Goal: Task Accomplishment & Management: Manage account settings

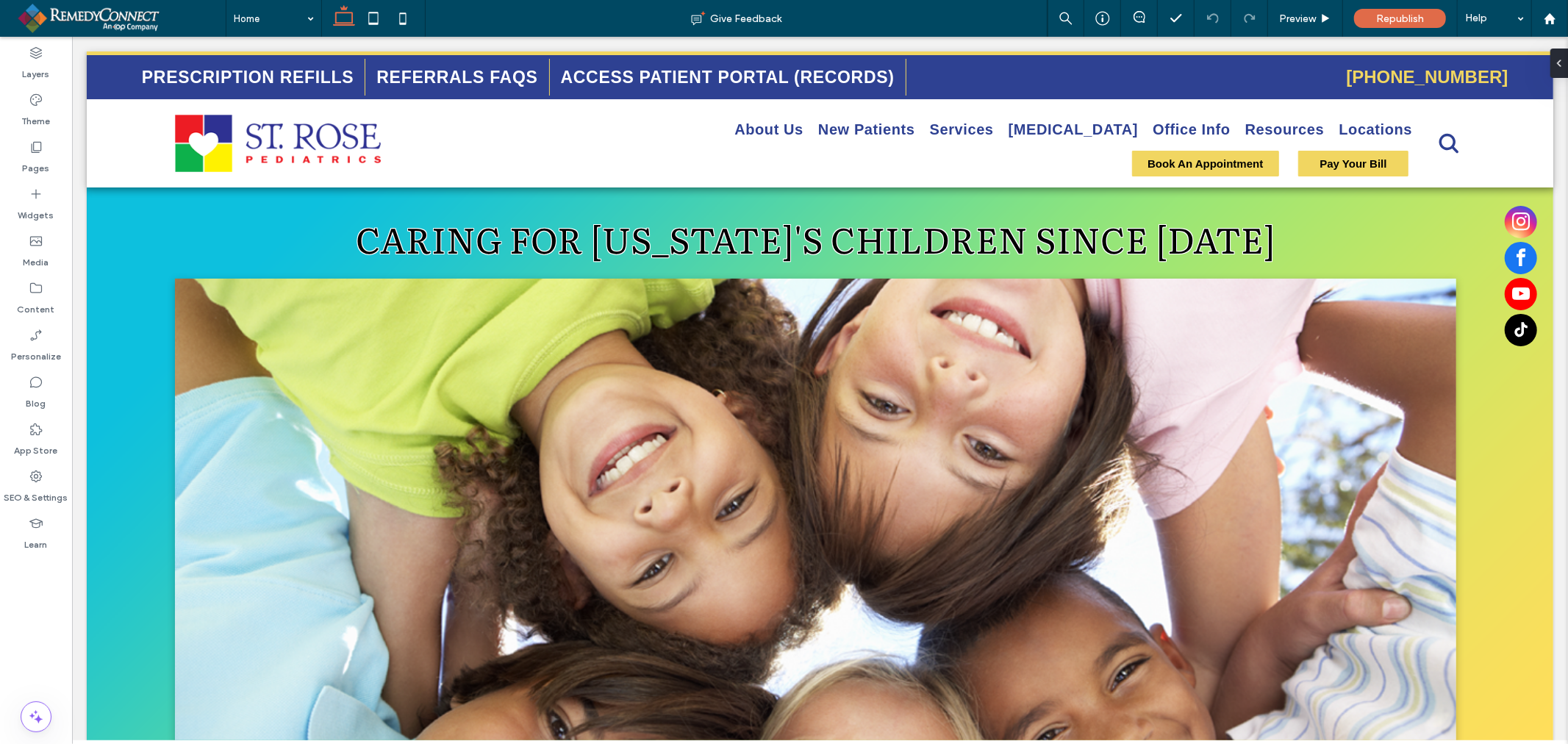
select select "Language Translate Widget"
click at [1506, 220] on span "instagram" at bounding box center [1520, 221] width 33 height 33
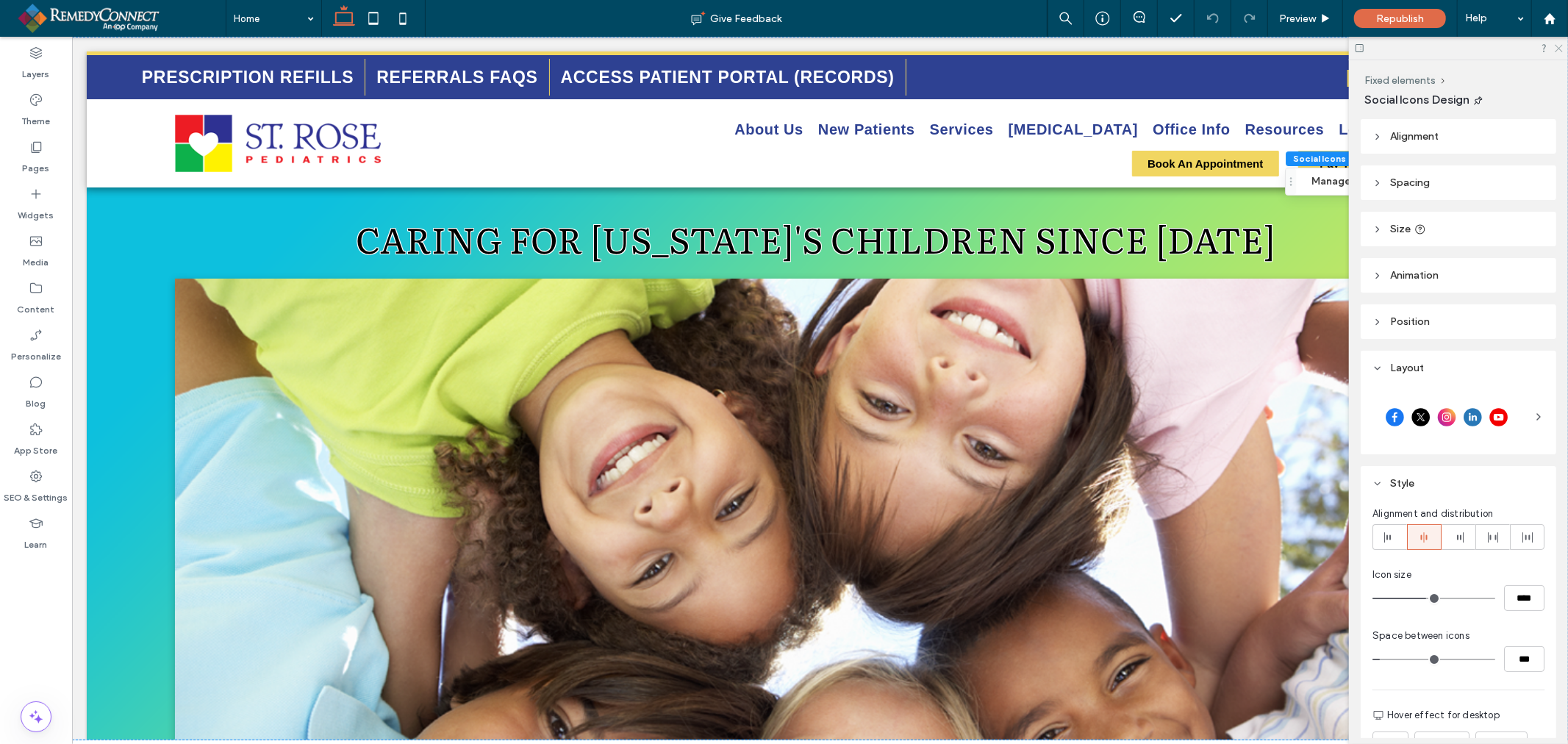
drag, startPoint x: 1561, startPoint y: 47, endPoint x: 1468, endPoint y: 61, distance: 94.0
click at [1561, 47] on icon at bounding box center [1557, 47] width 9 height 9
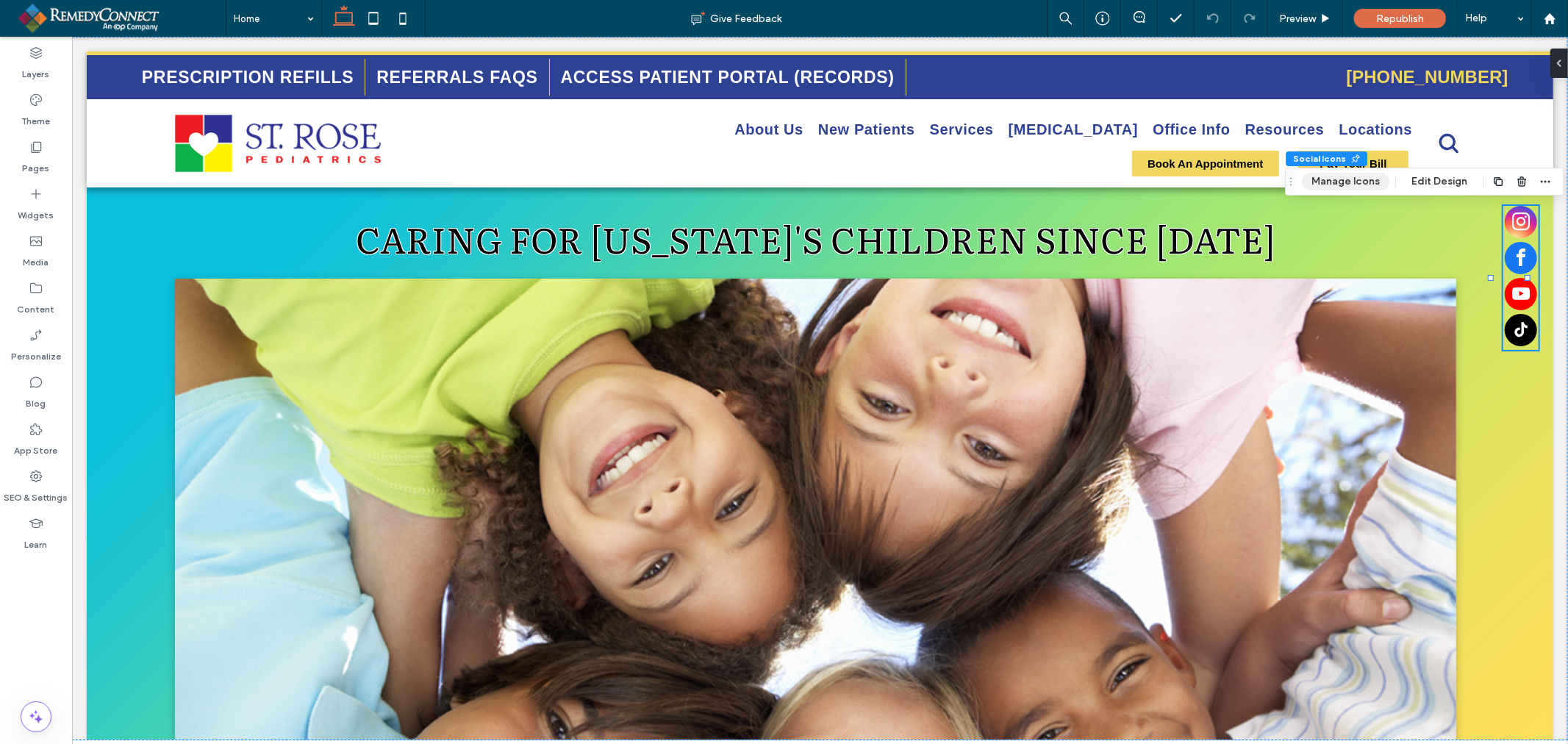
click at [1373, 178] on button "Manage Icons" at bounding box center [1345, 181] width 87 height 18
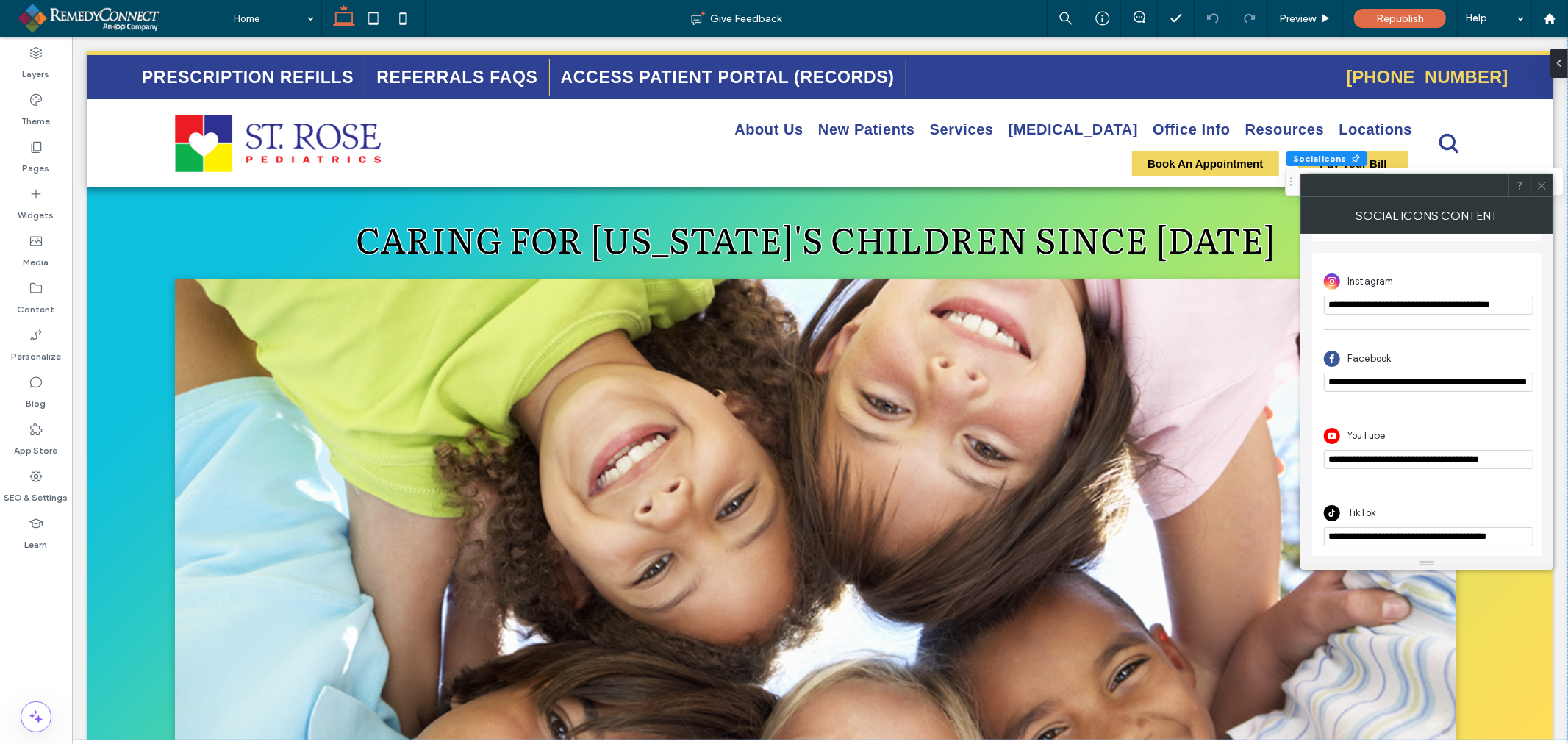
scroll to position [0, 10]
drag, startPoint x: 1529, startPoint y: 341, endPoint x: 1566, endPoint y: 311, distance: 47.6
paste input "url"
type input "**********"
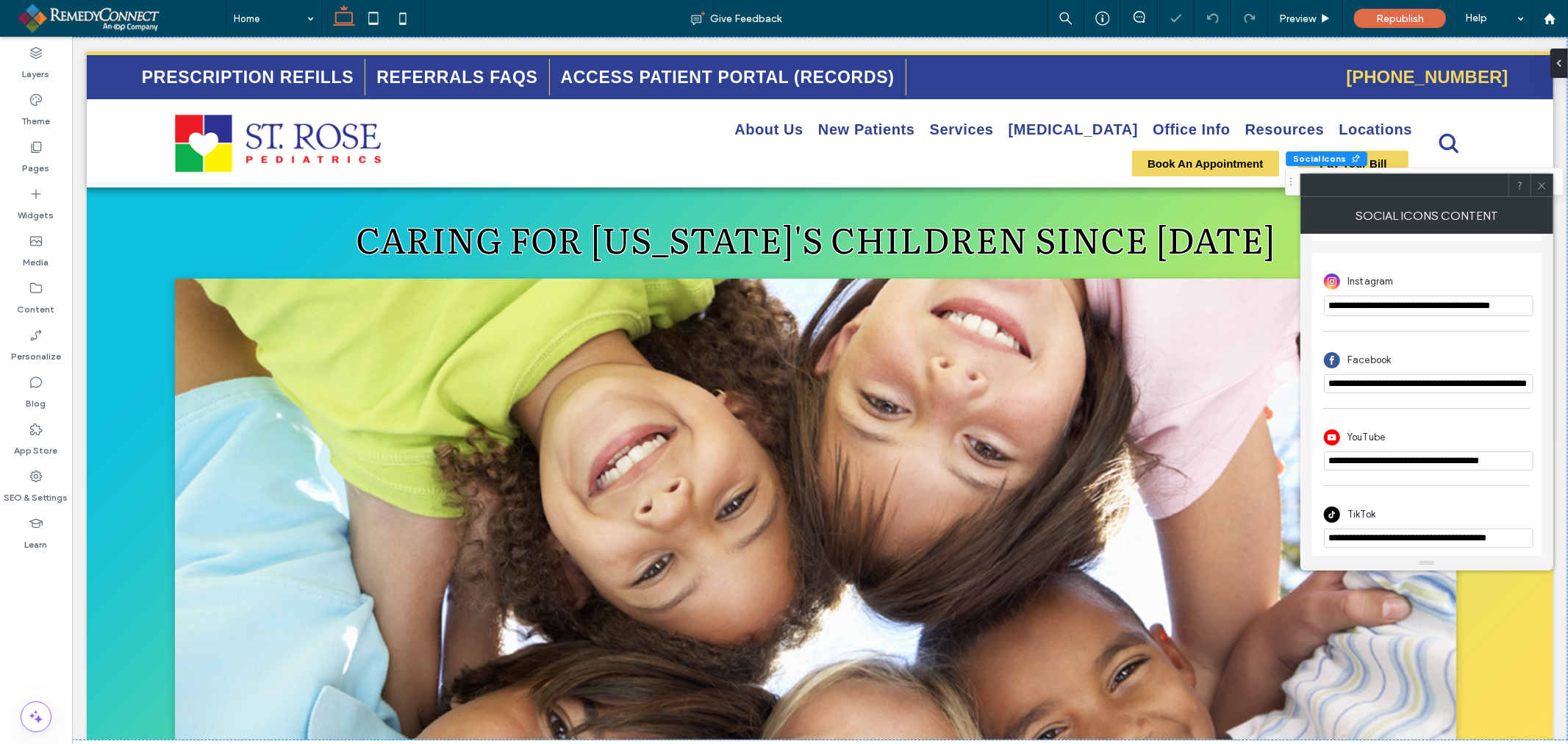
scroll to position [0, 0]
click at [1545, 187] on icon at bounding box center [1541, 185] width 11 height 11
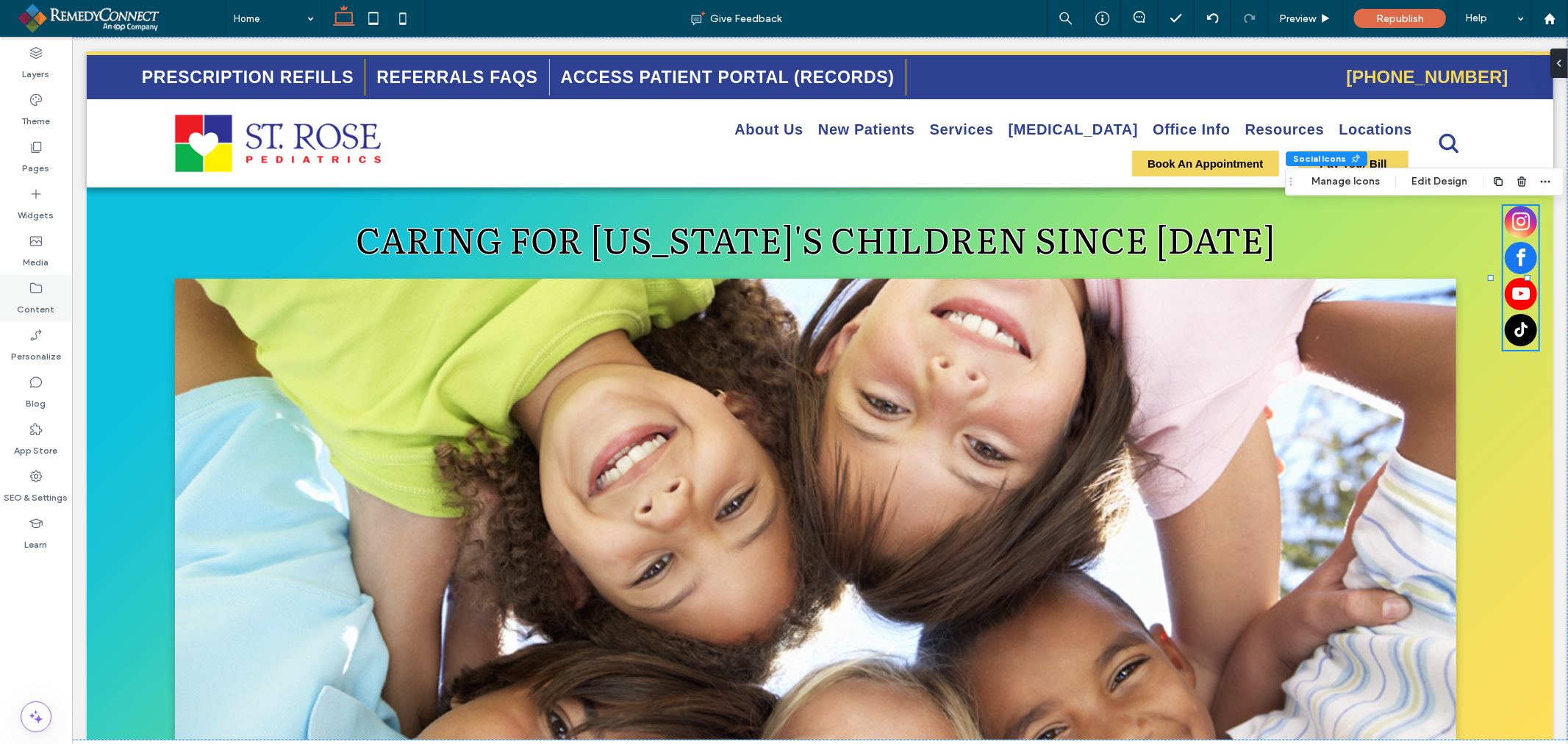
click at [48, 290] on div "Content" at bounding box center [36, 298] width 72 height 47
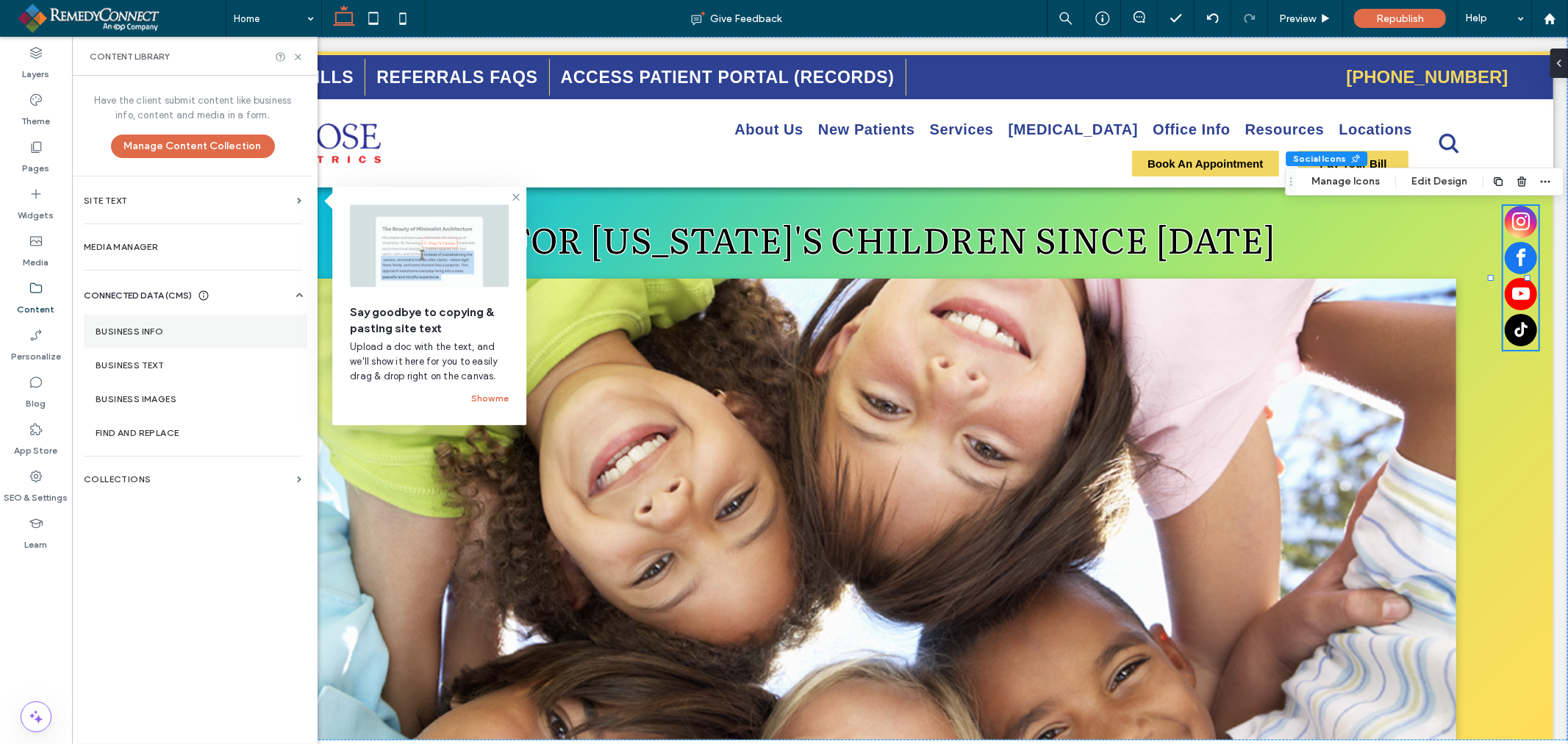
click at [152, 335] on label "Business Info" at bounding box center [195, 331] width 200 height 10
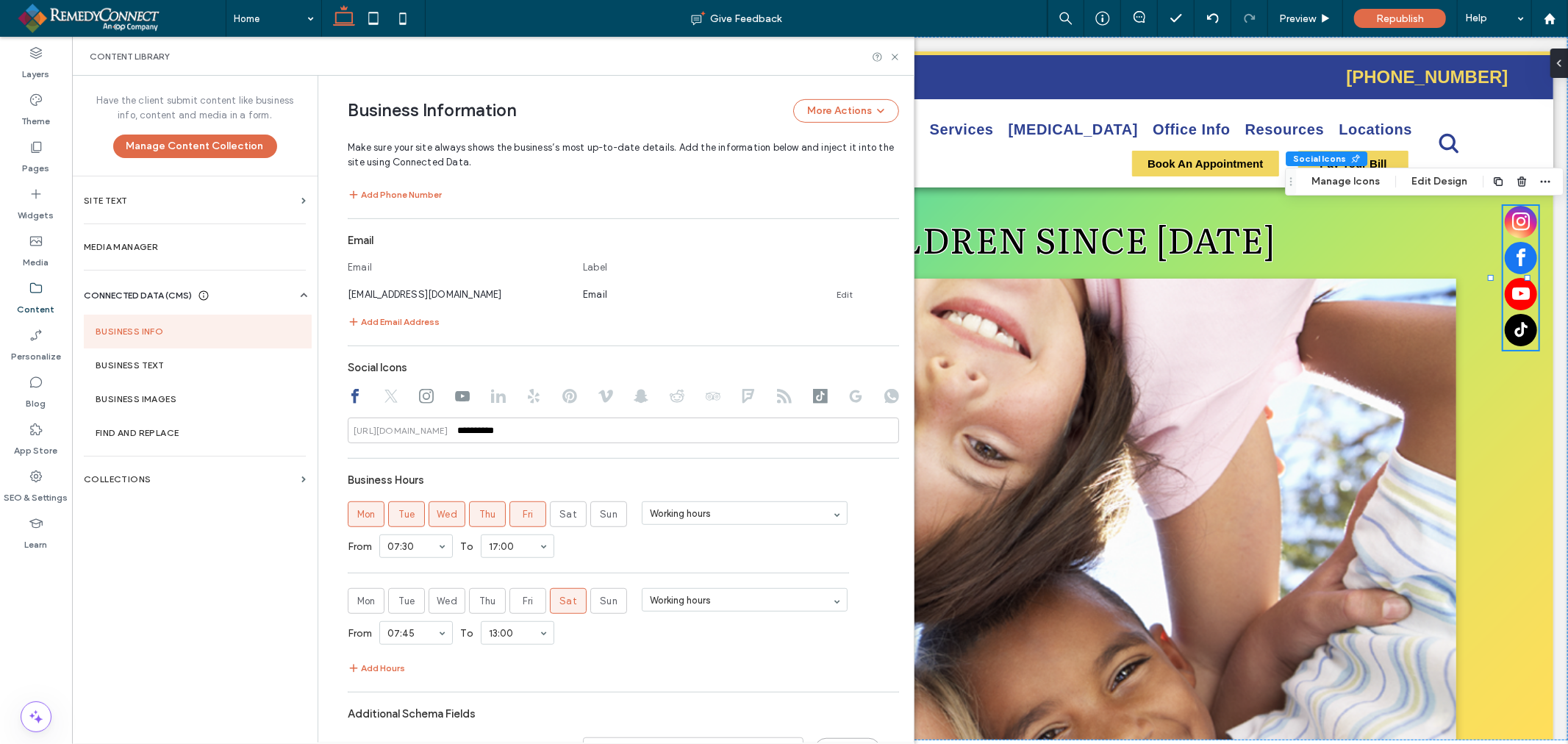
scroll to position [686, 0]
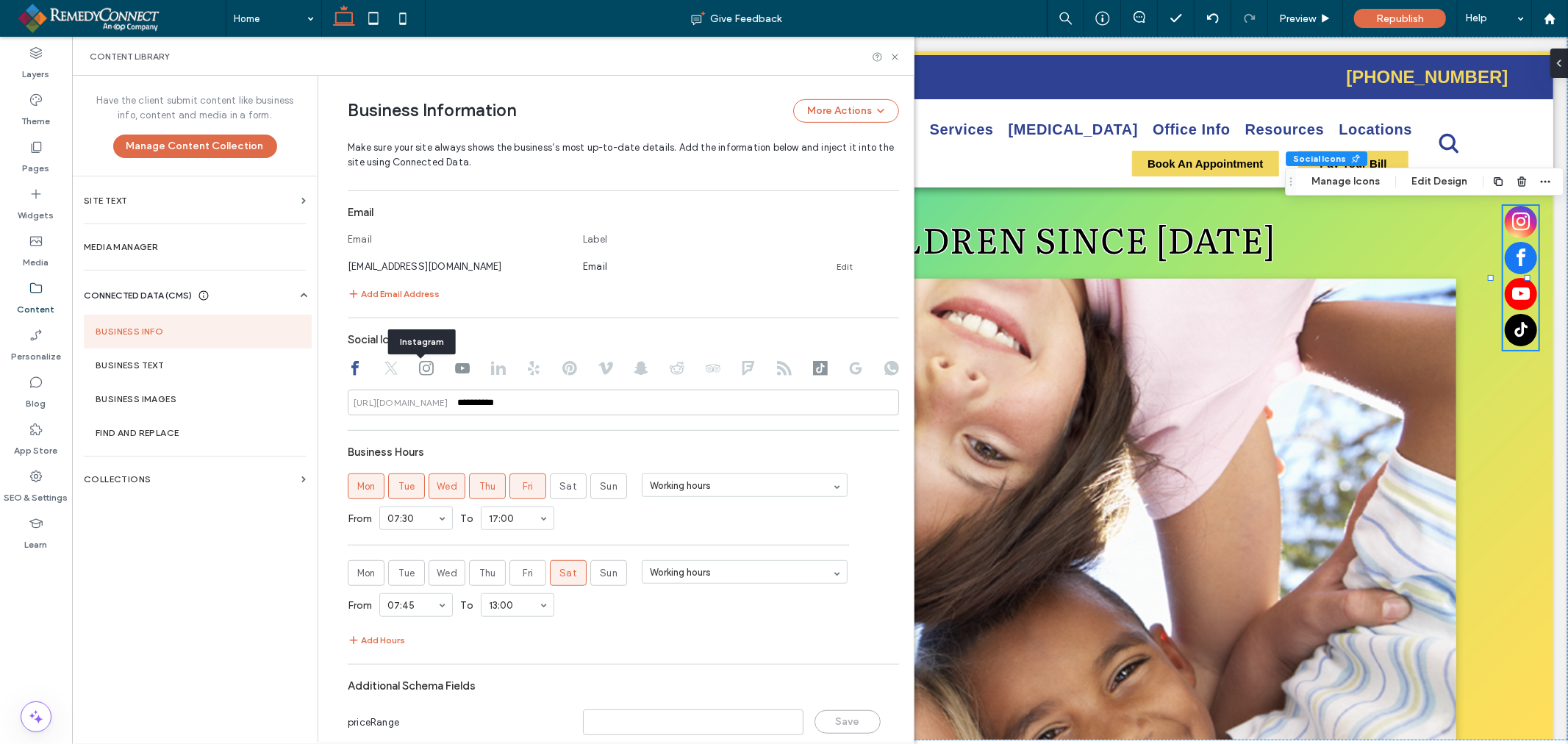
click at [420, 369] on icon at bounding box center [425, 368] width 15 height 15
drag, startPoint x: 455, startPoint y: 408, endPoint x: 666, endPoint y: 420, distance: 211.3
click at [666, 420] on div "**********" at bounding box center [623, 320] width 552 height 911
paste input "*******"
type input "**********"
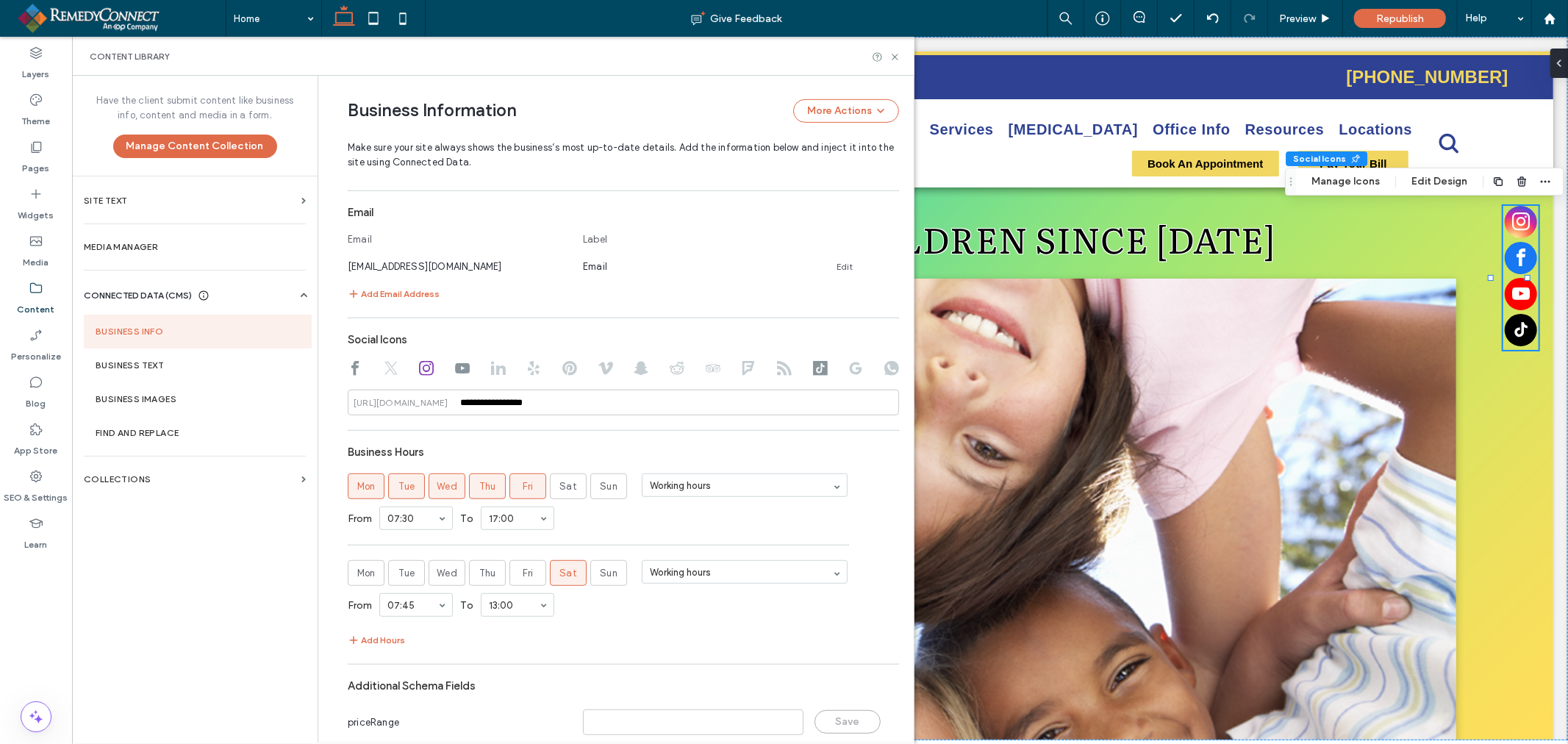
click at [1509, 254] on span "facebook" at bounding box center [1520, 257] width 33 height 33
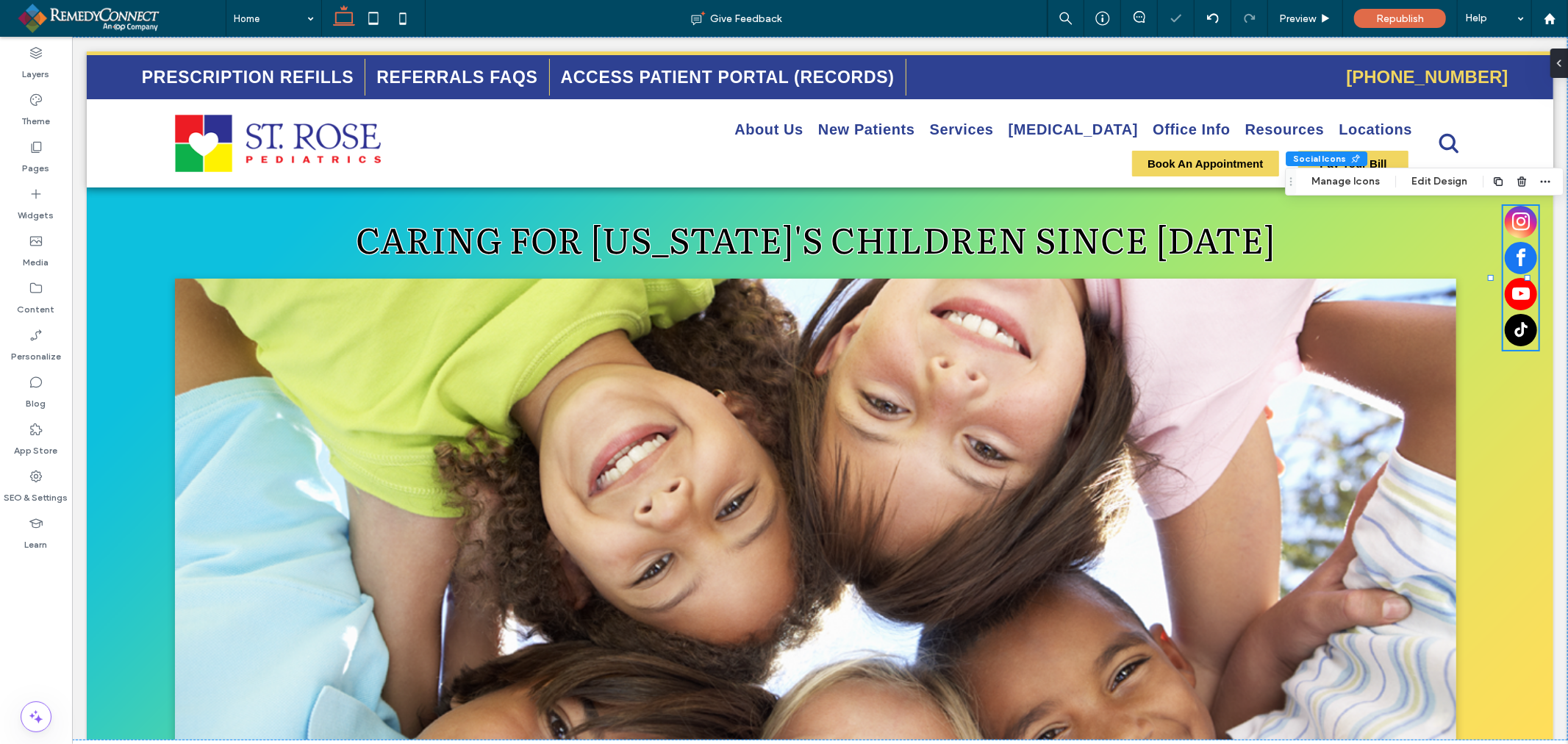
click at [1509, 254] on span "facebook" at bounding box center [1520, 257] width 33 height 33
type input "**"
click at [1510, 257] on span "facebook" at bounding box center [1520, 257] width 33 height 33
type input "**"
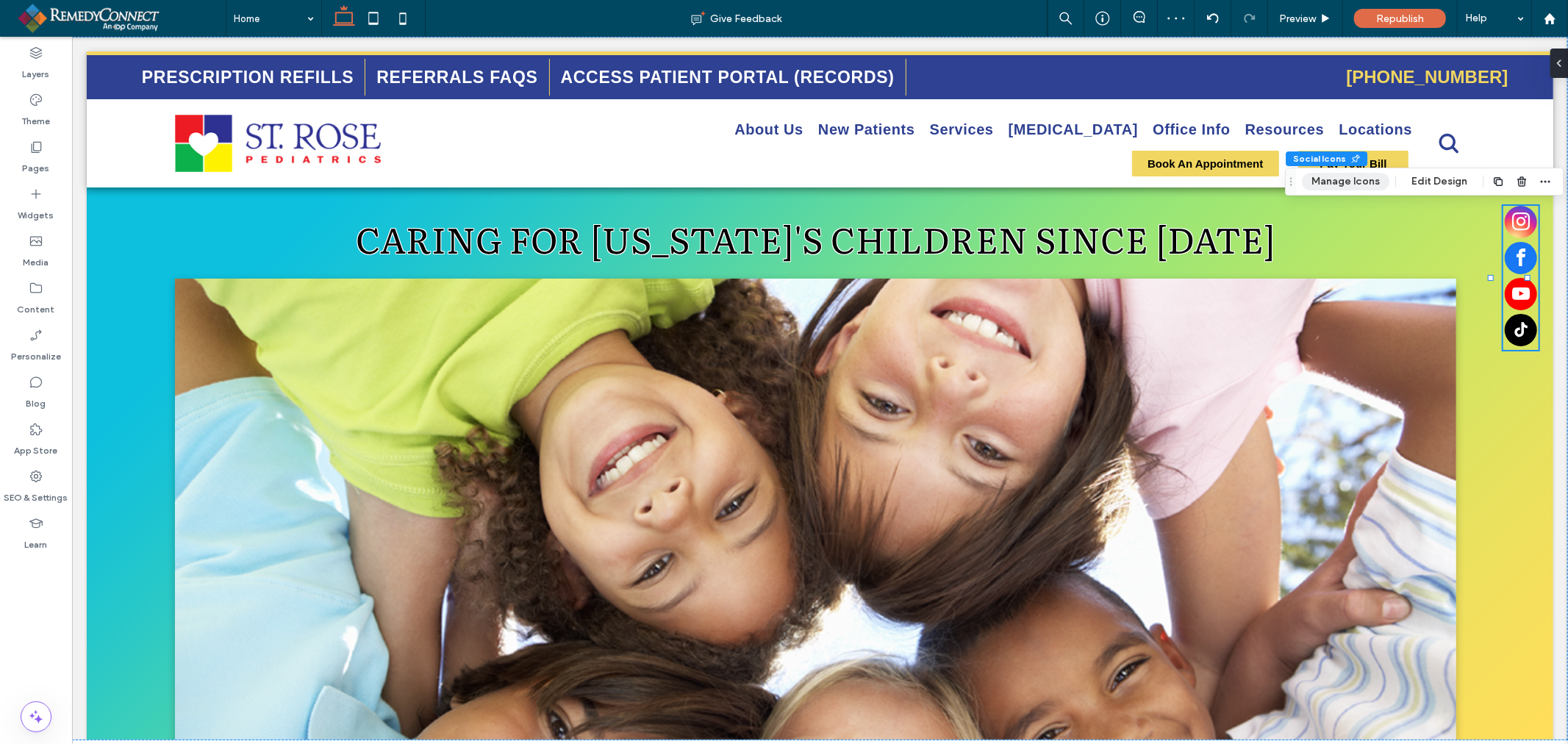
click at [1362, 182] on button "Manage Icons" at bounding box center [1345, 181] width 87 height 18
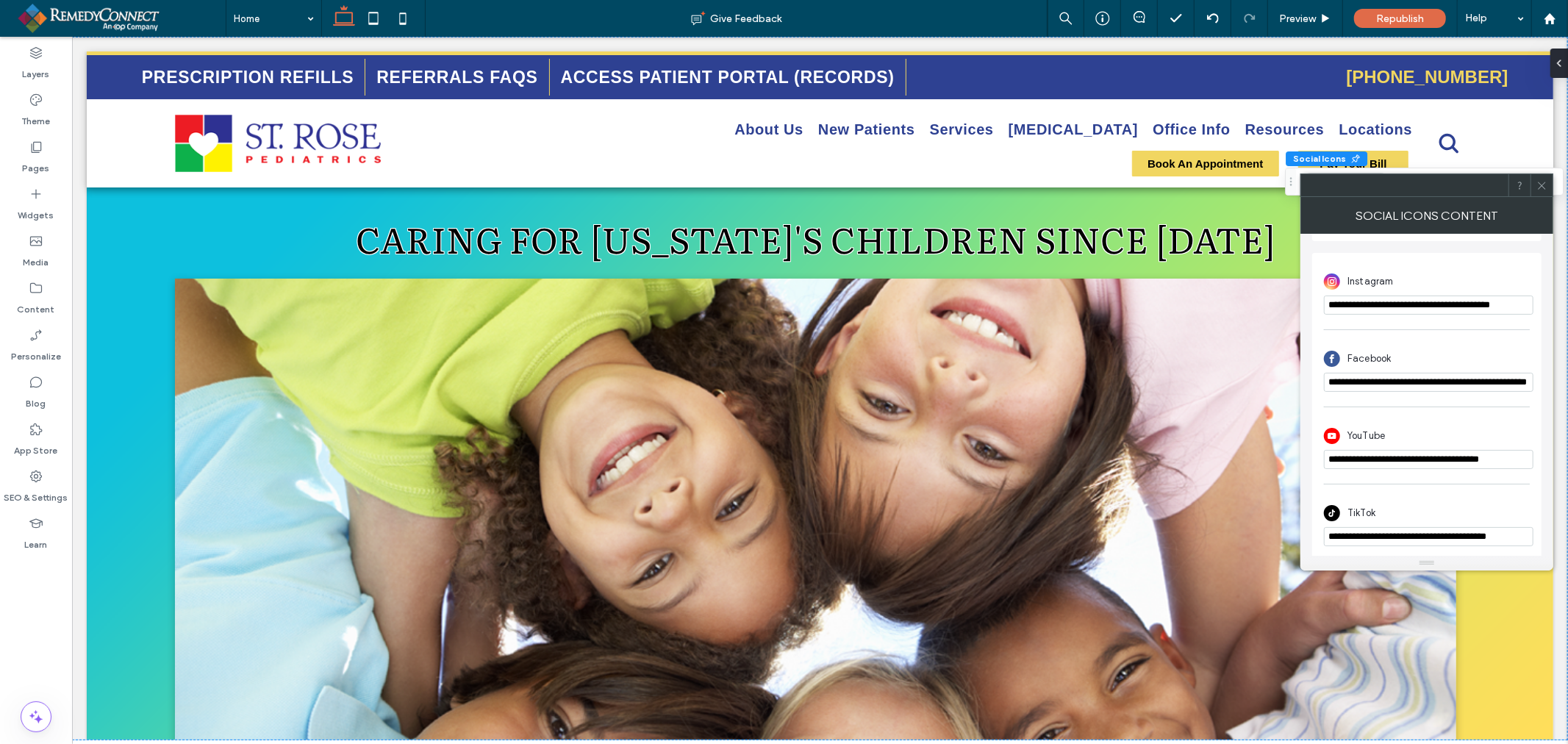
scroll to position [0, 68]
drag, startPoint x: 1528, startPoint y: 420, endPoint x: 1566, endPoint y: 393, distance: 46.6
click at [1542, 188] on icon at bounding box center [1541, 185] width 11 height 11
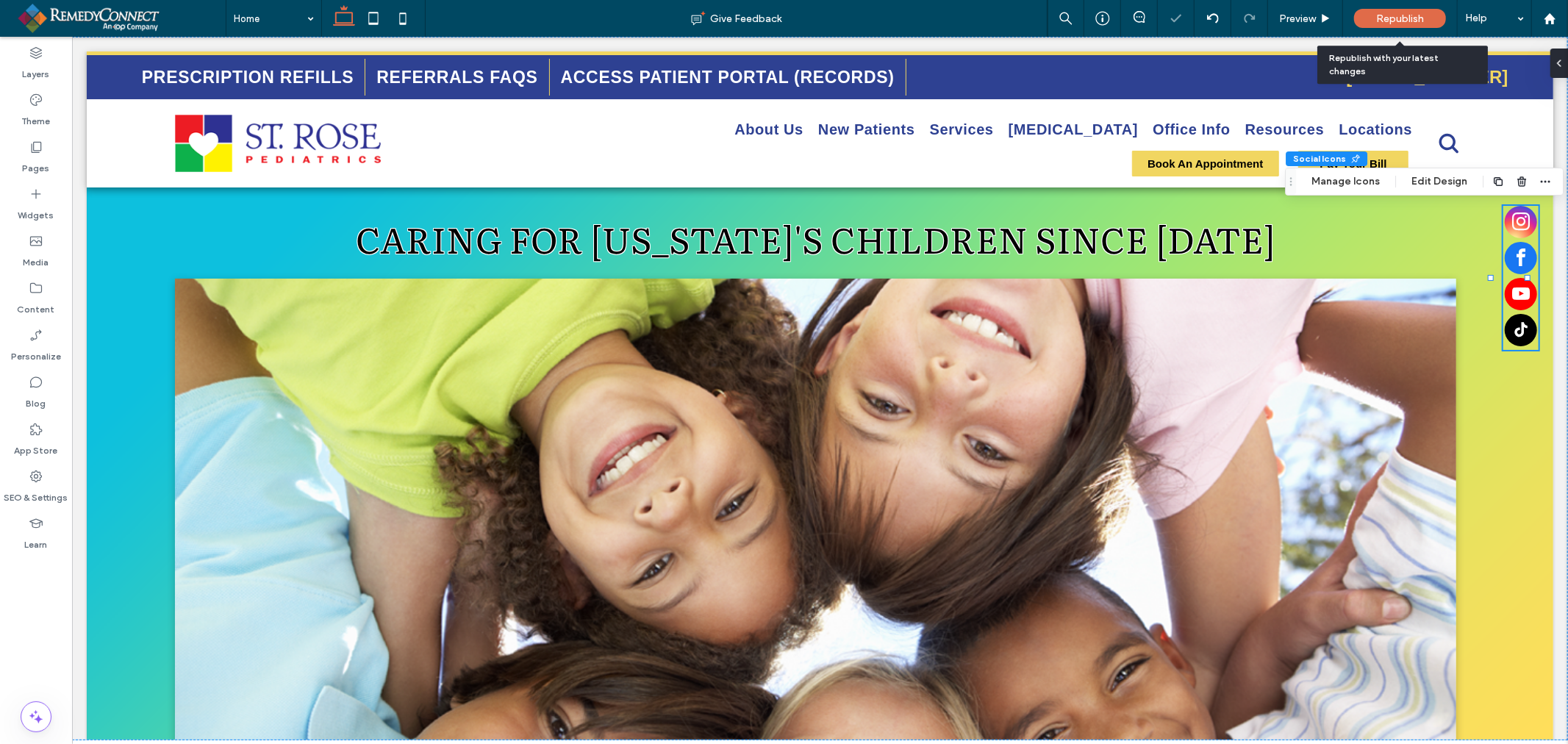
click at [1412, 18] on span "Republish" at bounding box center [1400, 19] width 48 height 13
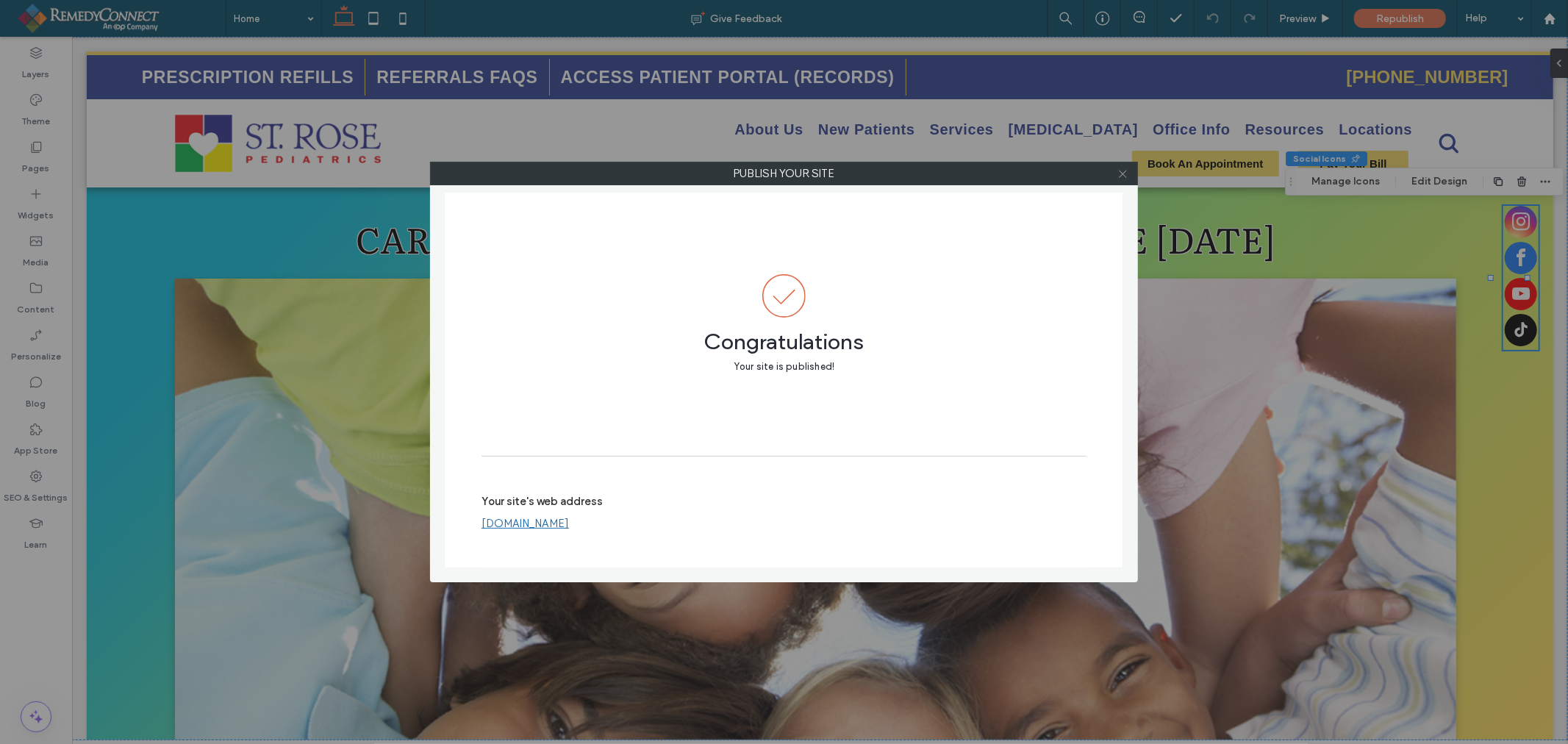
click at [1121, 177] on icon at bounding box center [1122, 173] width 11 height 11
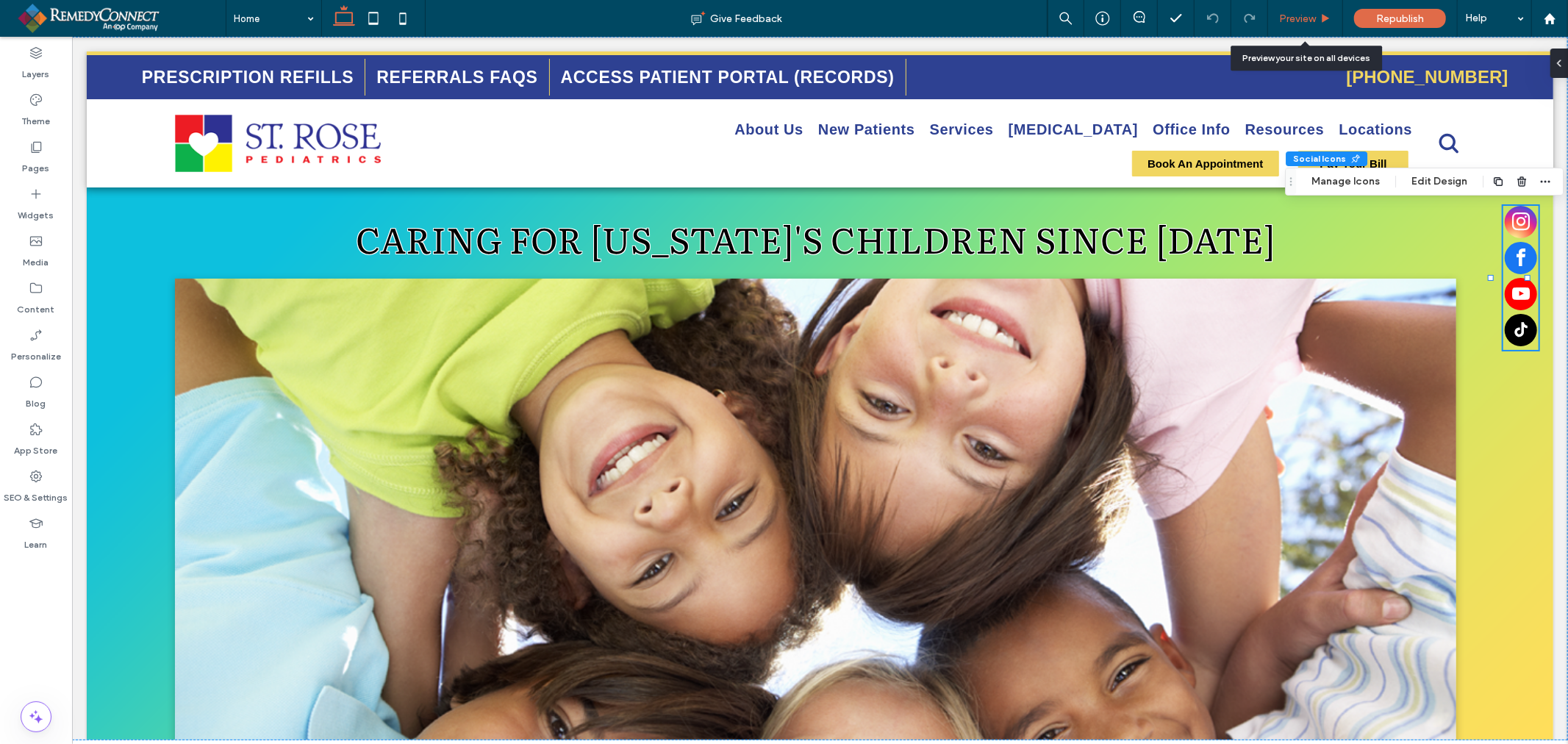
click at [1302, 24] on div "Preview" at bounding box center [1305, 18] width 75 height 37
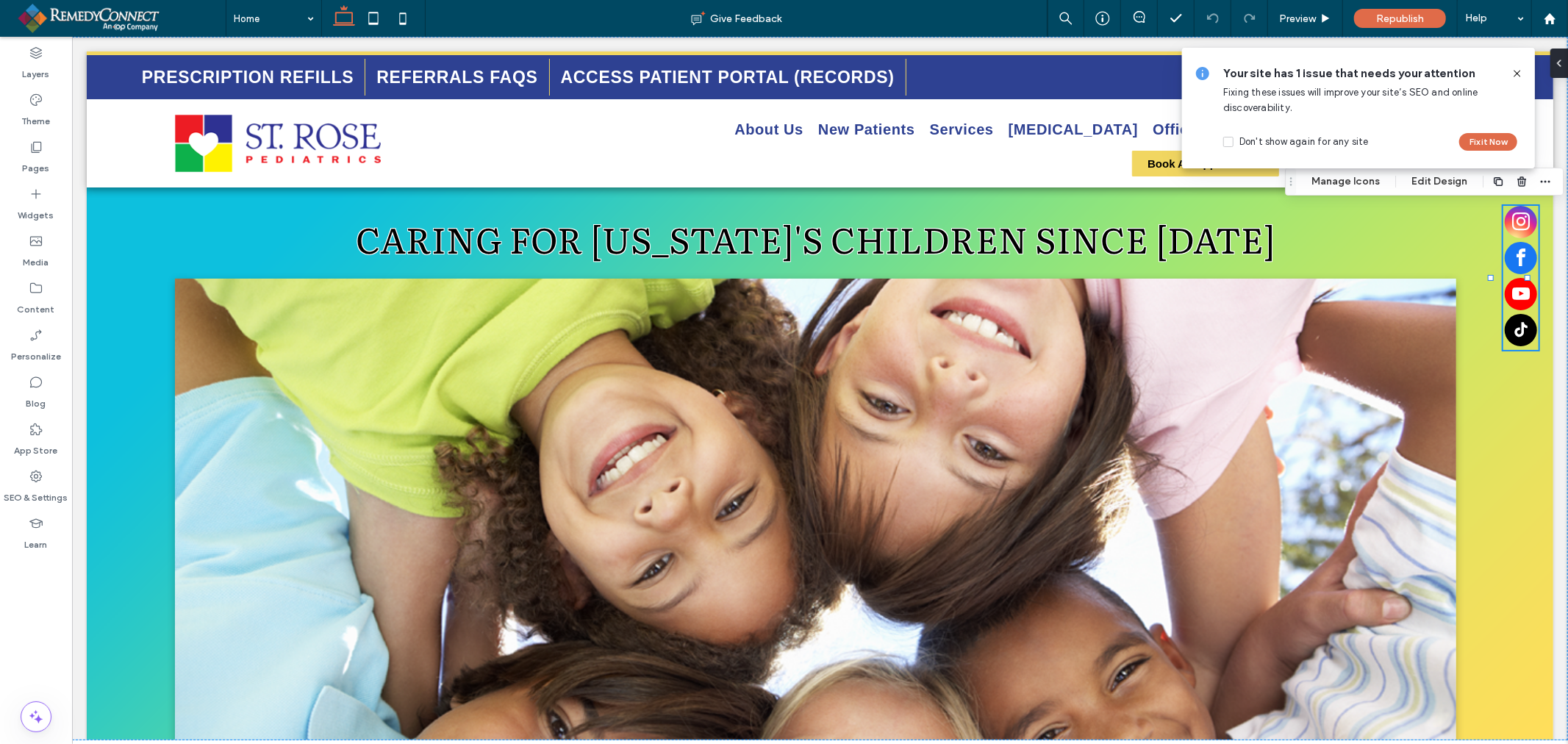
click at [1516, 71] on icon at bounding box center [1517, 74] width 12 height 12
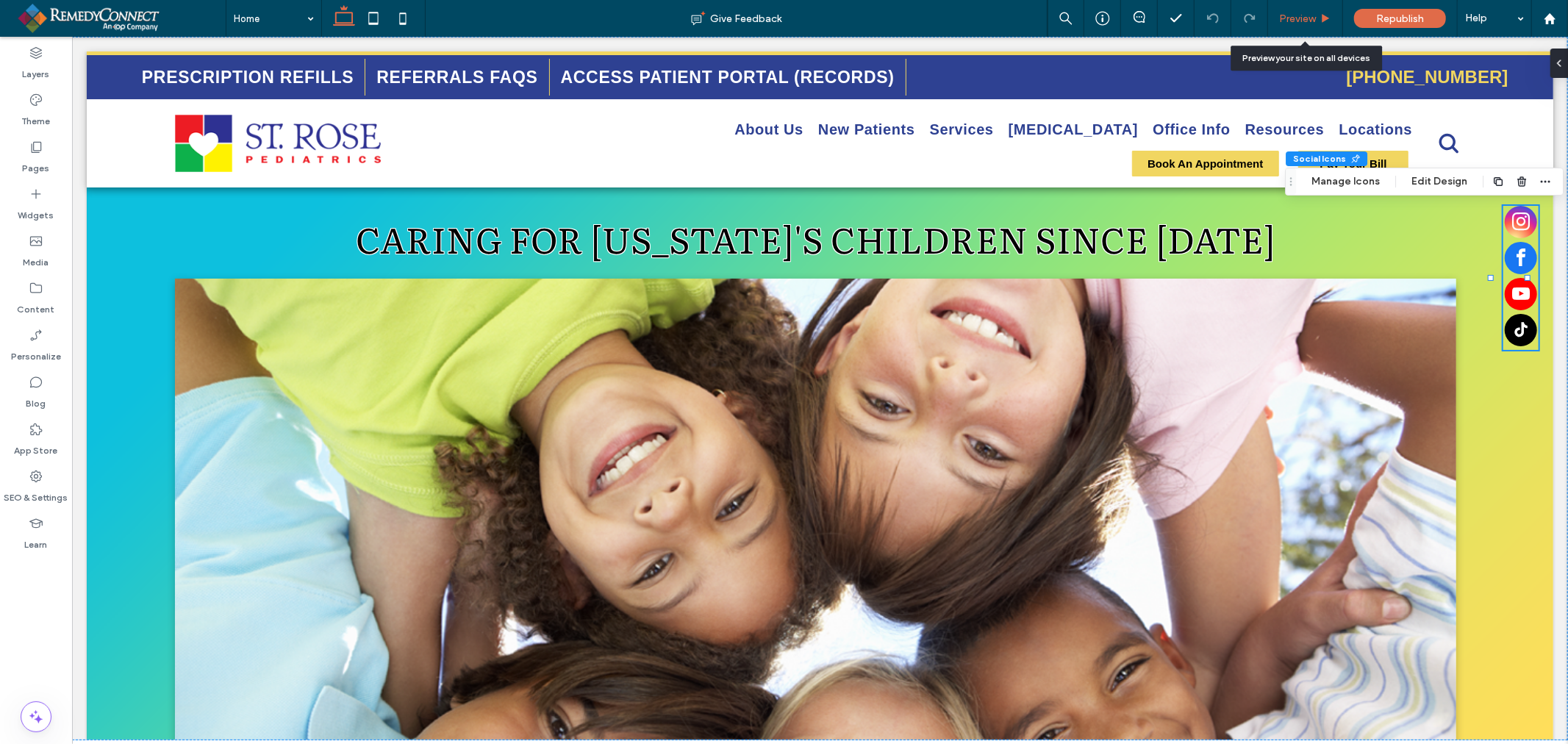
click at [1303, 22] on span "Preview" at bounding box center [1297, 19] width 37 height 13
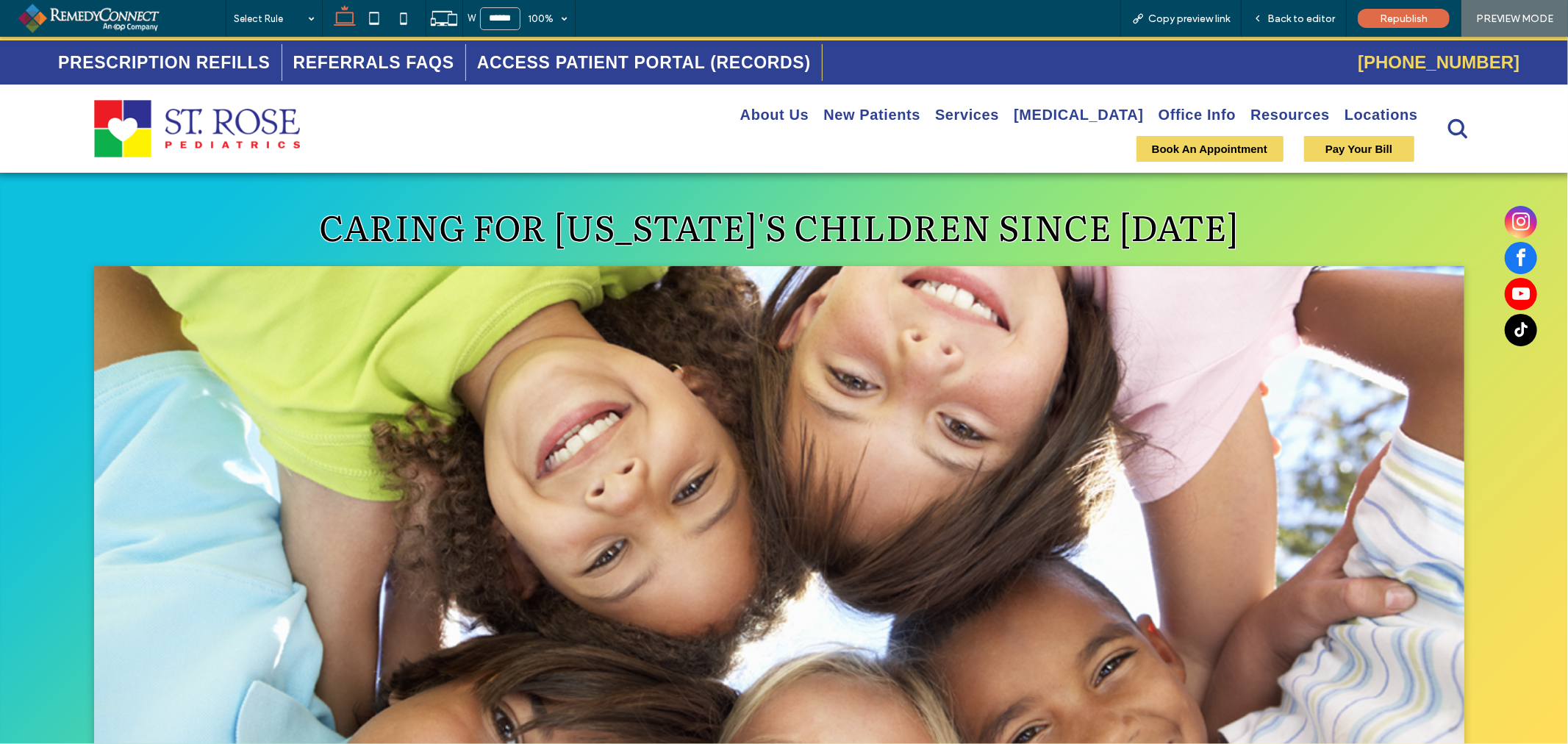
click at [1511, 216] on span "instagram" at bounding box center [1521, 221] width 33 height 33
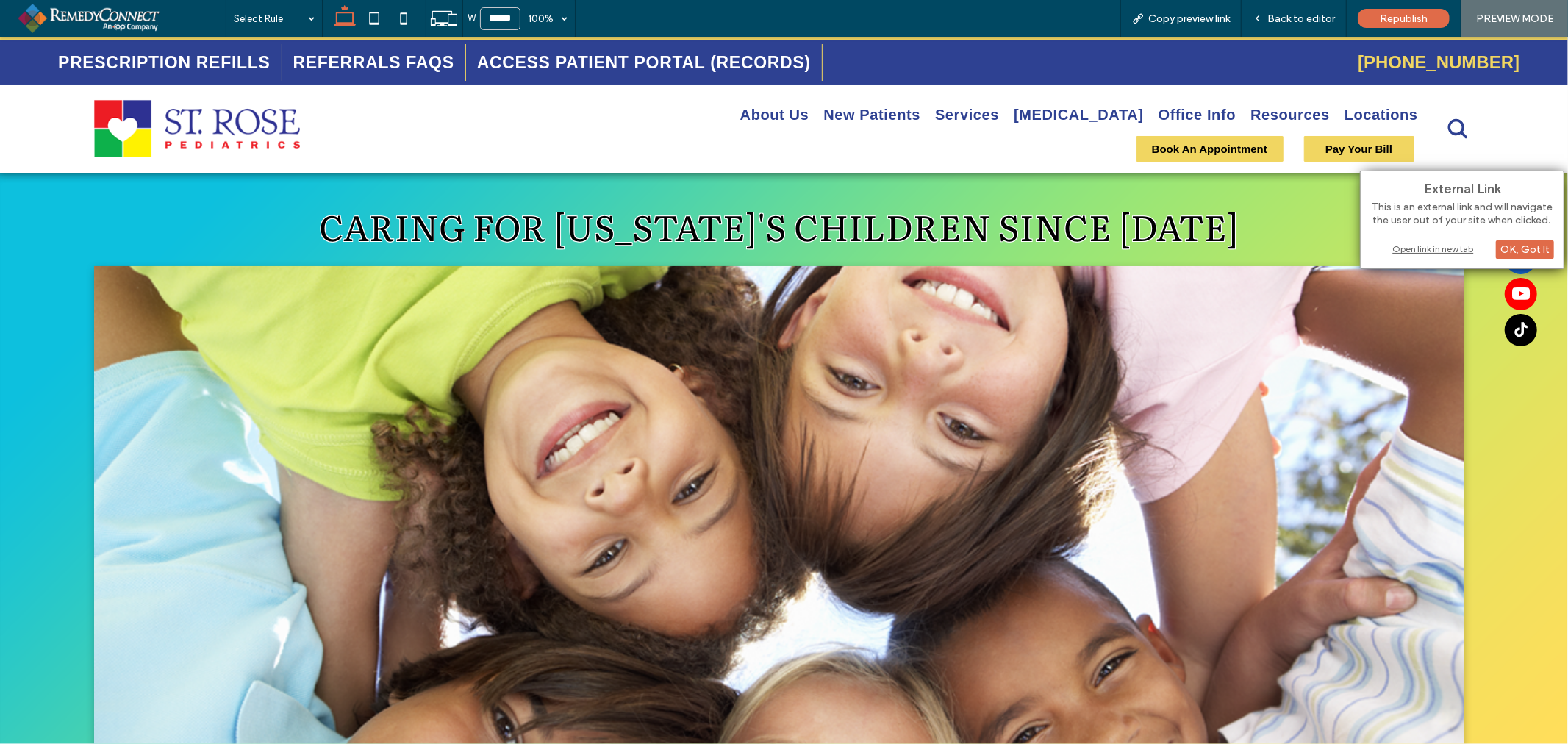
click at [1417, 251] on div "Open link in new tab" at bounding box center [1462, 249] width 184 height 15
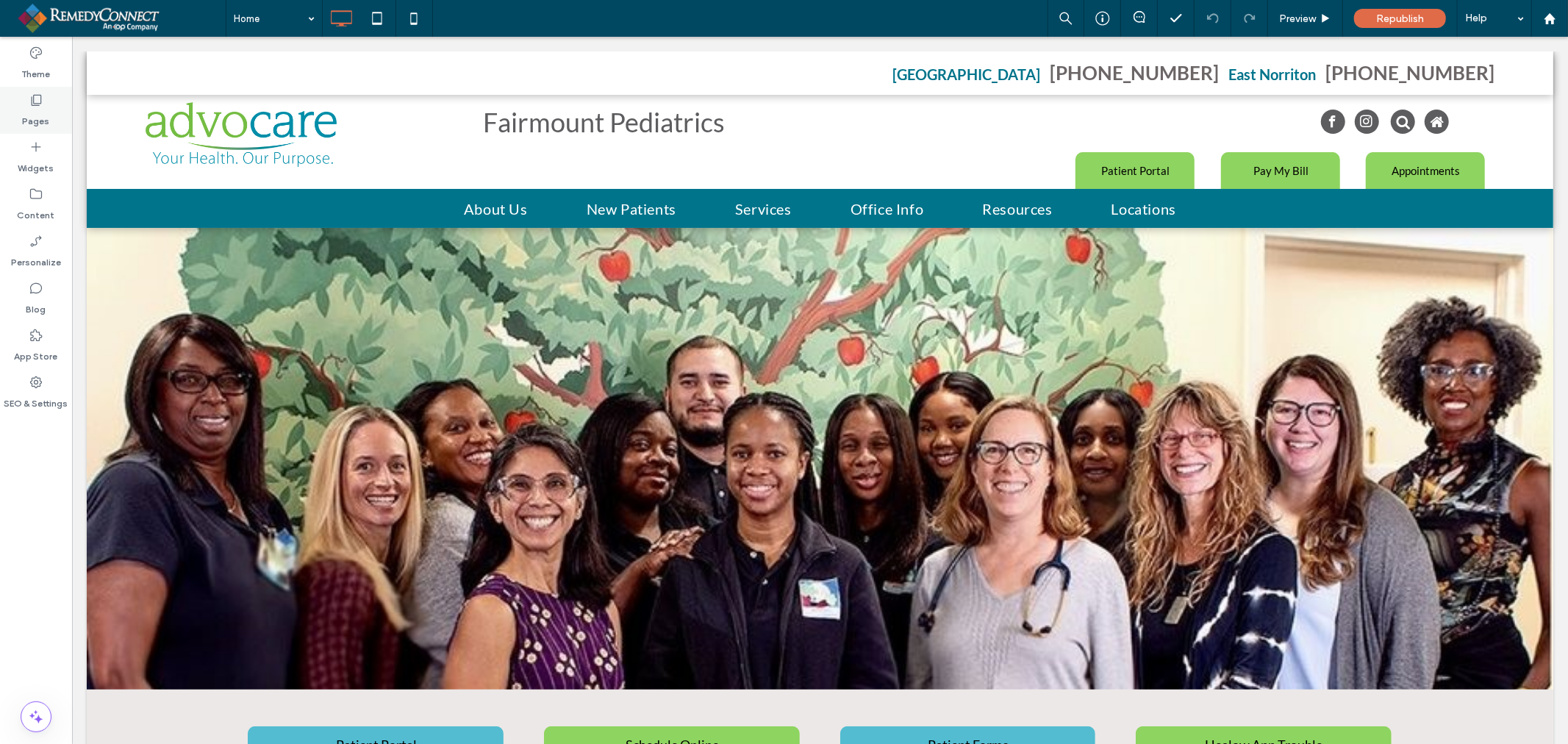
click at [42, 116] on label "Pages" at bounding box center [37, 118] width 27 height 21
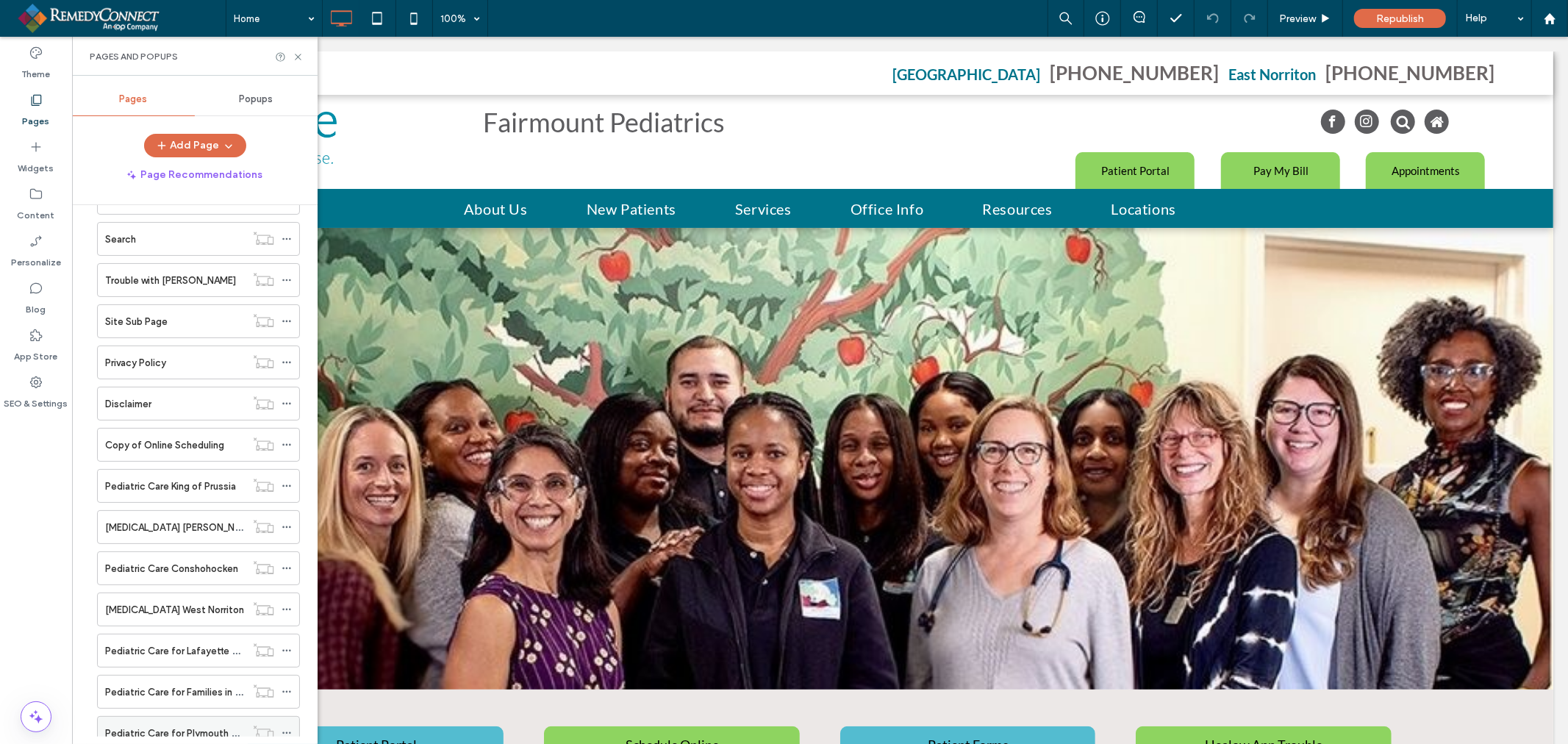
scroll to position [269, 0]
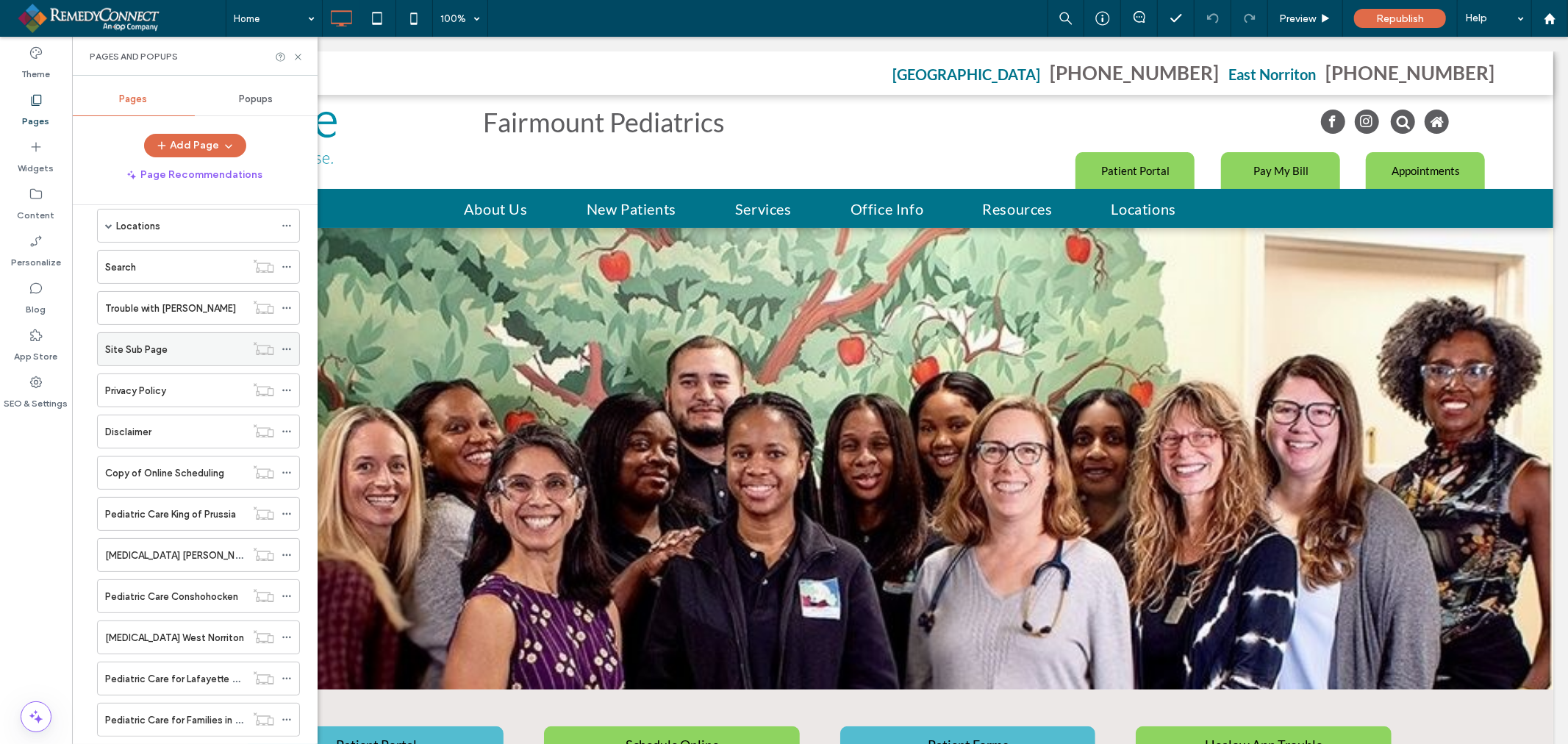
click at [288, 351] on icon at bounding box center [286, 349] width 10 height 10
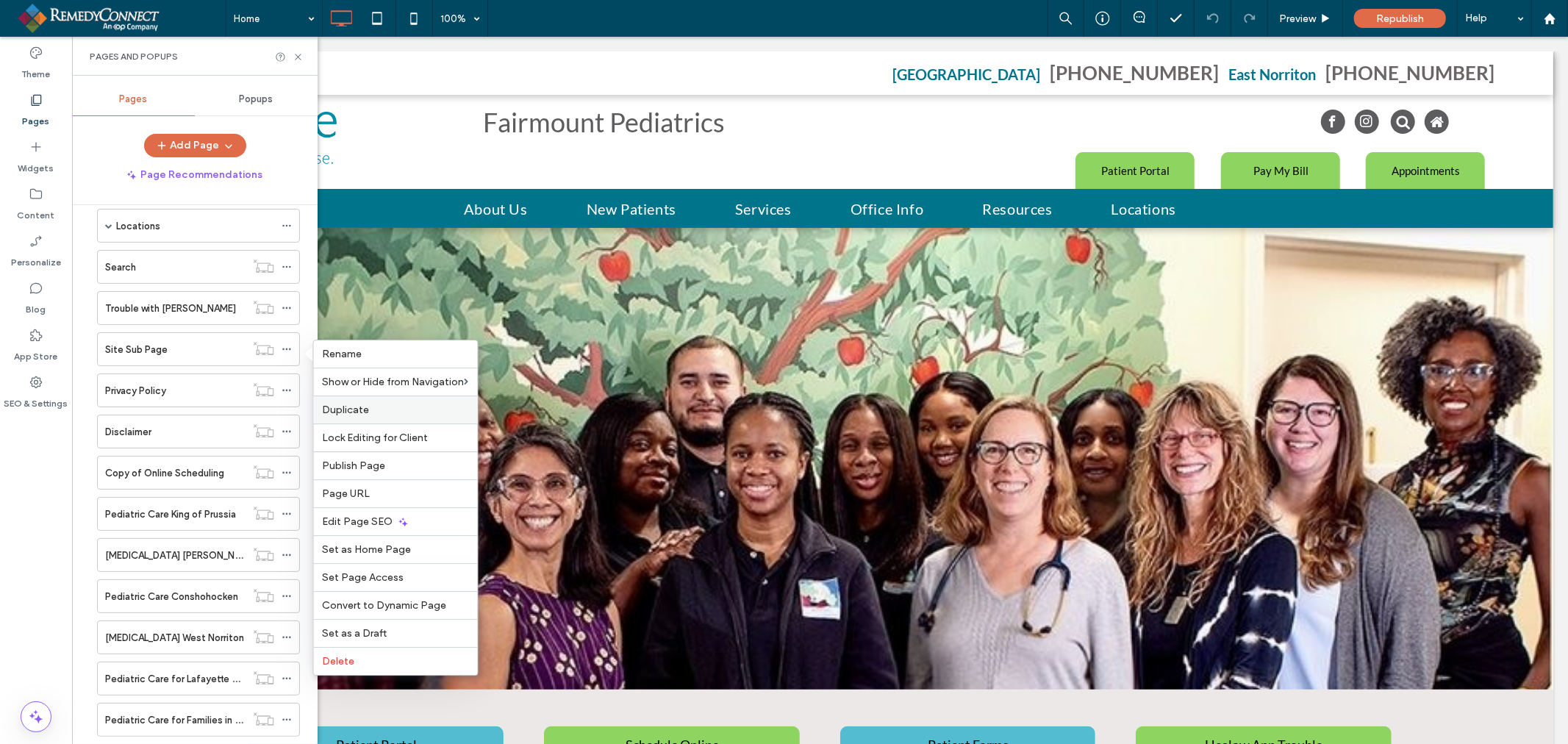
click at [342, 403] on span "Duplicate" at bounding box center [346, 409] width 47 height 13
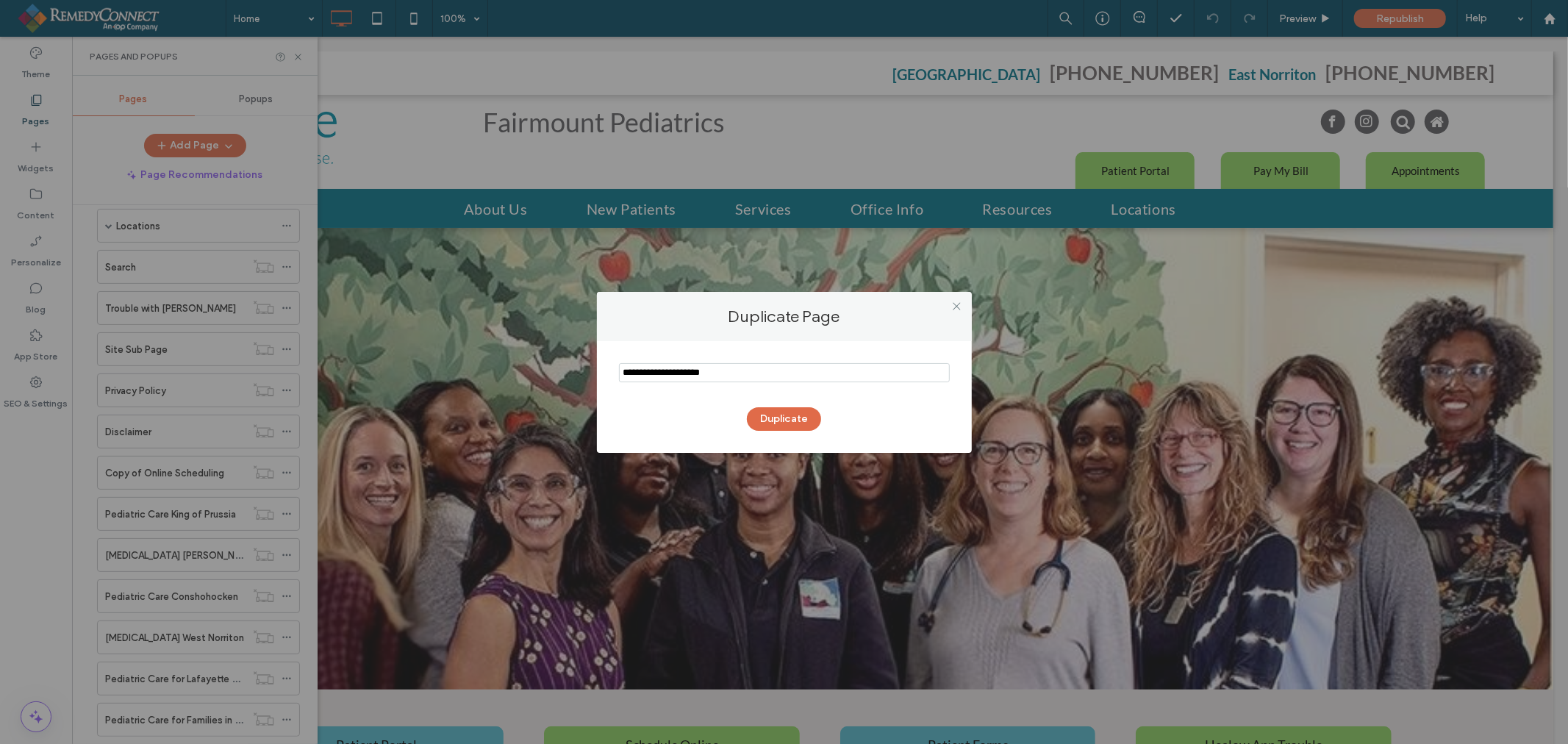
click at [706, 379] on input "notEmpty" at bounding box center [784, 372] width 331 height 19
paste input "**********"
type input "**********"
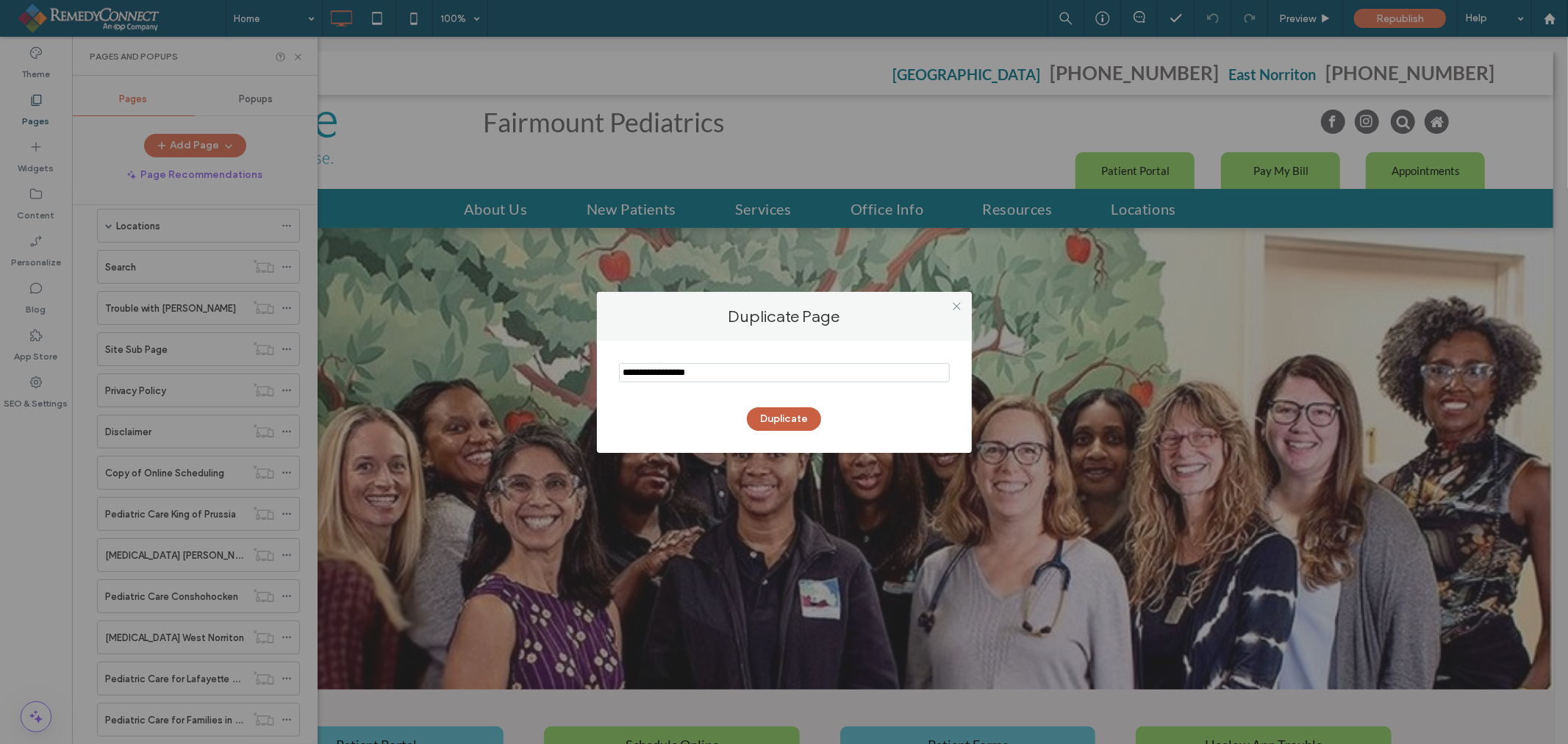
click at [793, 421] on button "Duplicate" at bounding box center [784, 419] width 75 height 23
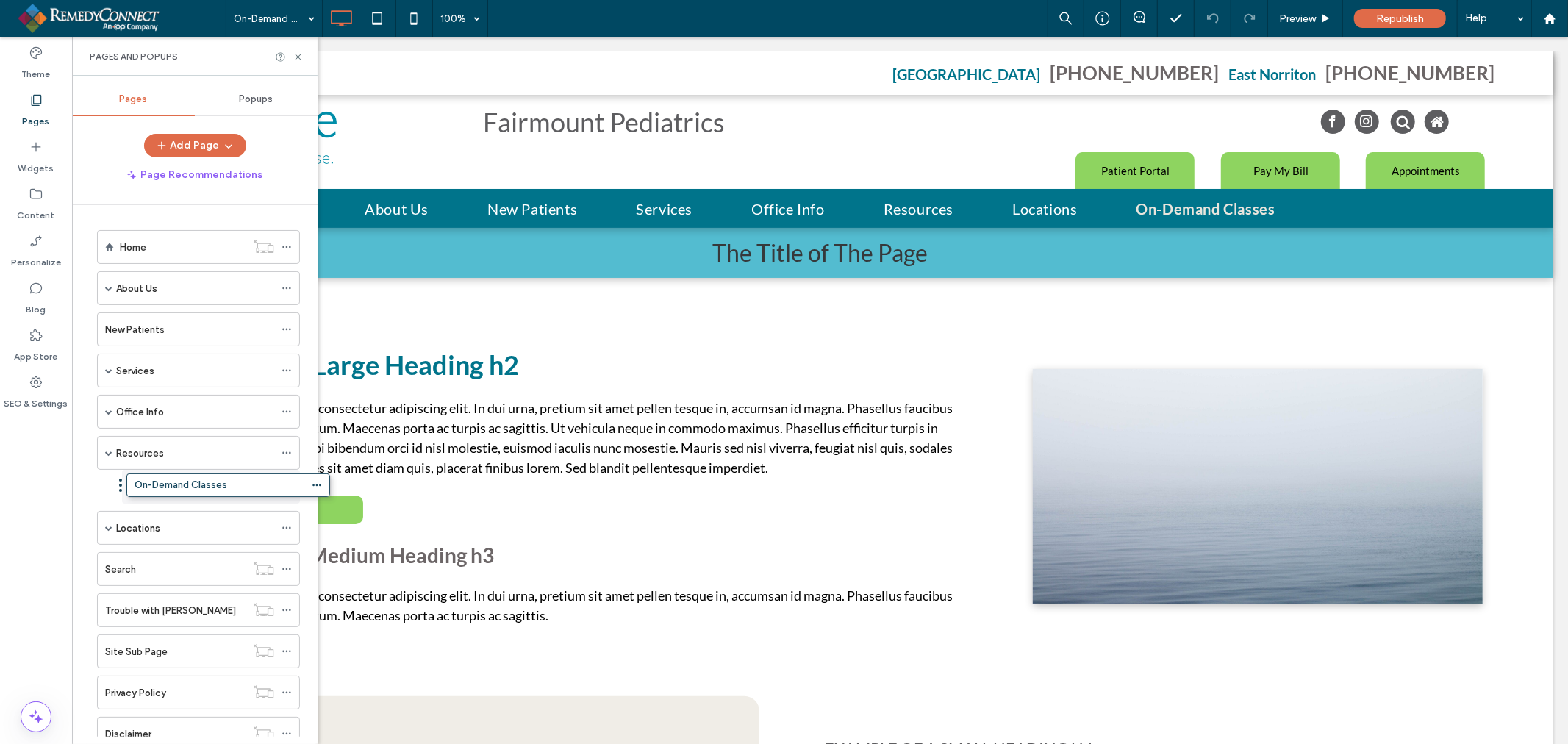
drag, startPoint x: 90, startPoint y: 685, endPoint x: 120, endPoint y: 491, distance: 196.3
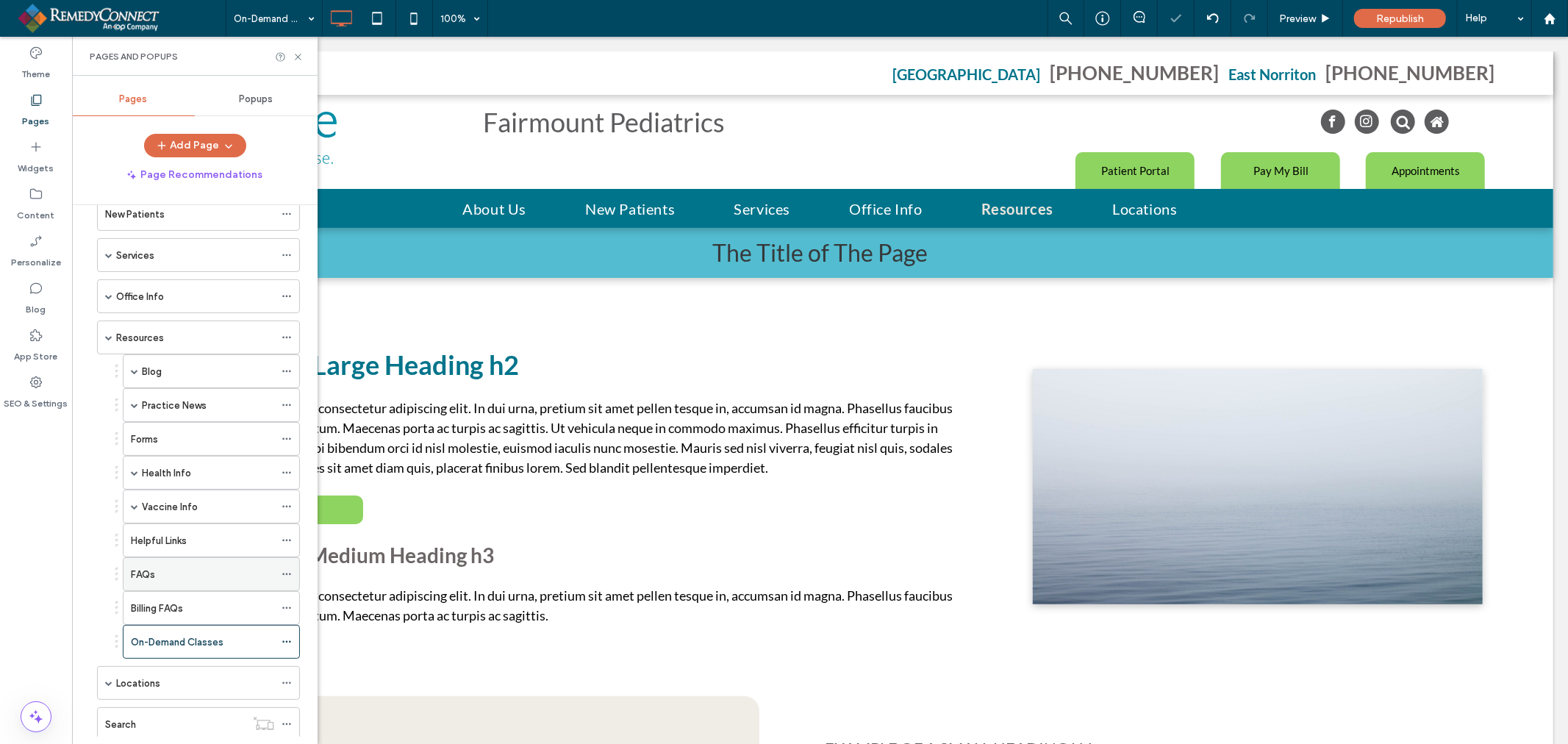
scroll to position [163, 0]
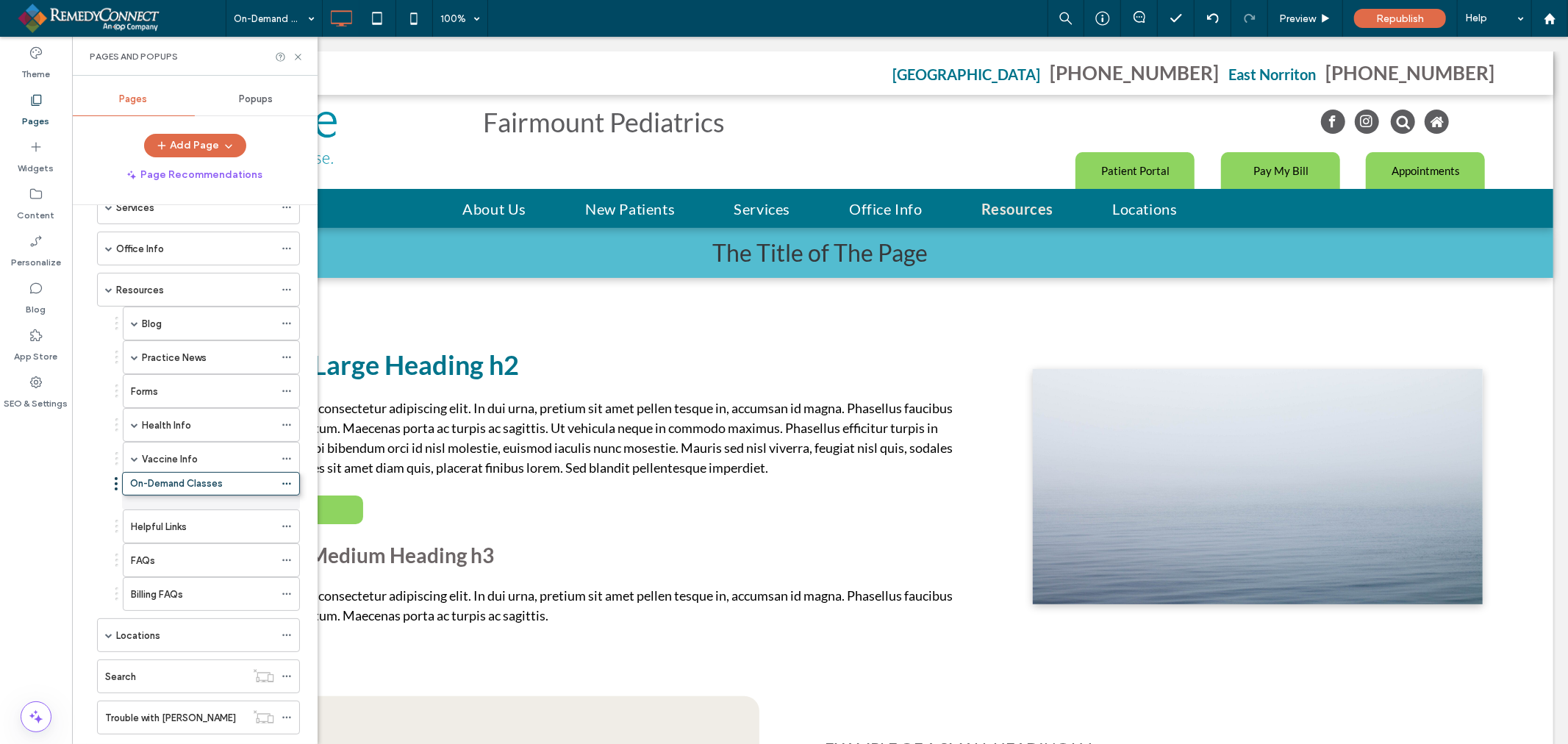
drag, startPoint x: 116, startPoint y: 596, endPoint x: 116, endPoint y: 481, distance: 115.0
click at [172, 494] on label "On-Demand Classes" at bounding box center [178, 493] width 93 height 26
click at [298, 59] on icon at bounding box center [298, 57] width 11 height 11
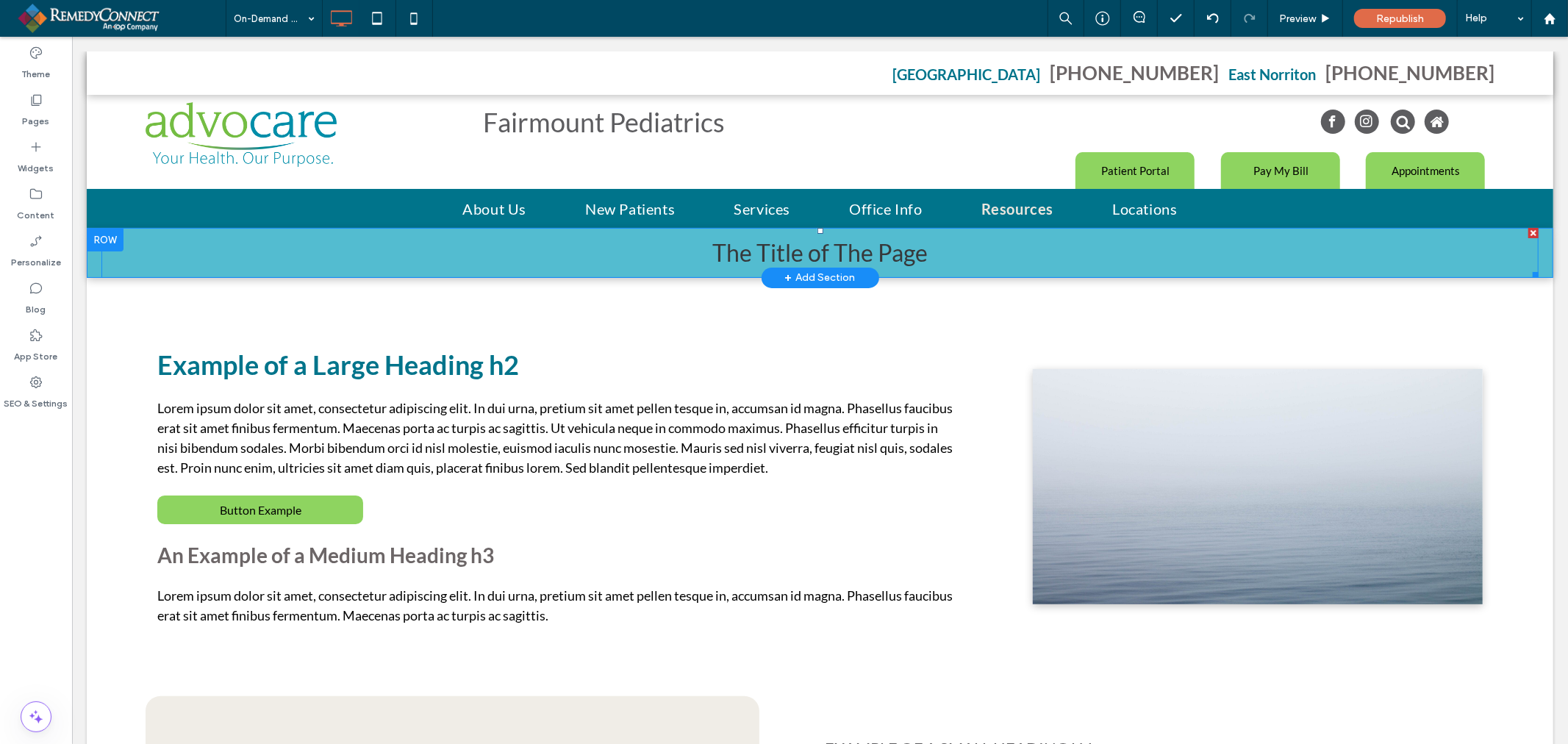
click at [666, 251] on h1 "The Title of The Page" at bounding box center [818, 251] width 1437 height 47
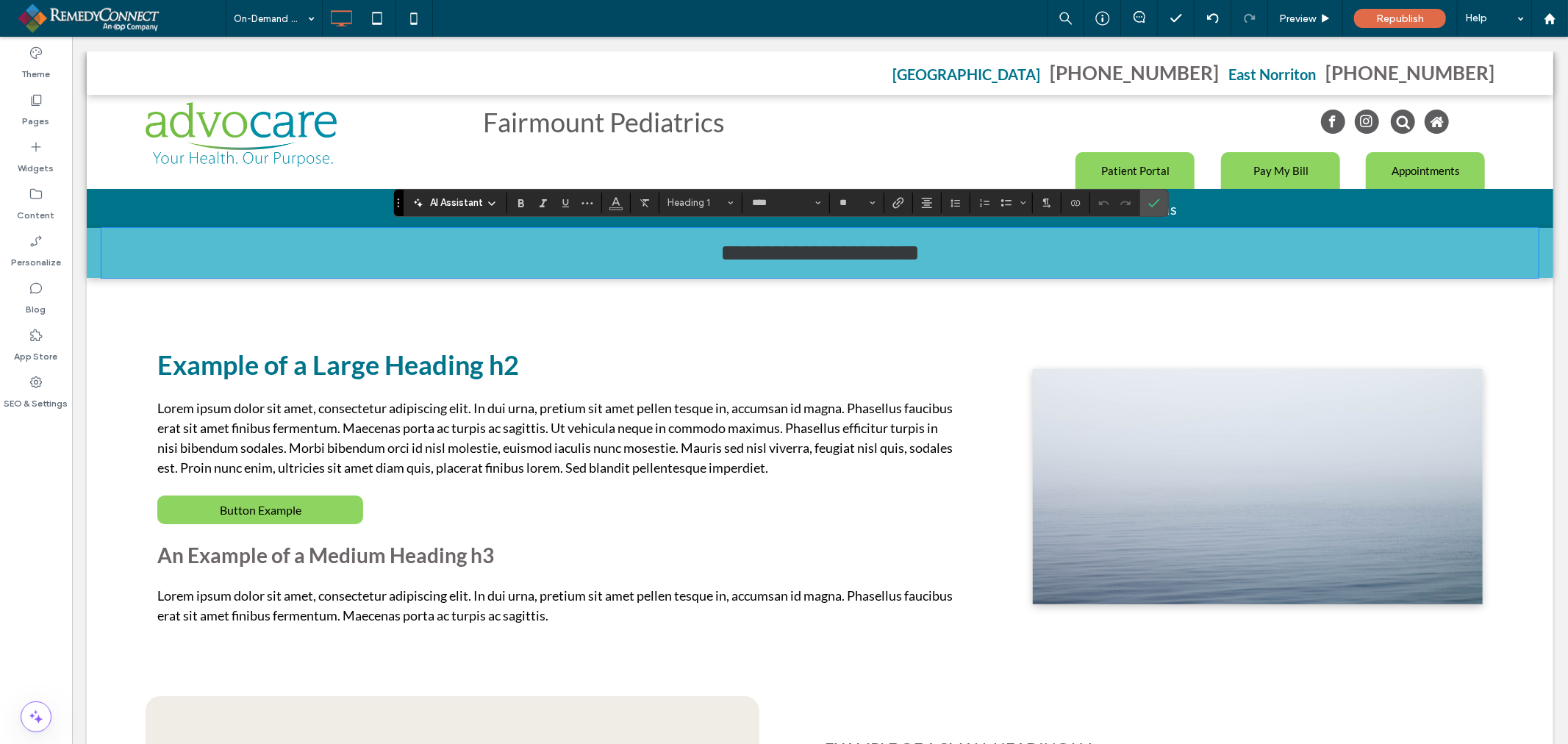
type input "****"
click at [791, 249] on span "**********" at bounding box center [819, 251] width 199 height 23
drag, startPoint x: 783, startPoint y: 254, endPoint x: 791, endPoint y: 249, distance: 9.4
click at [791, 249] on span "**********" at bounding box center [819, 251] width 199 height 23
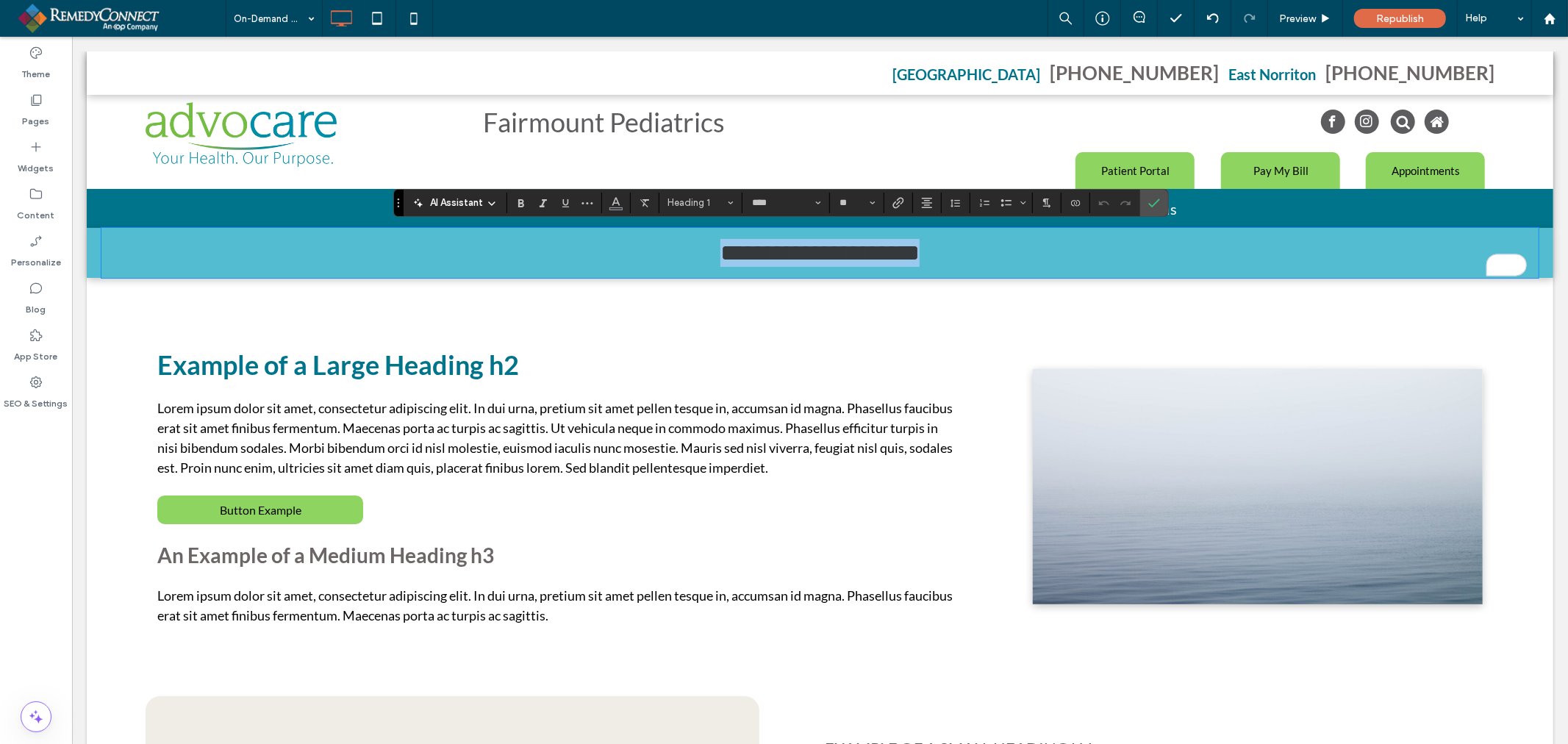
type input "**"
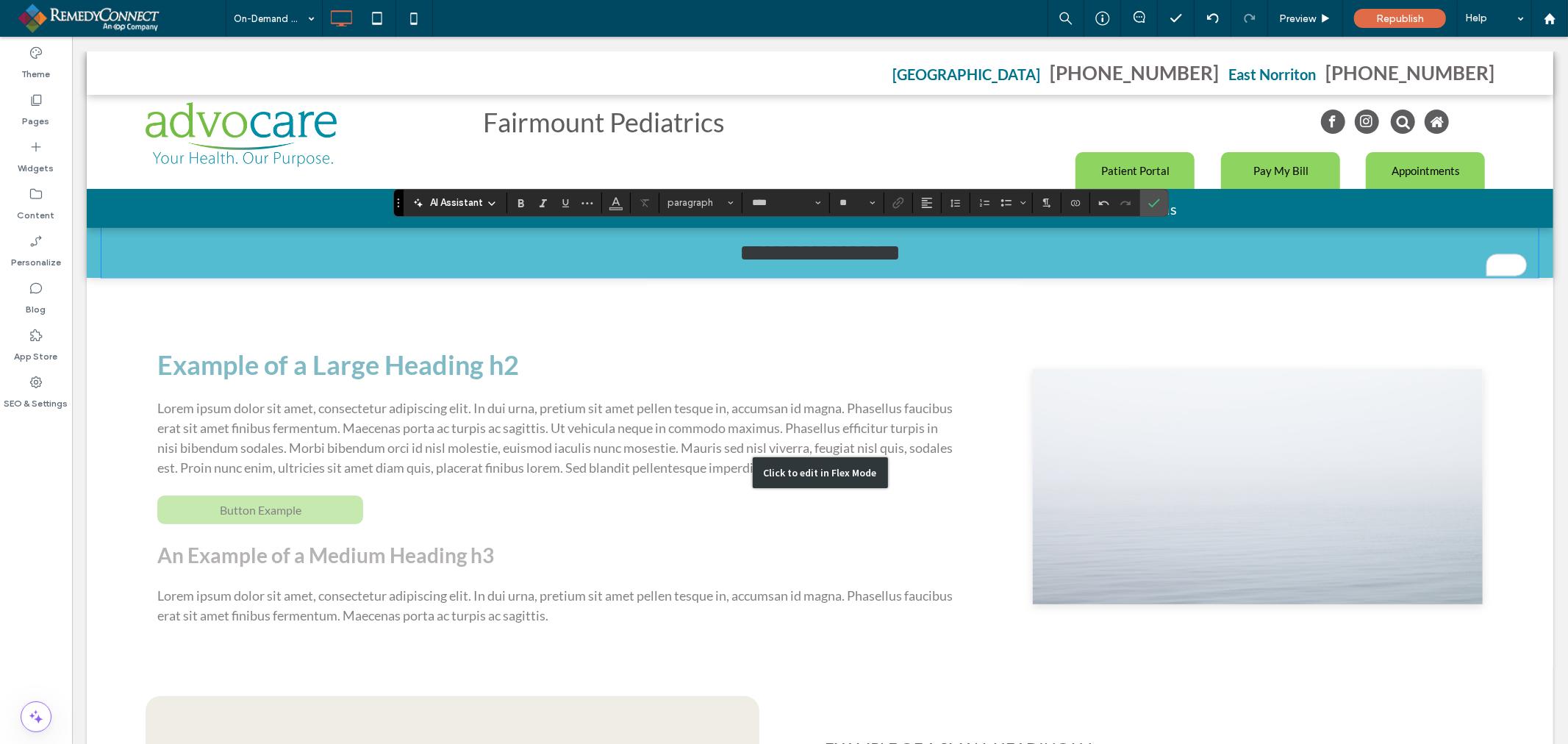
click at [534, 419] on div "Click to edit in Flex Mode" at bounding box center [818, 471] width 1466 height 389
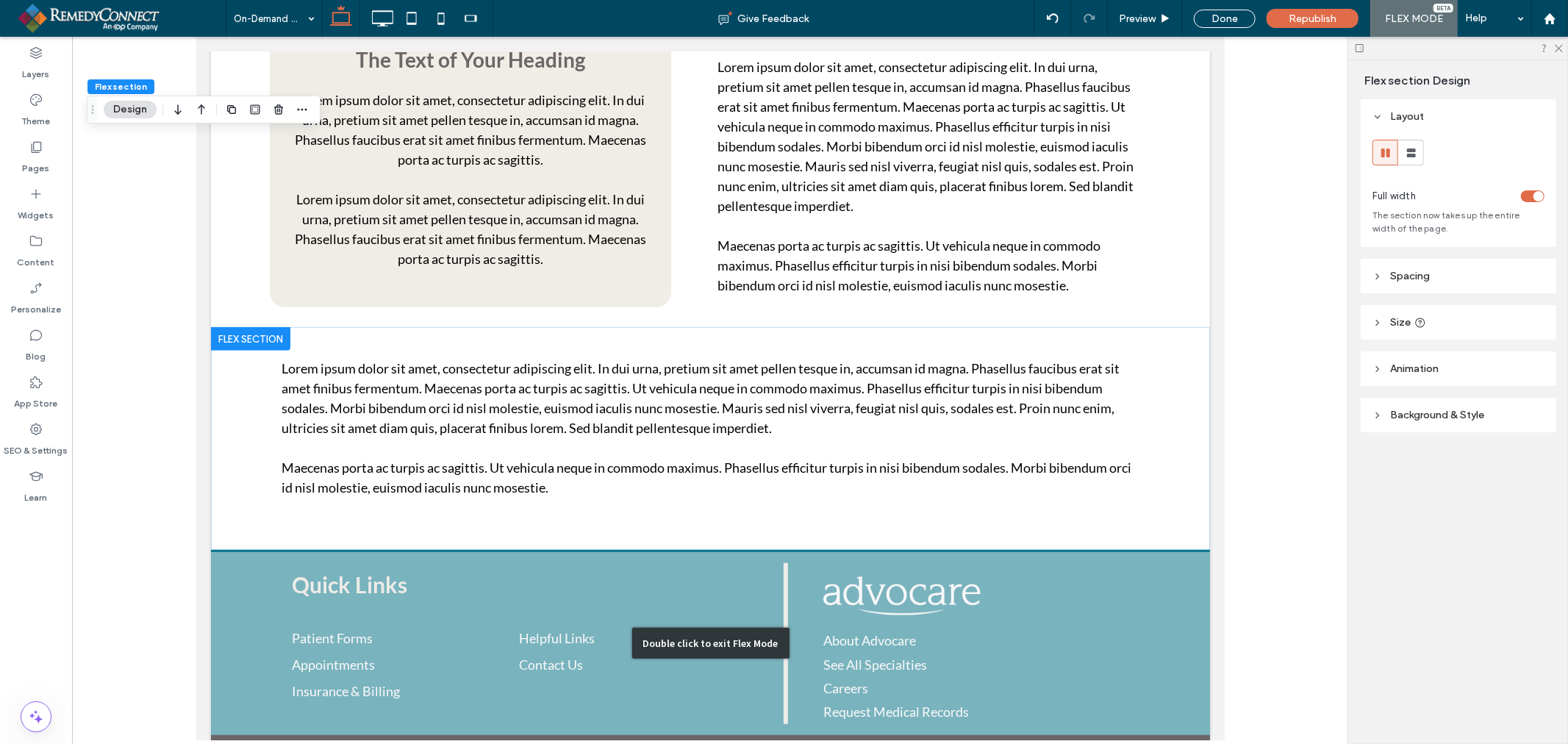
scroll to position [695, 0]
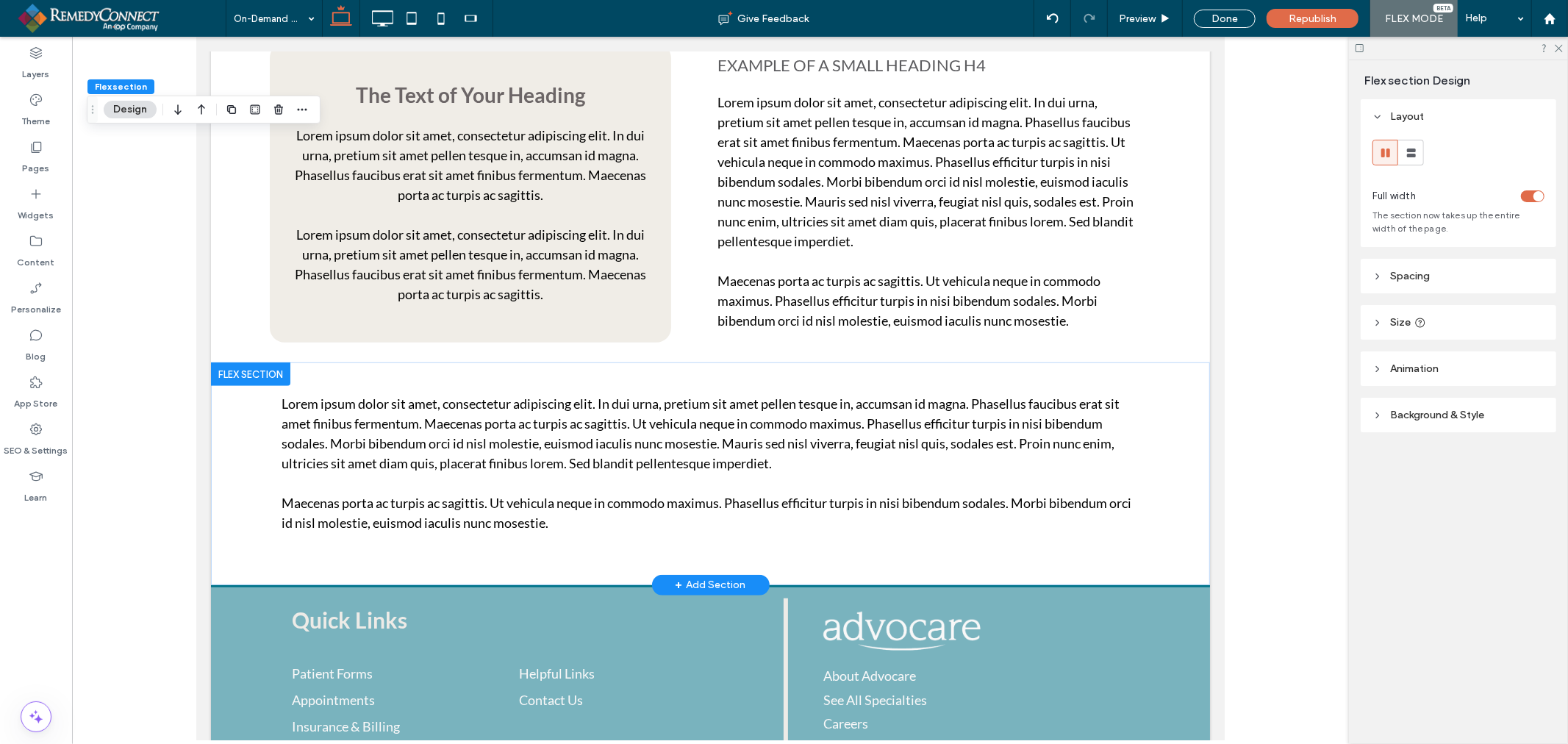
click at [240, 371] on div at bounding box center [250, 373] width 80 height 23
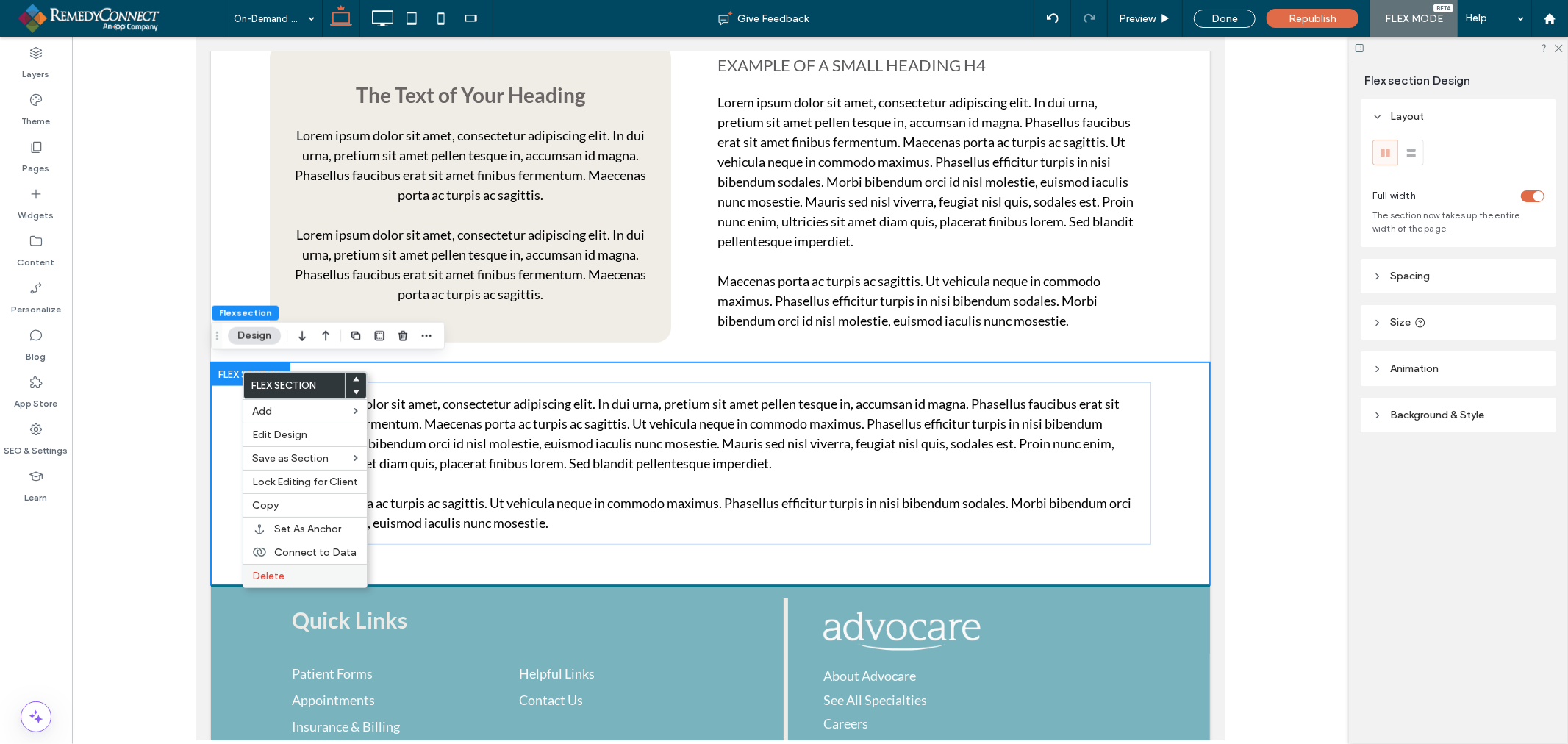
click at [269, 577] on span "Delete" at bounding box center [268, 576] width 33 height 13
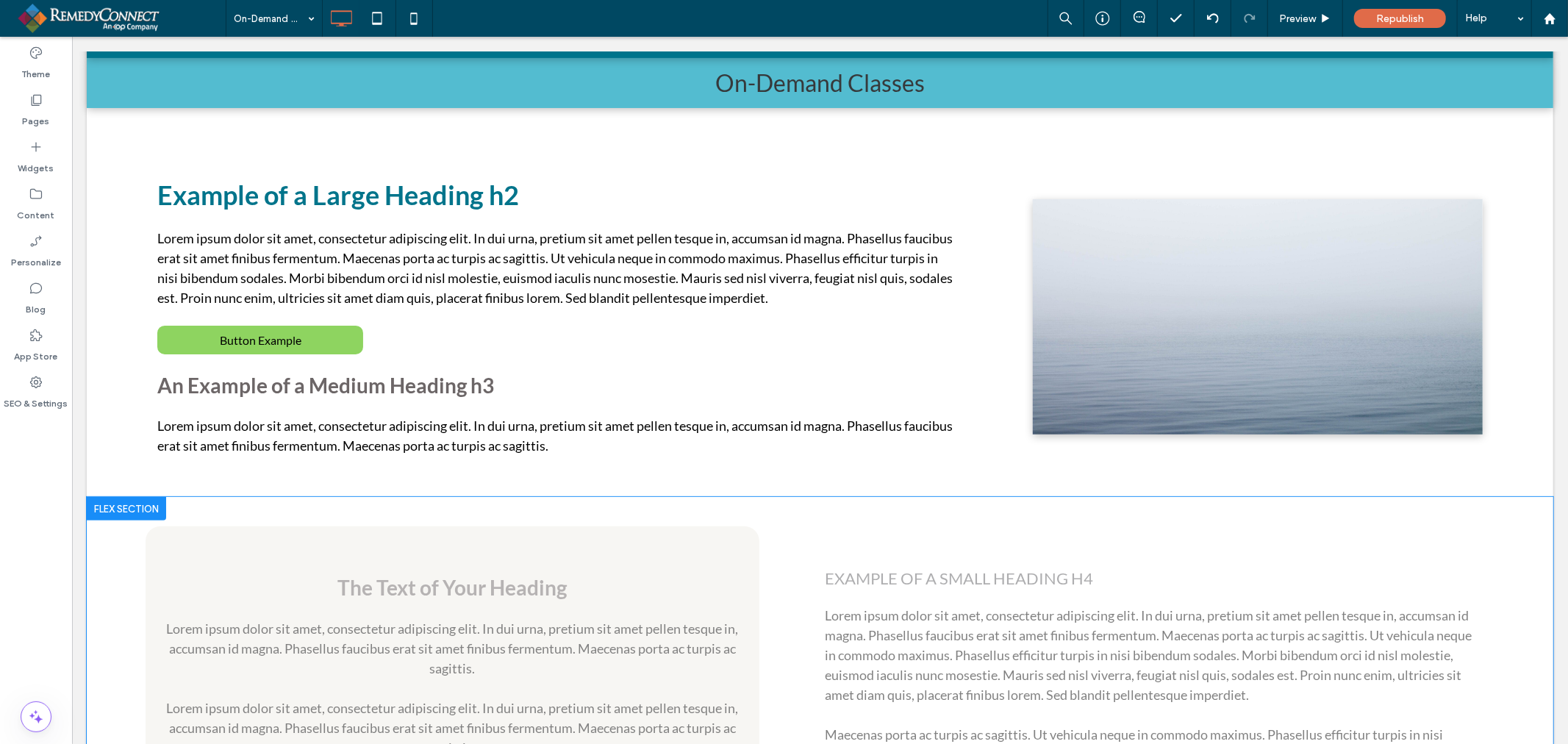
scroll to position [255, 0]
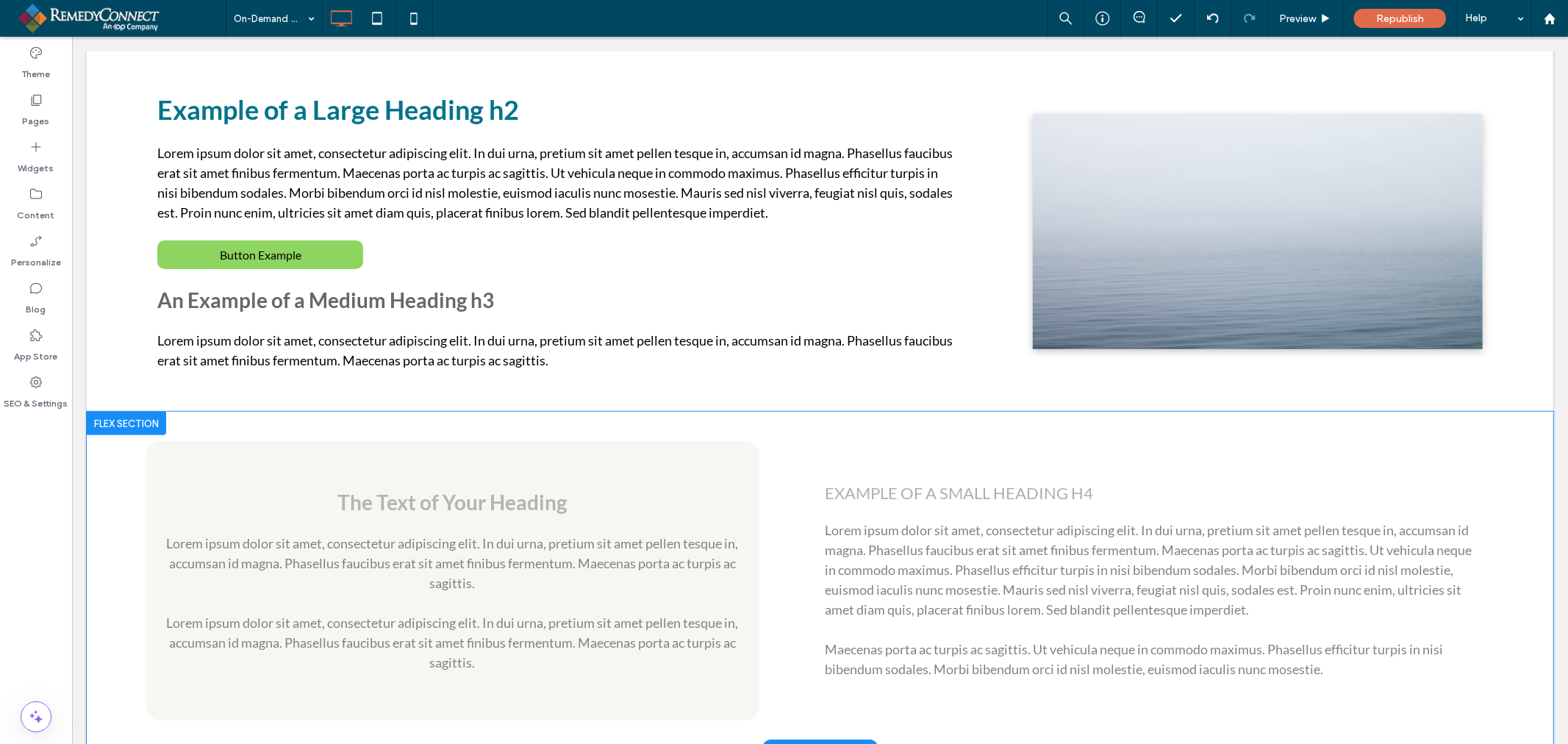
click at [123, 414] on div at bounding box center [125, 422] width 80 height 23
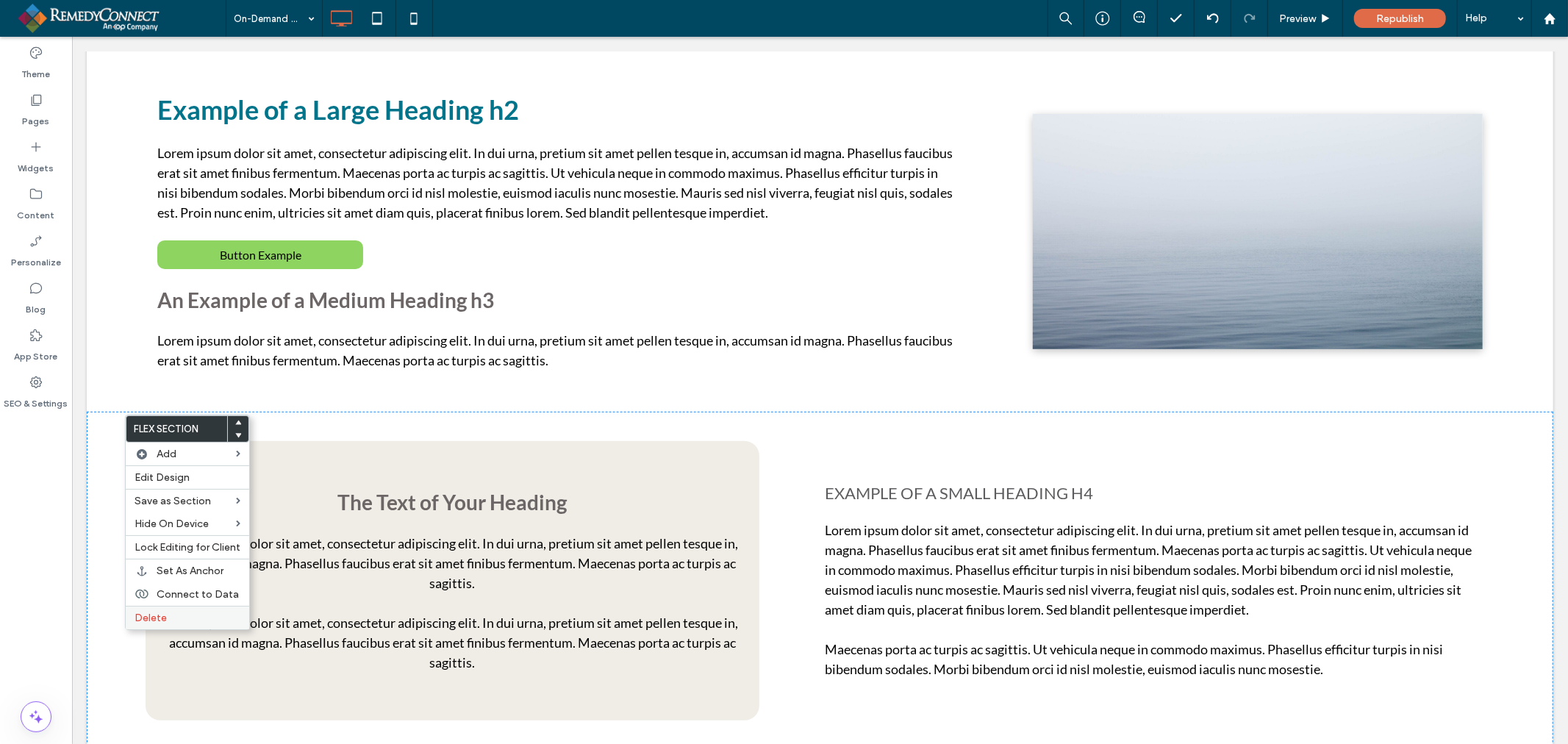
click at [150, 613] on span "Delete" at bounding box center [151, 618] width 33 height 13
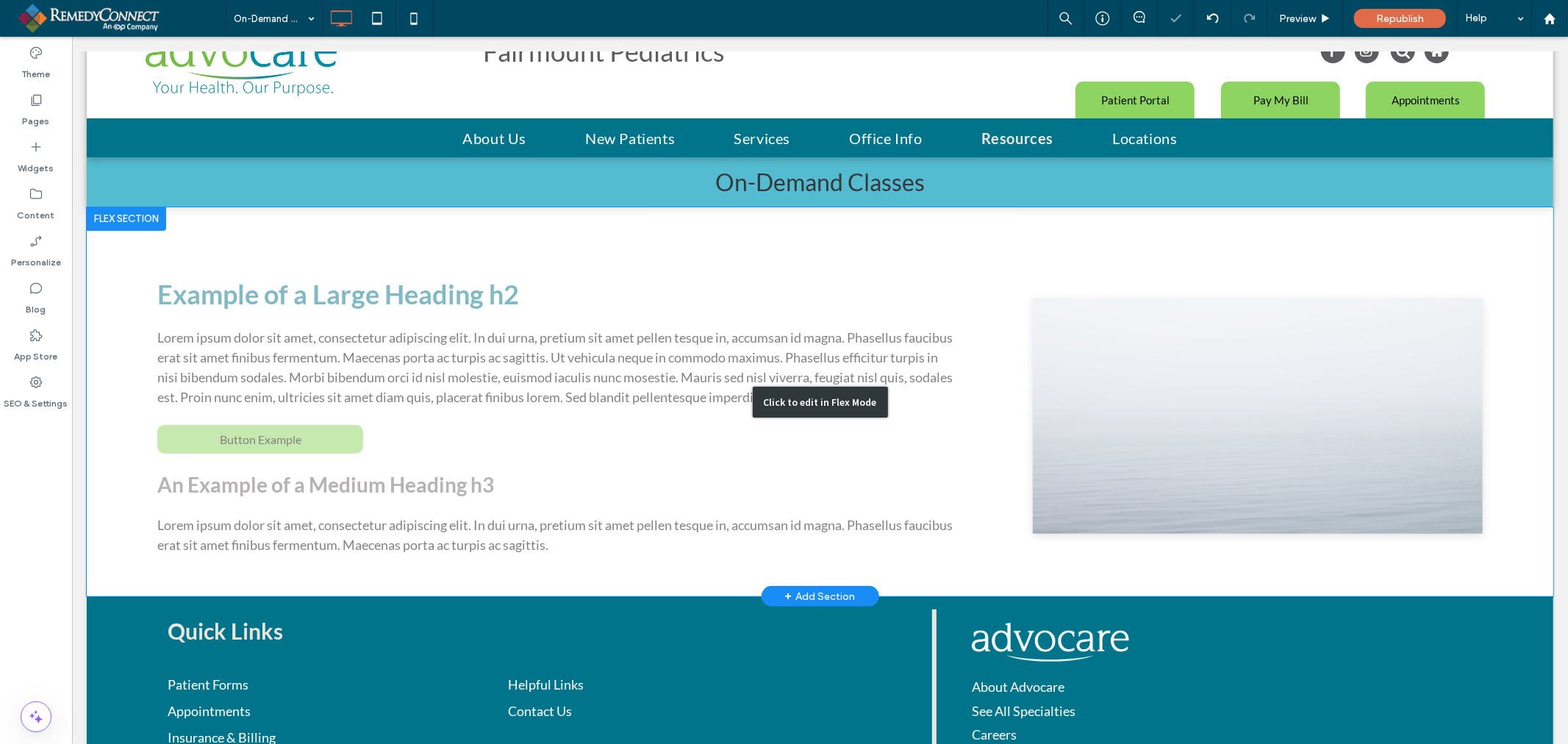
scroll to position [95, 0]
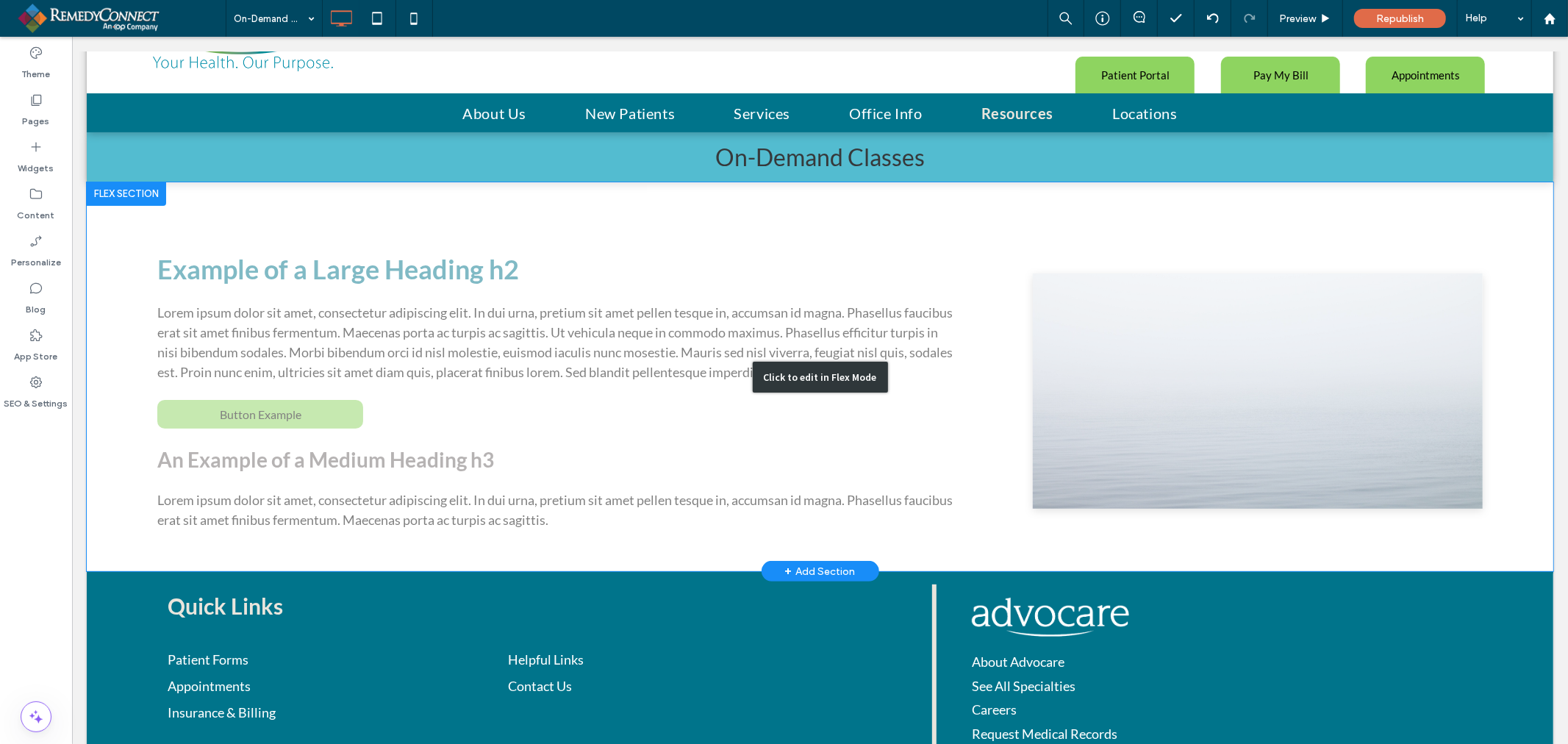
click at [531, 286] on div "Click to edit in Flex Mode" at bounding box center [818, 376] width 1466 height 389
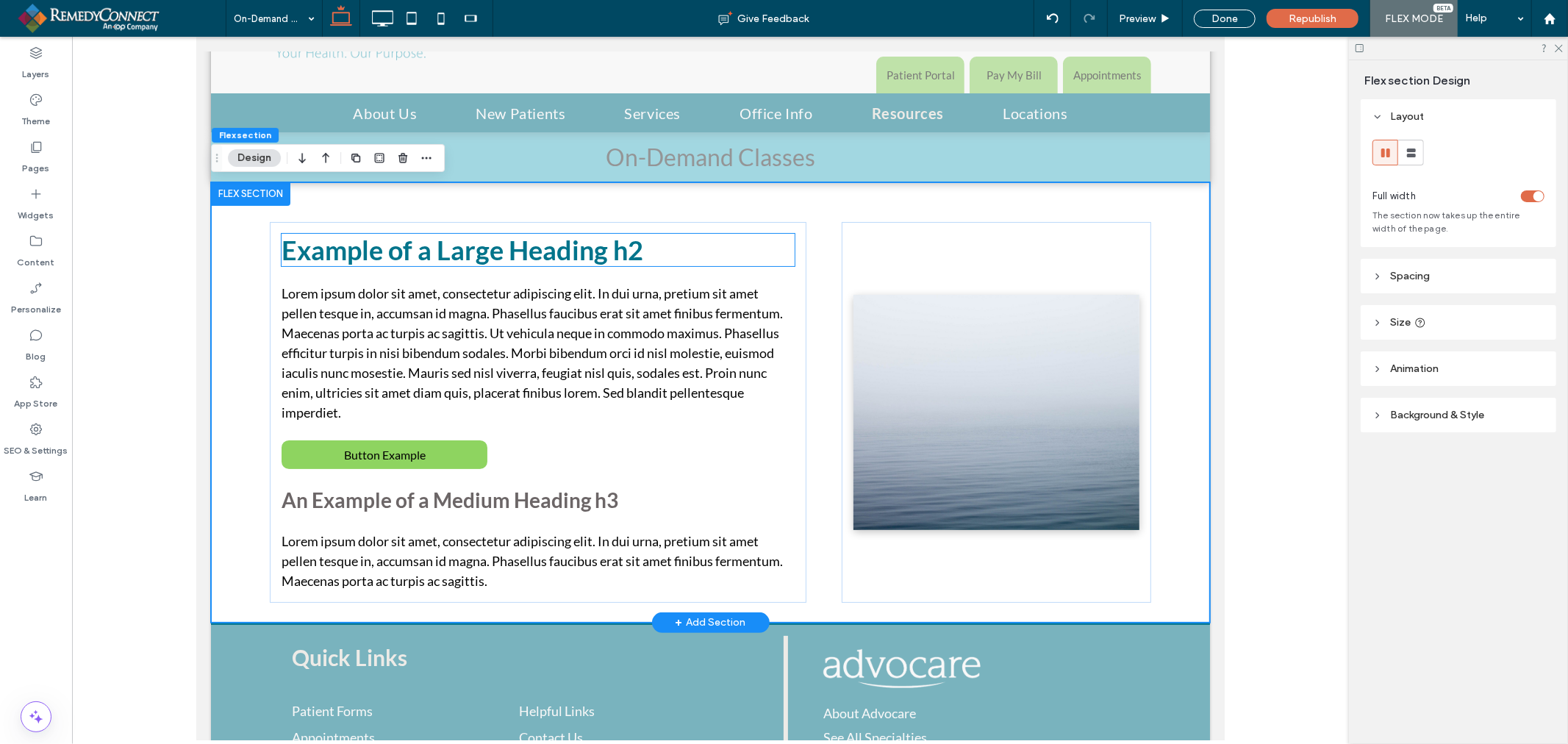
click at [471, 254] on h2 "Example of a Large Heading h2" at bounding box center [537, 250] width 513 height 33
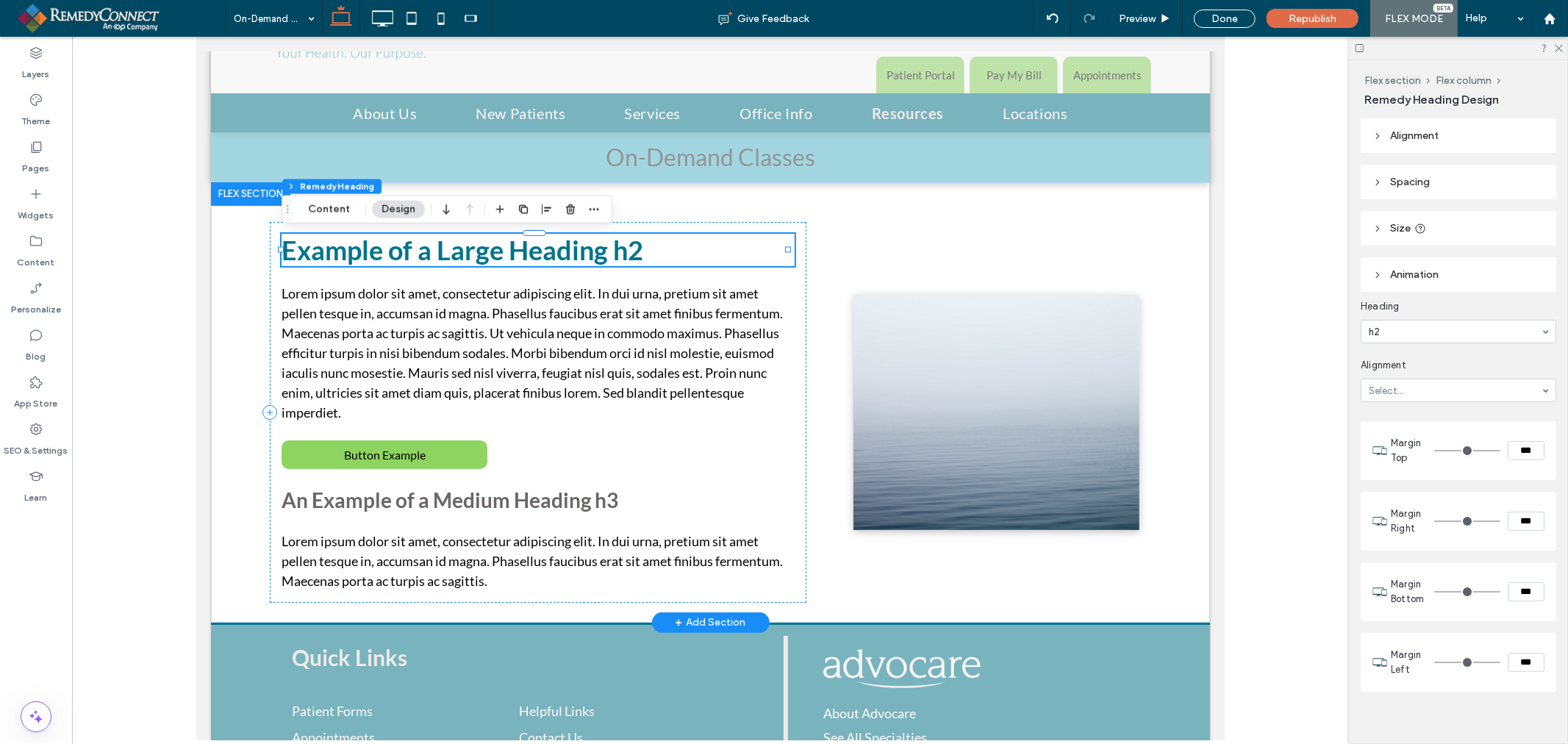
click at [471, 253] on h2 "Example of a Large Heading h2" at bounding box center [537, 250] width 513 height 33
click at [589, 253] on h2 "Example of a Large Heading h2" at bounding box center [537, 250] width 513 height 33
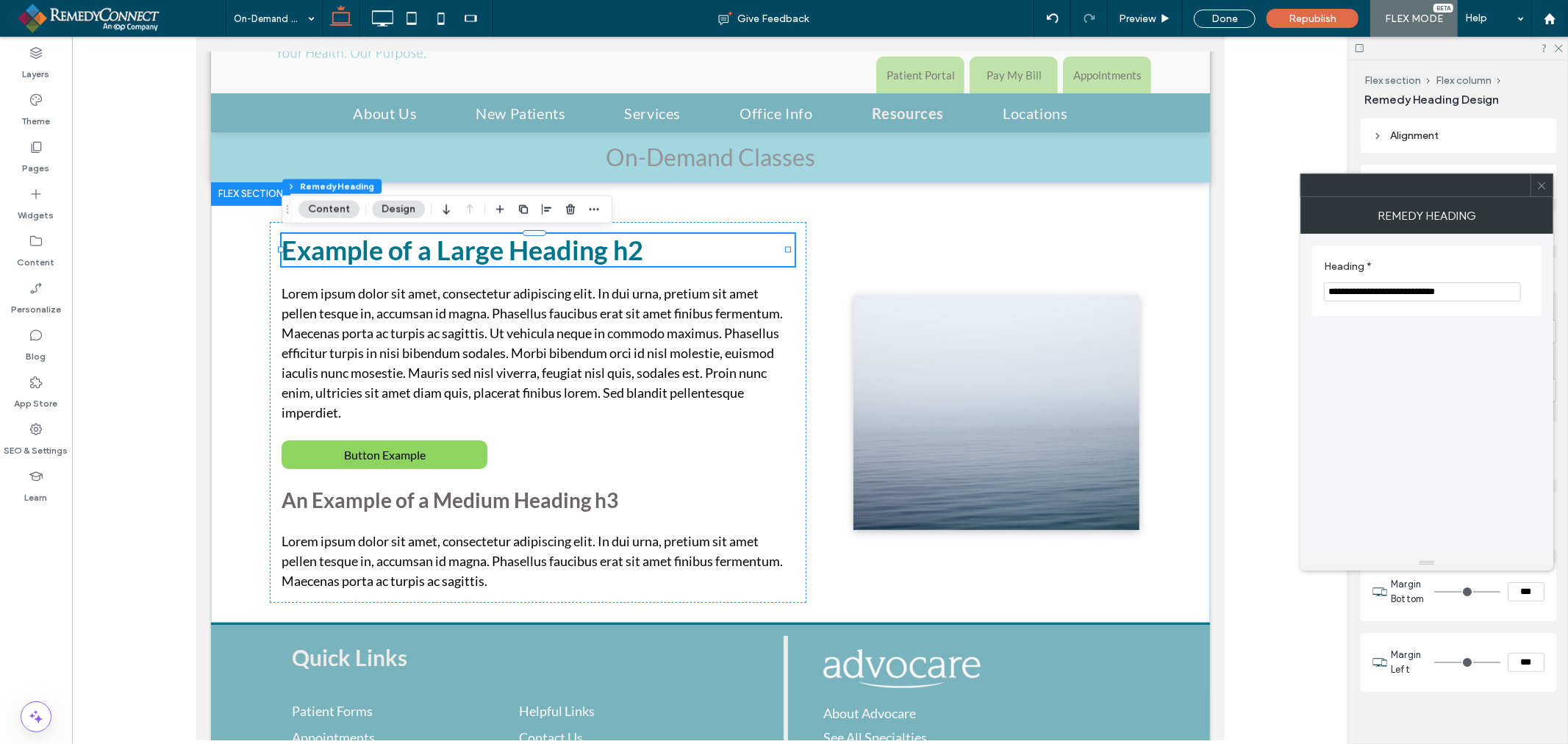
click at [1392, 284] on input "**********" at bounding box center [1422, 292] width 197 height 19
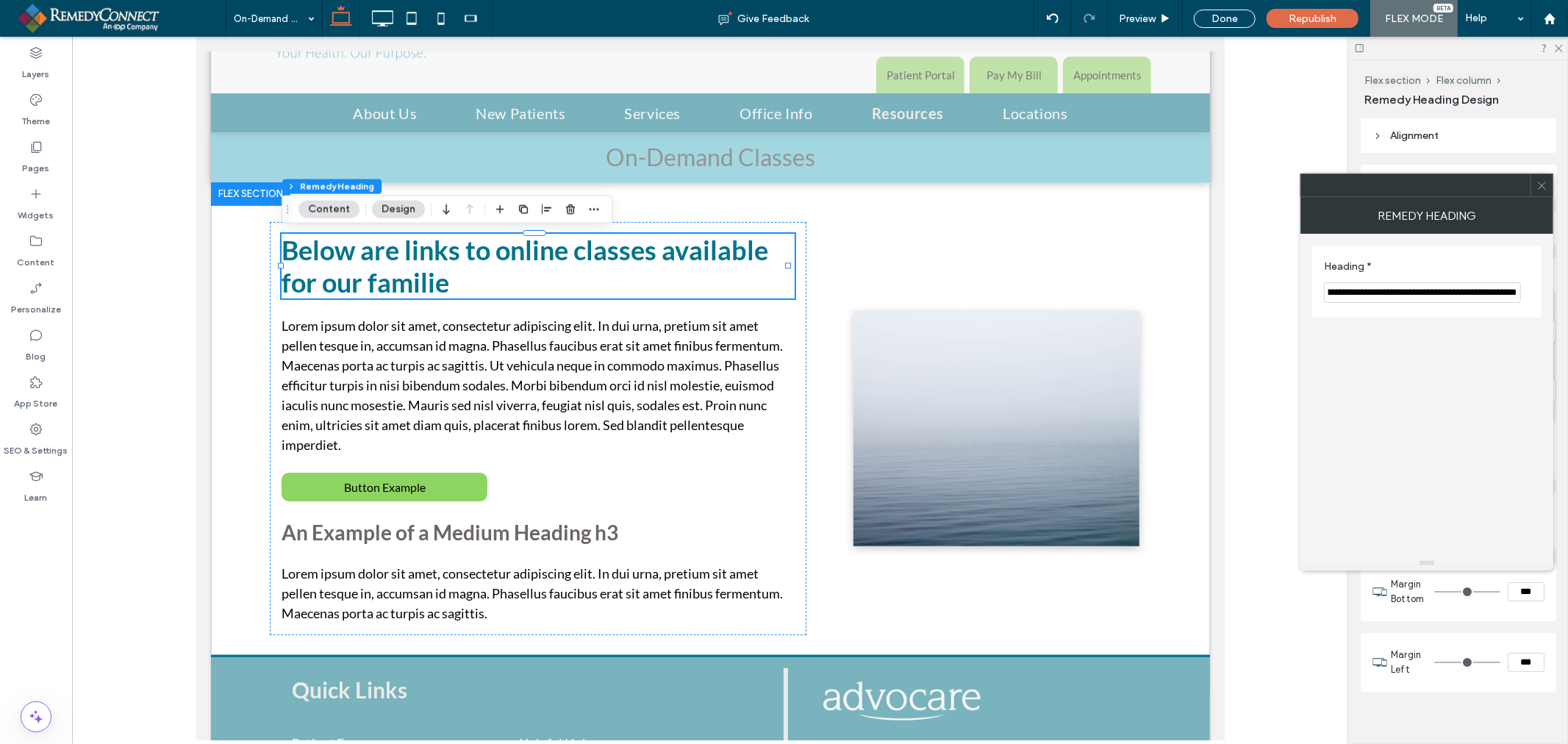
type input "**********"
click at [371, 398] on span "Lorem ipsum dolor sit amet, consectetur adipiscing elit. In dui urna, pretium s…" at bounding box center [531, 384] width 501 height 136
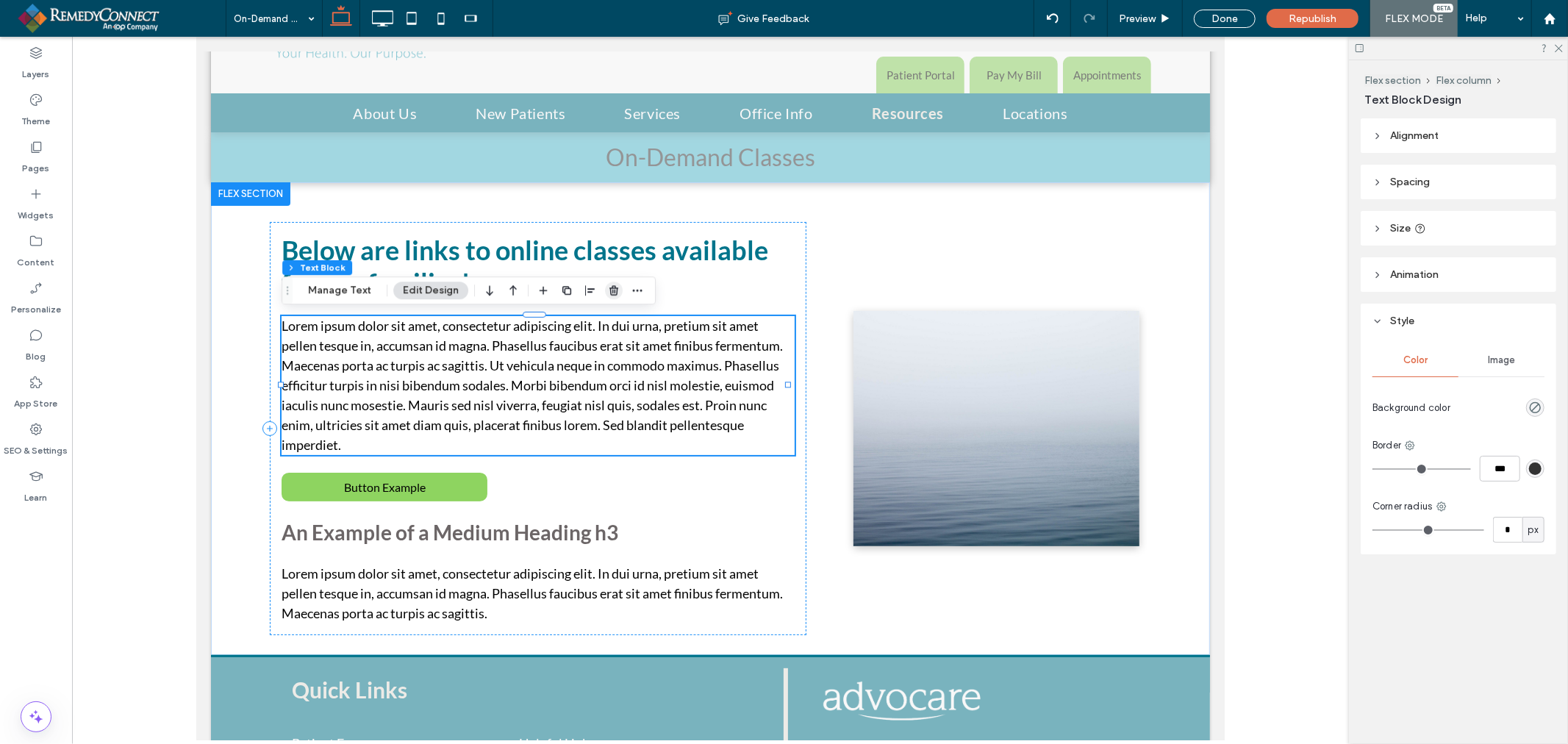
drag, startPoint x: 610, startPoint y: 295, endPoint x: 390, endPoint y: 354, distance: 227.8
click at [610, 295] on use "button" at bounding box center [613, 290] width 9 height 9
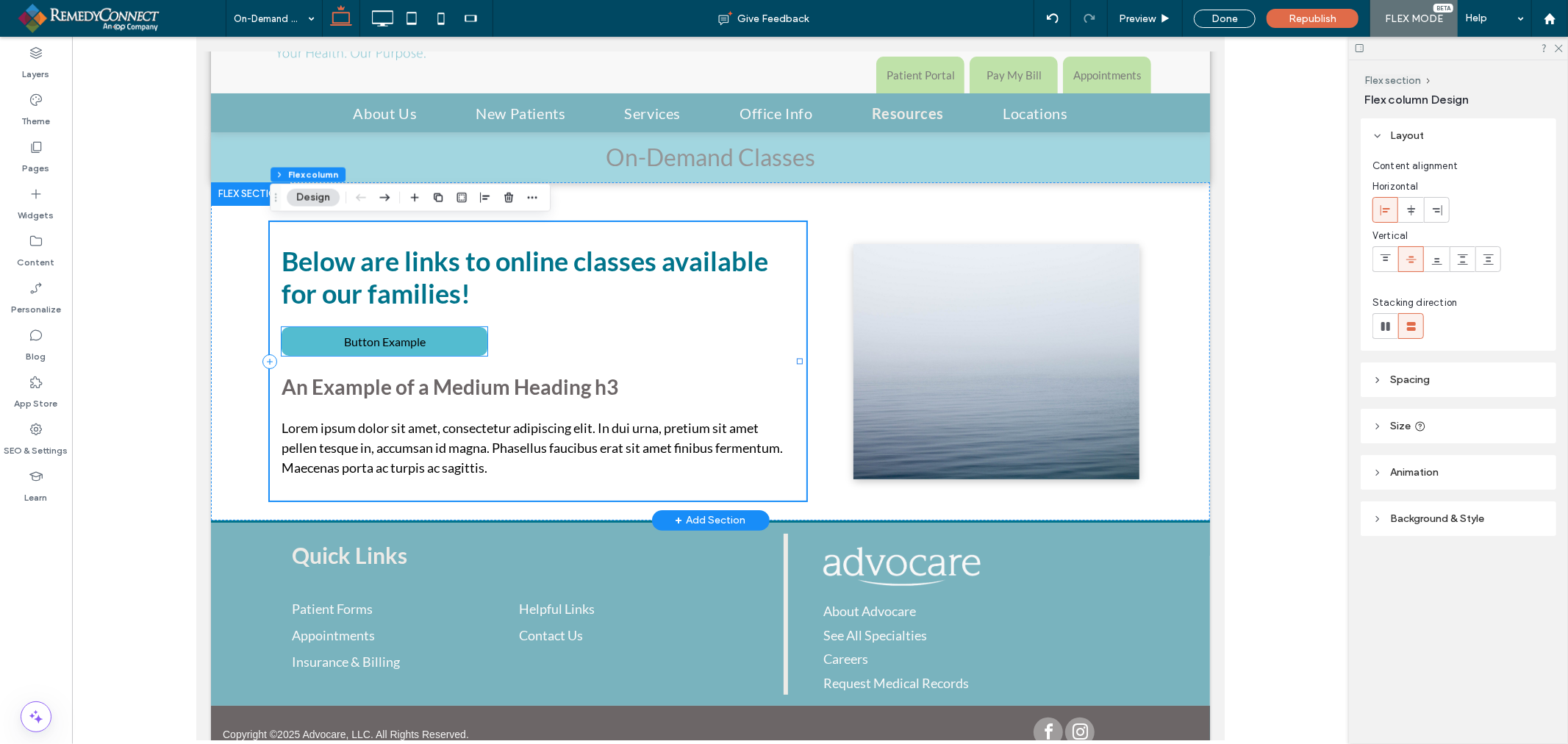
click at [421, 334] on span "Button Example" at bounding box center [383, 340] width 81 height 28
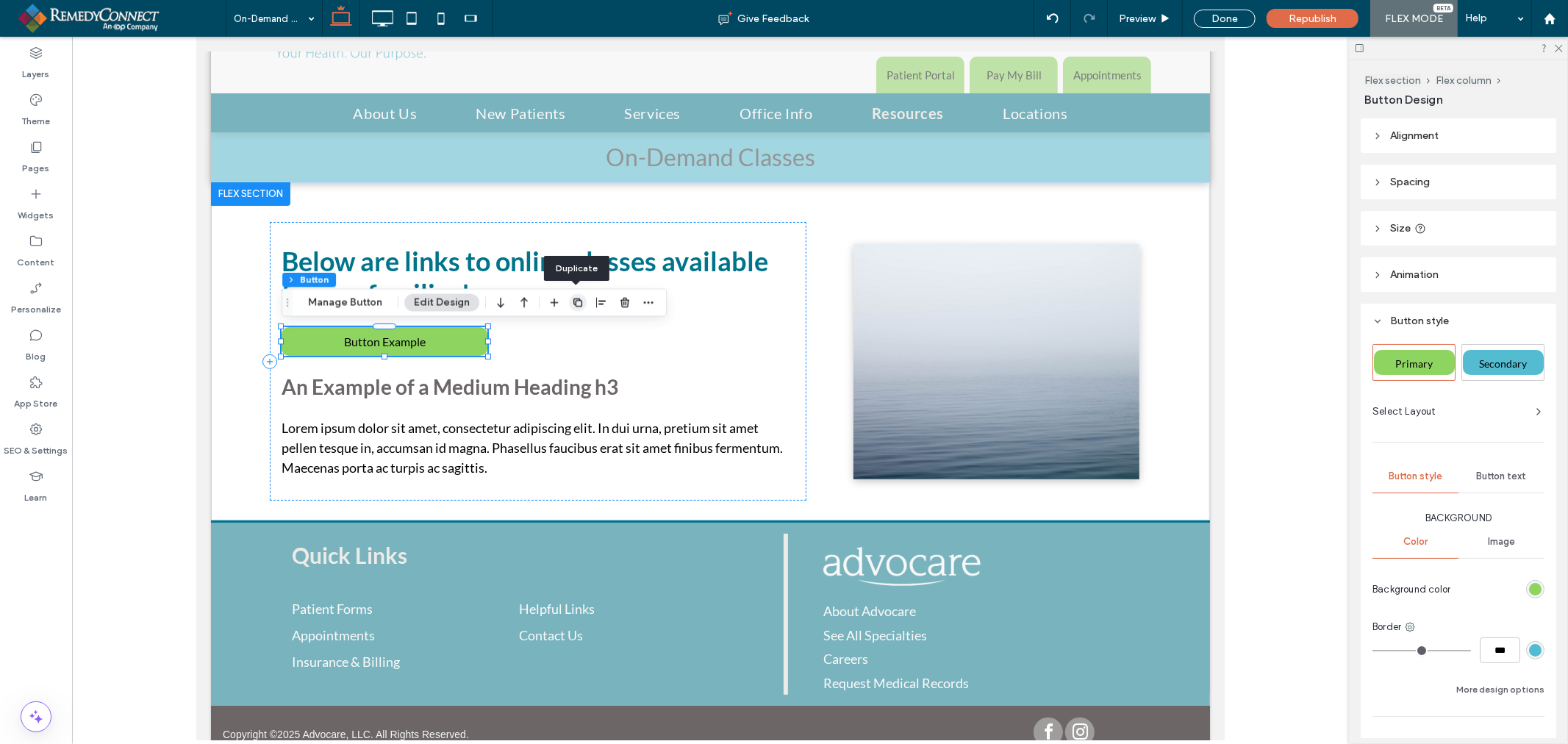
click at [579, 305] on icon "button" at bounding box center [578, 303] width 12 height 12
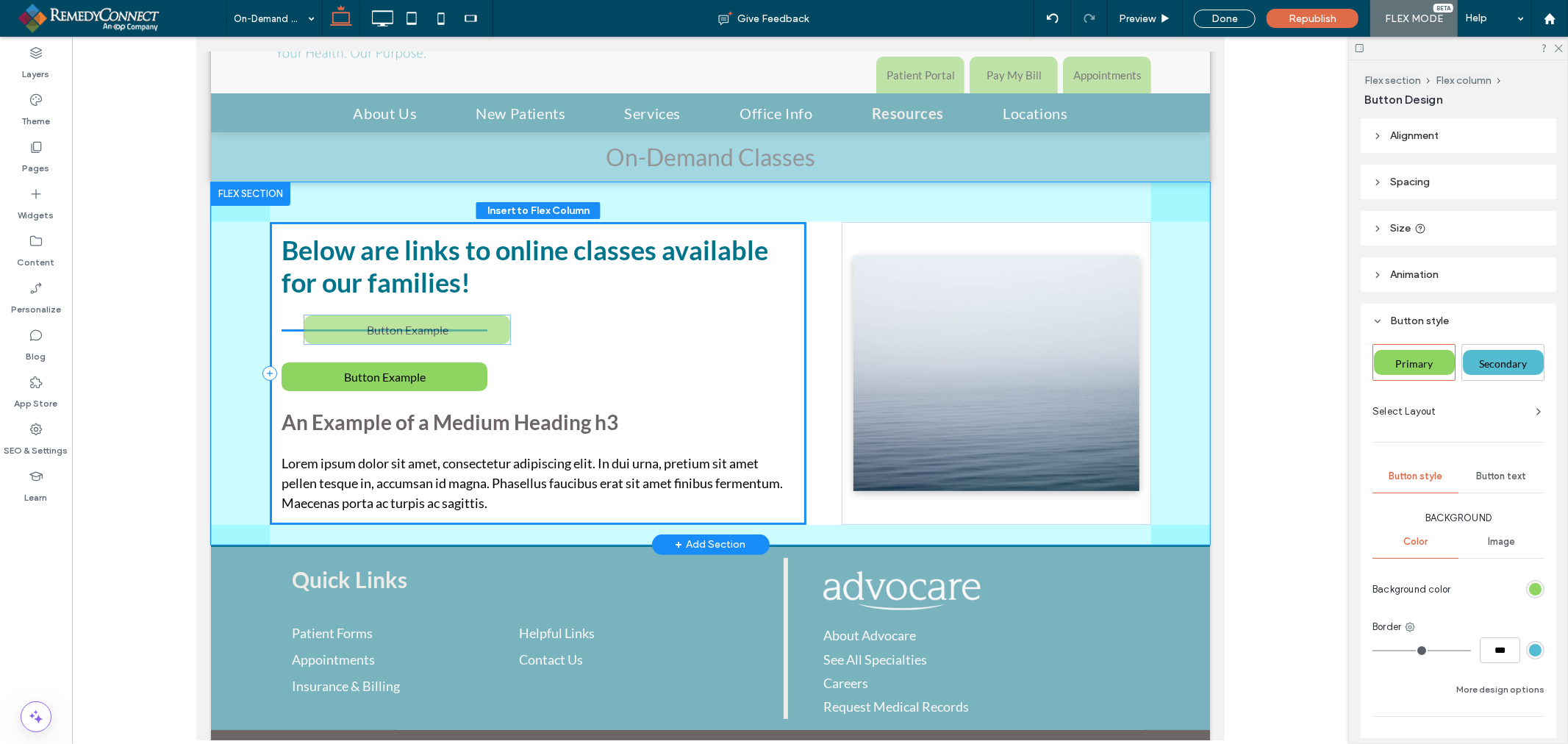
drag, startPoint x: 423, startPoint y: 378, endPoint x: 445, endPoint y: 331, distance: 51.9
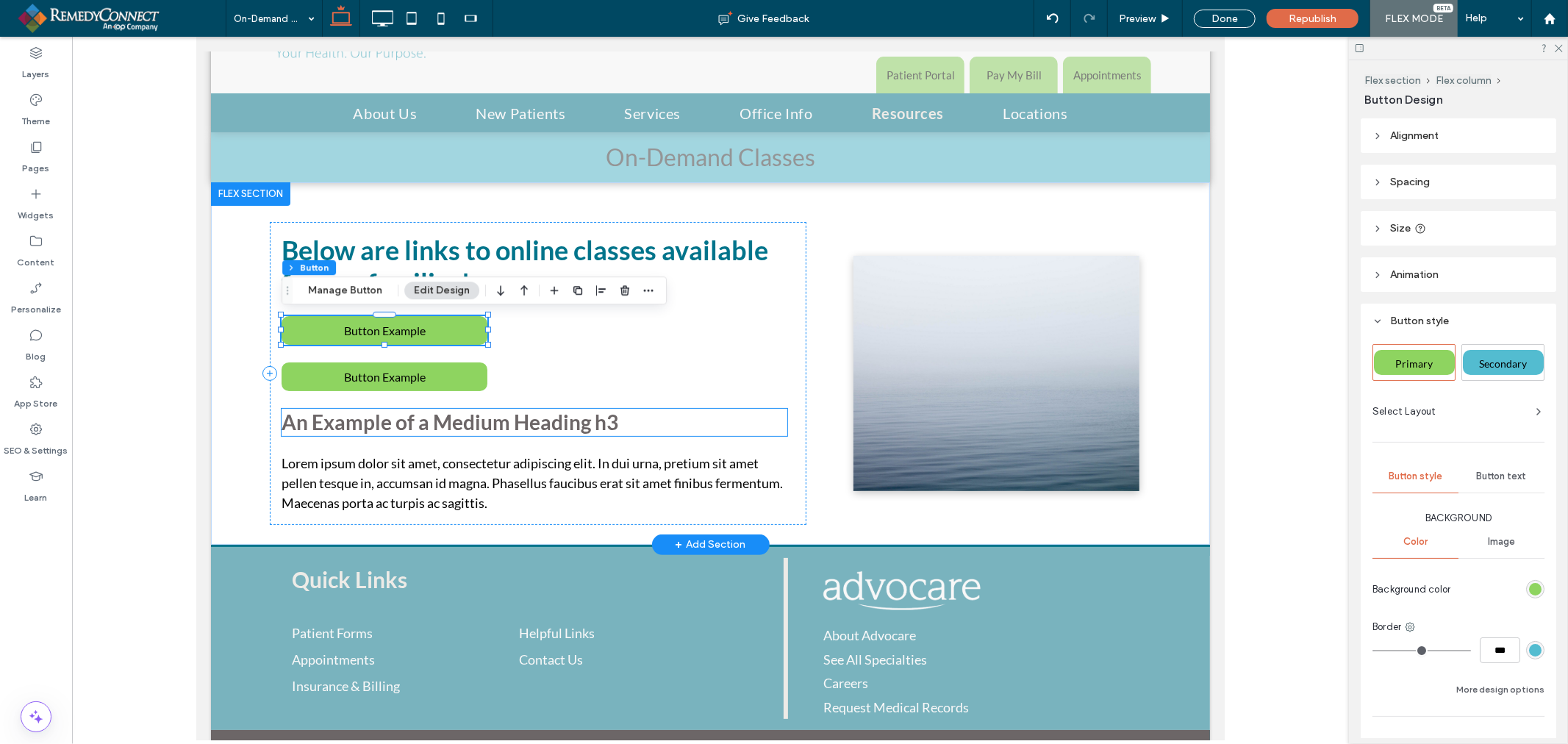
click at [403, 422] on h3 "An Example of a Medium Heading h3" at bounding box center [533, 421] width 505 height 27
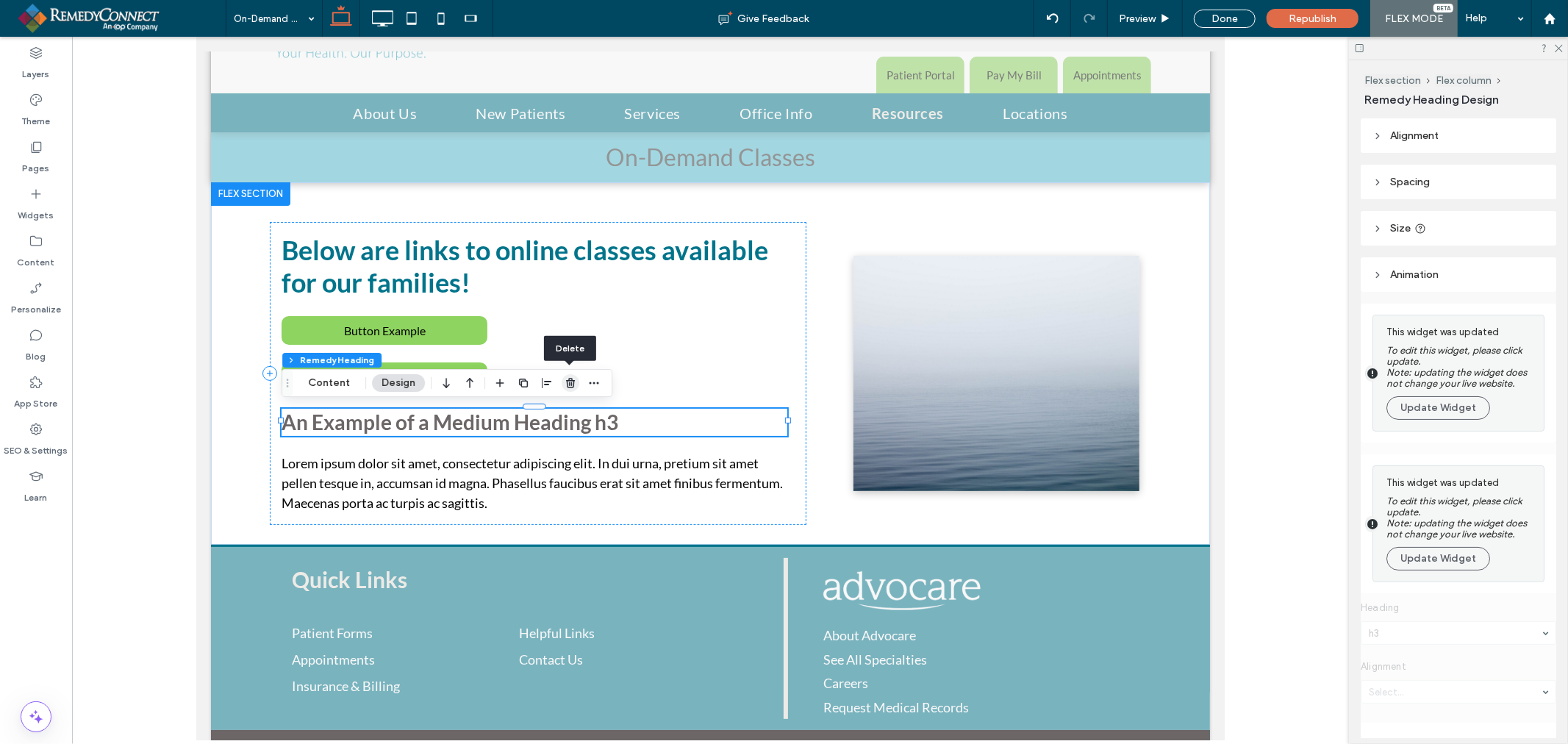
click at [573, 380] on use "button" at bounding box center [570, 382] width 9 height 9
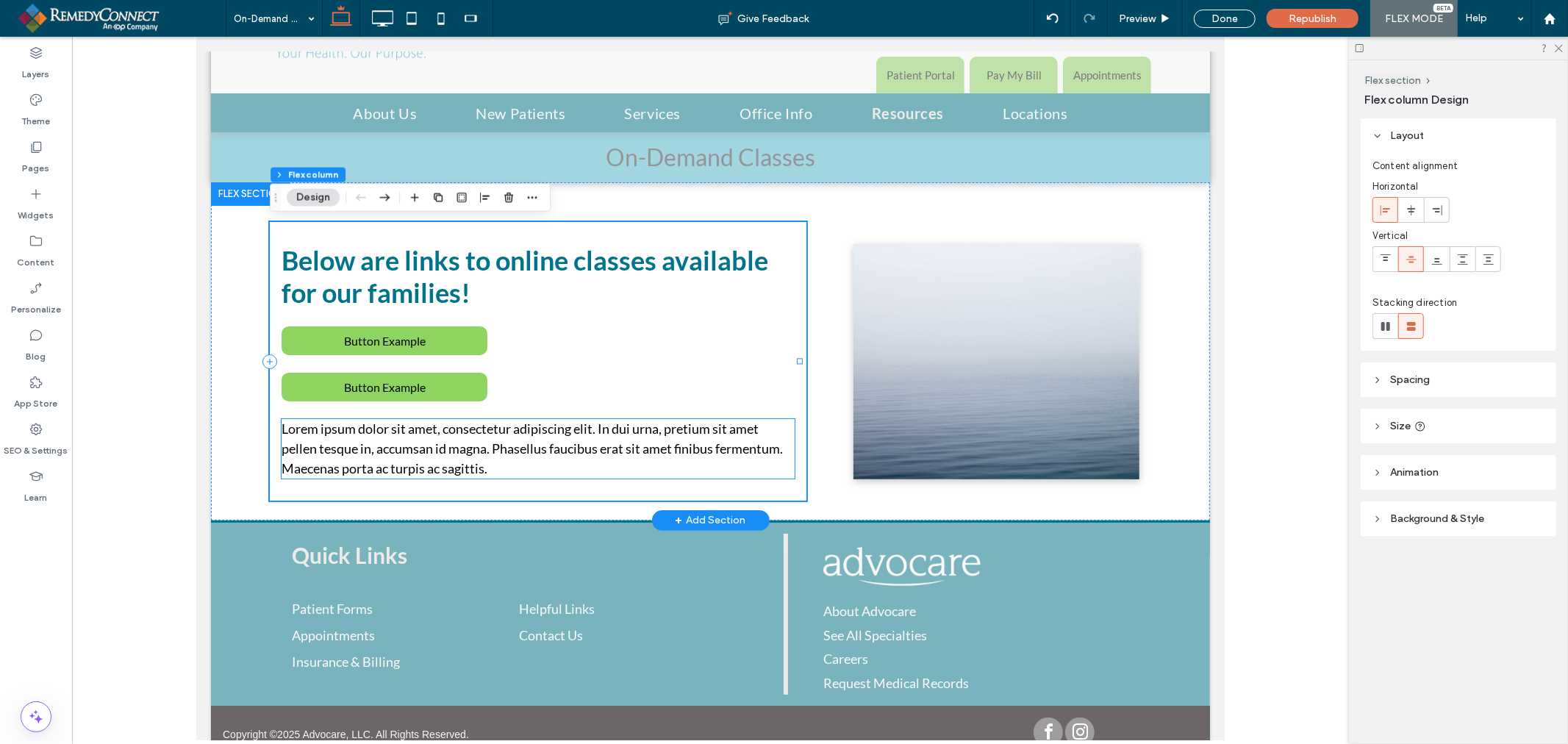
click at [572, 432] on span "Lorem ipsum dolor sit amet, consectetur adipiscing elit. In dui urna, pretium s…" at bounding box center [531, 447] width 501 height 56
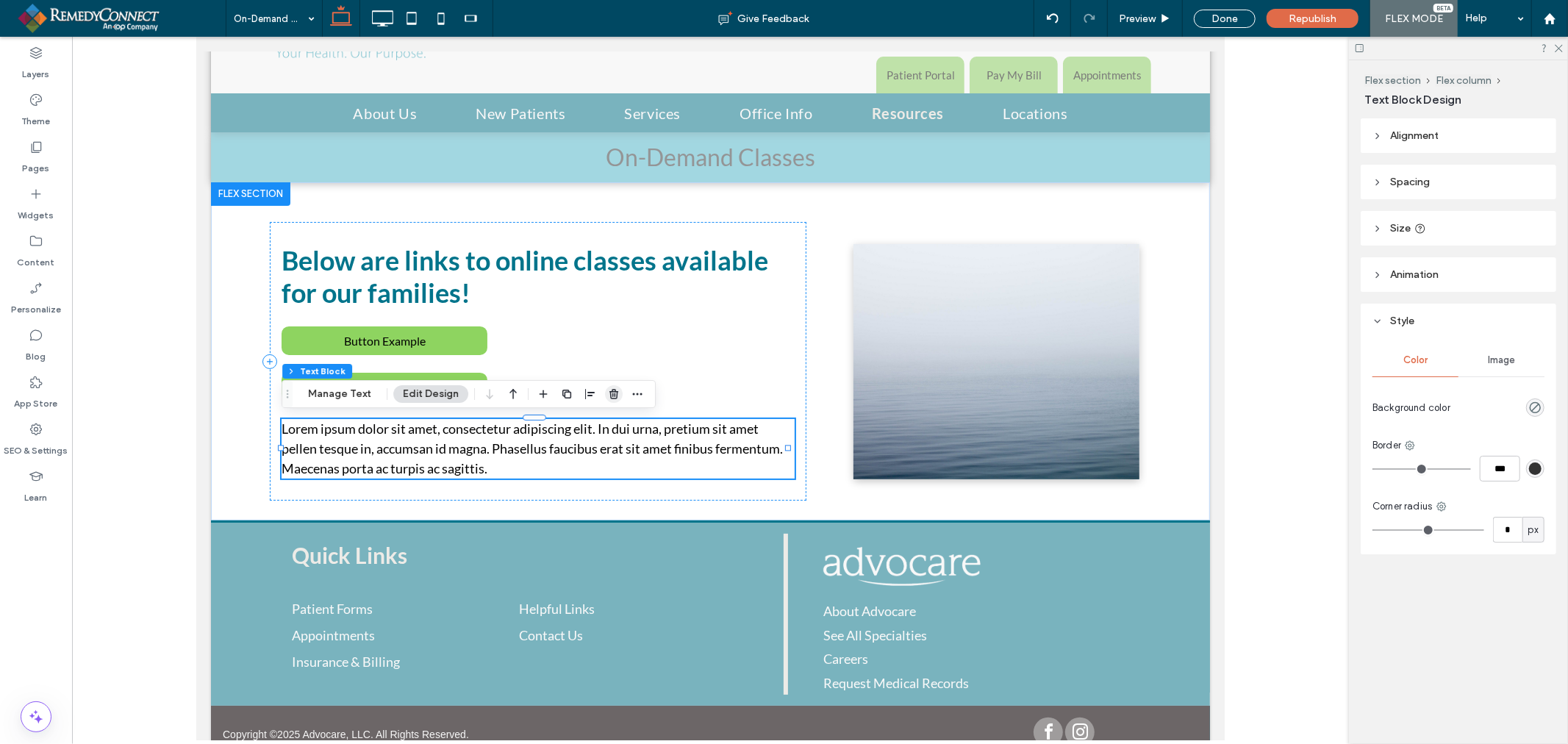
click at [609, 392] on use "button" at bounding box center [613, 393] width 9 height 9
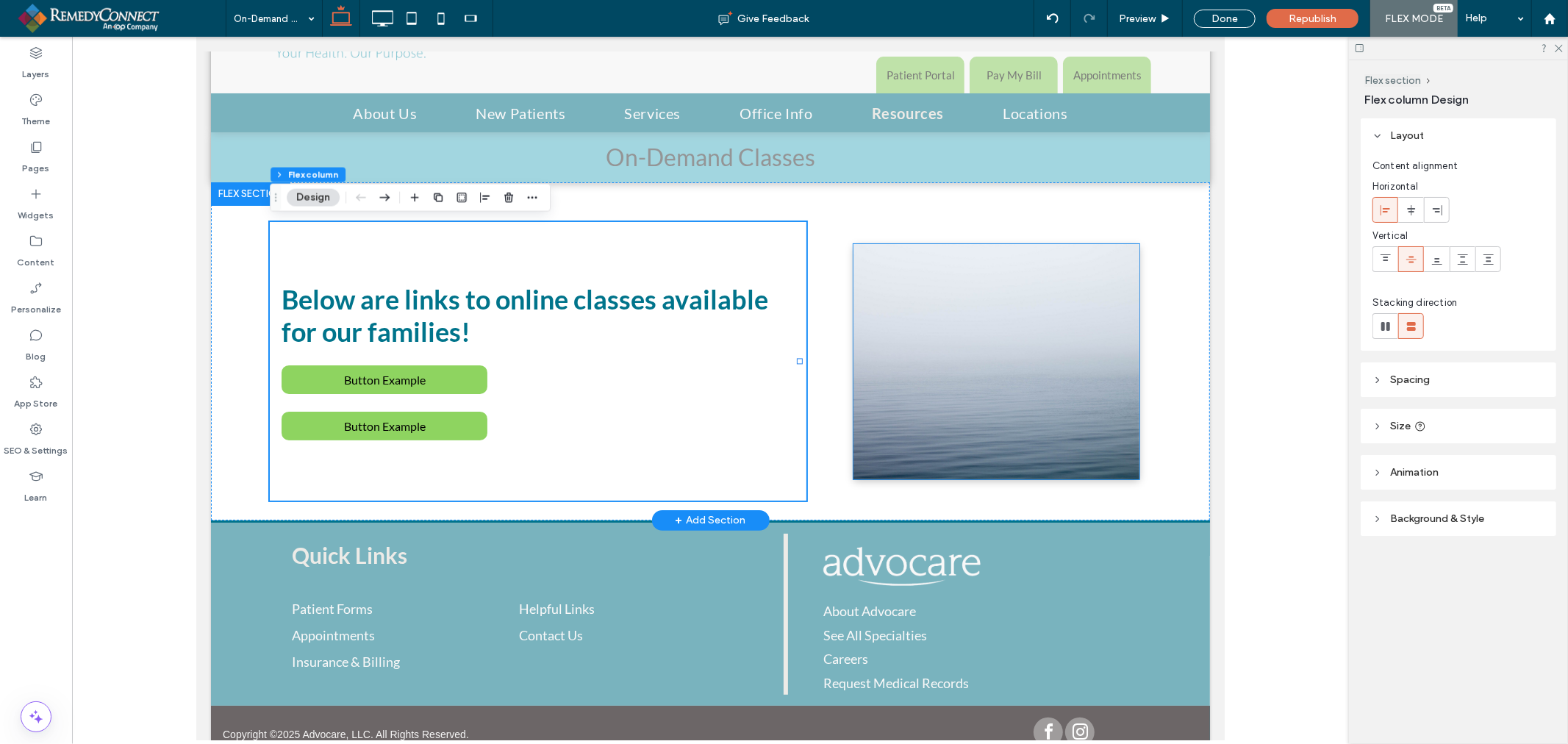
click at [911, 371] on img at bounding box center [995, 361] width 286 height 235
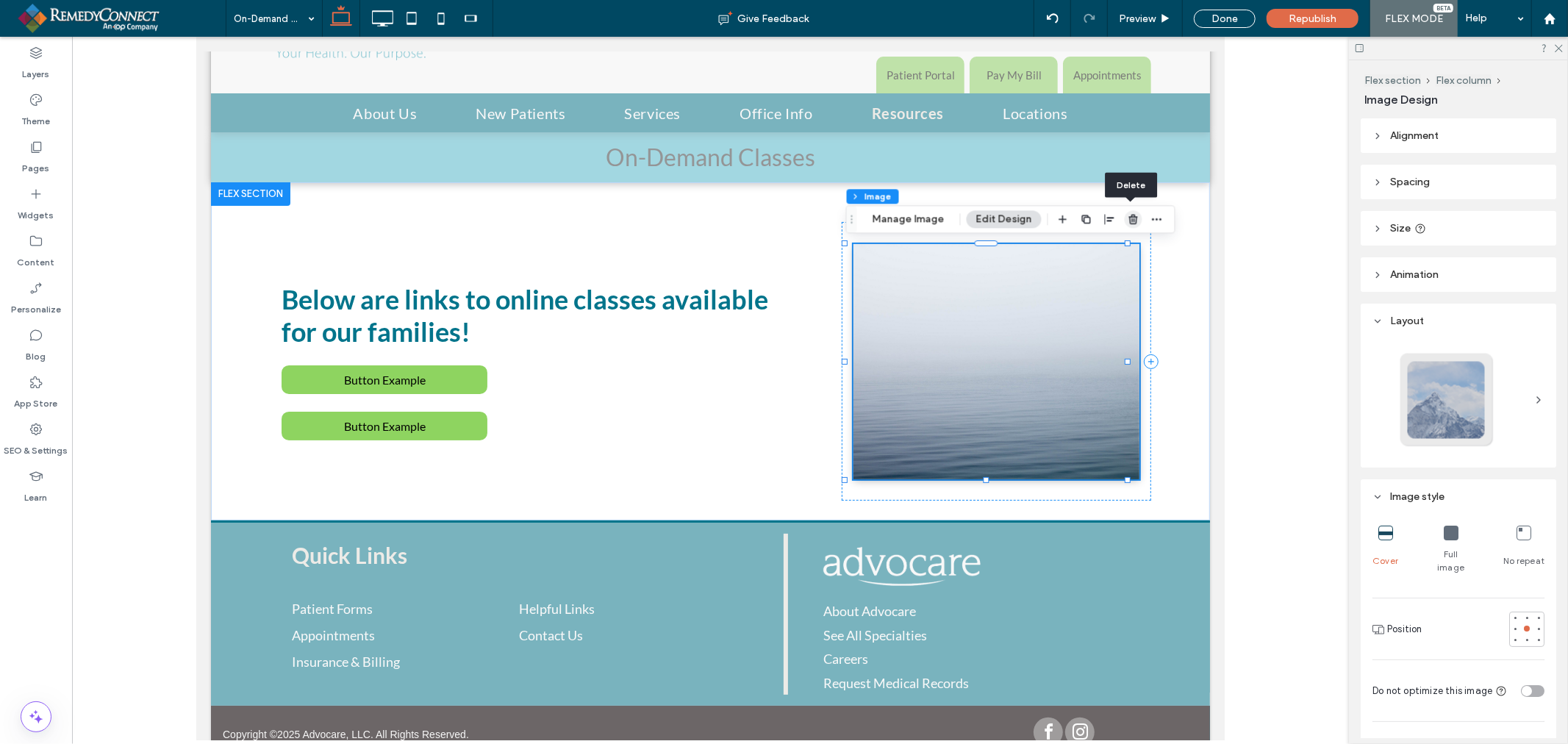
drag, startPoint x: 1134, startPoint y: 215, endPoint x: 858, endPoint y: 202, distance: 276.3
click at [1134, 215] on icon "button" at bounding box center [1133, 219] width 12 height 12
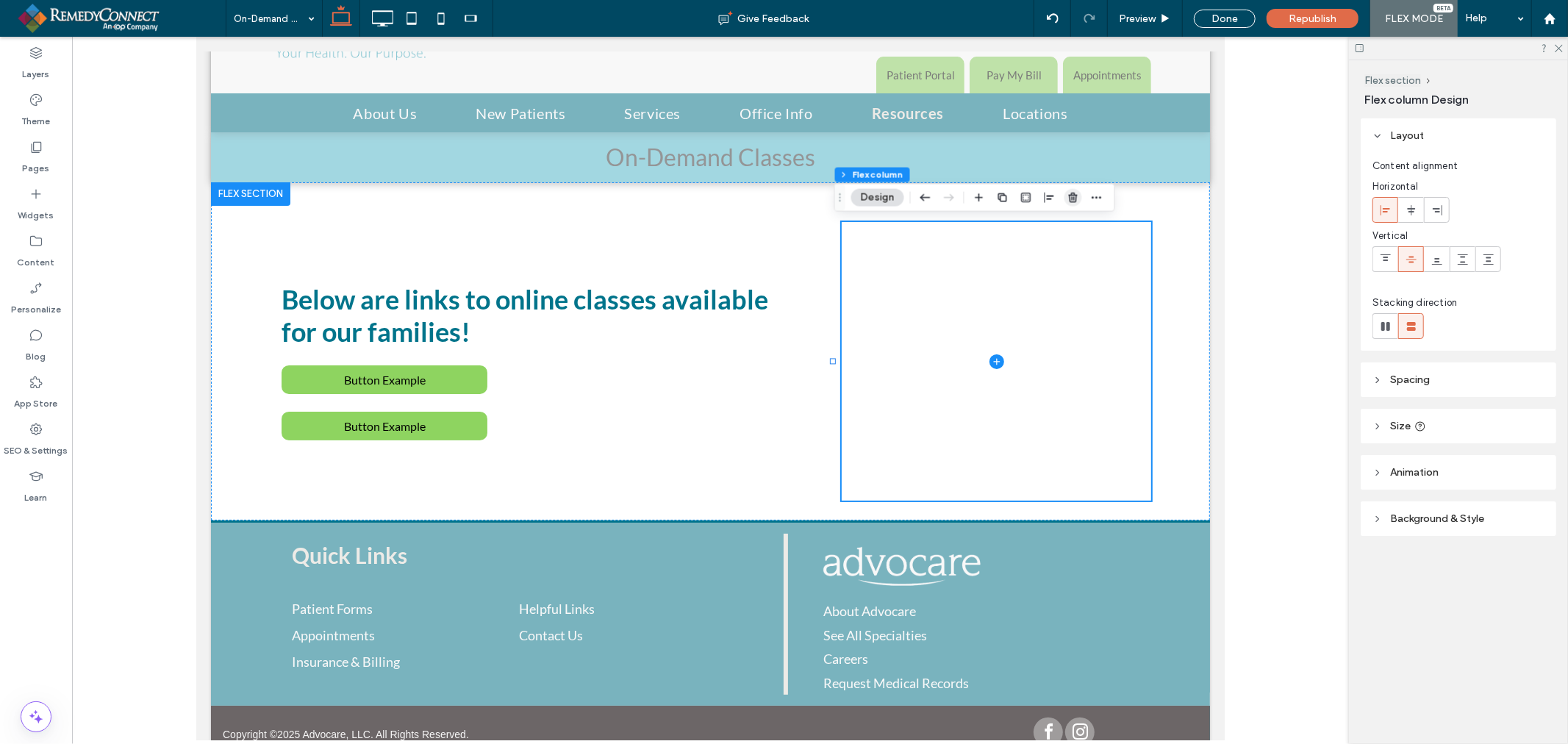
drag, startPoint x: 1075, startPoint y: 203, endPoint x: 875, endPoint y: 200, distance: 200.0
click at [1075, 203] on icon "button" at bounding box center [1073, 198] width 12 height 12
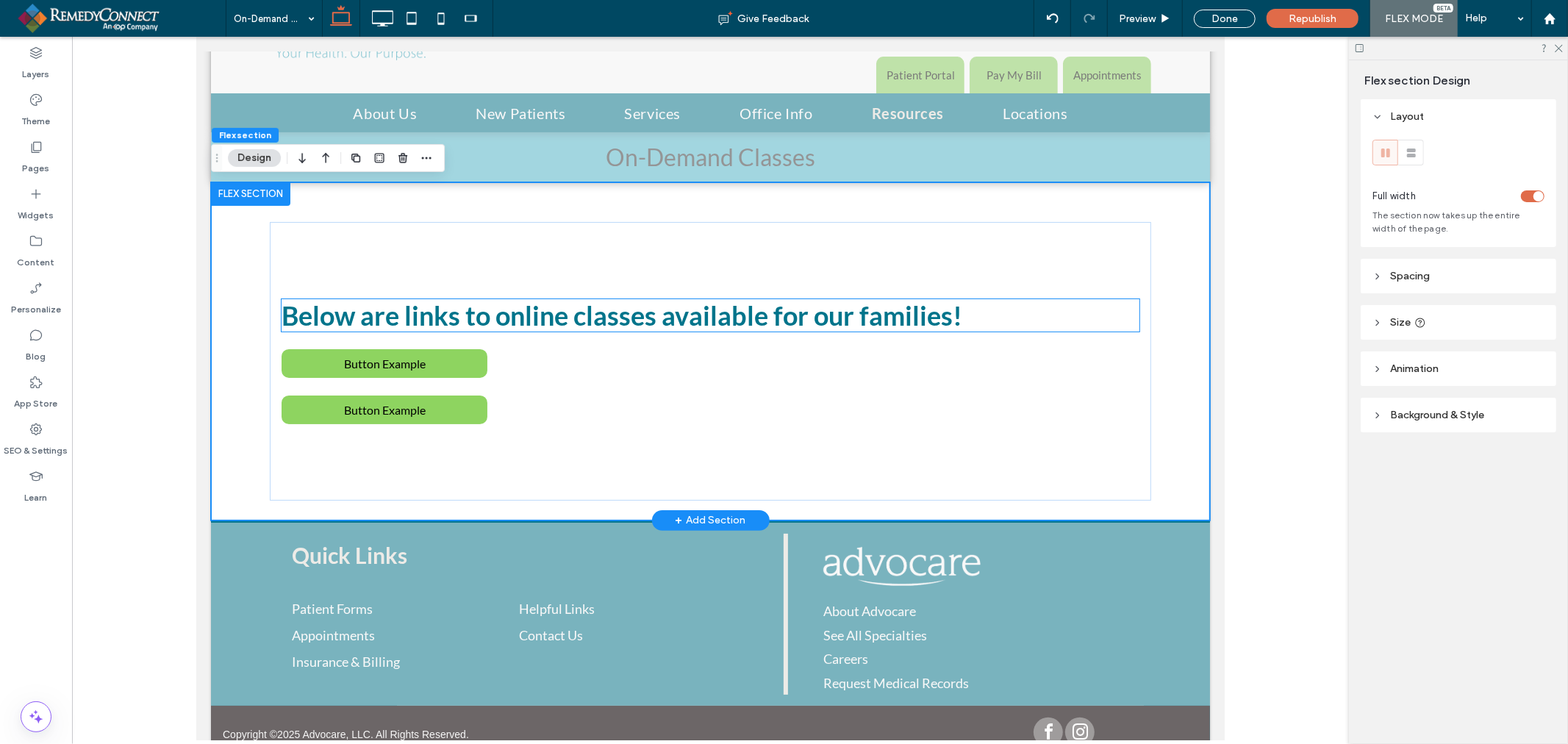
click at [592, 318] on h2 "Below are links to online classes available for our families!" at bounding box center [709, 315] width 858 height 33
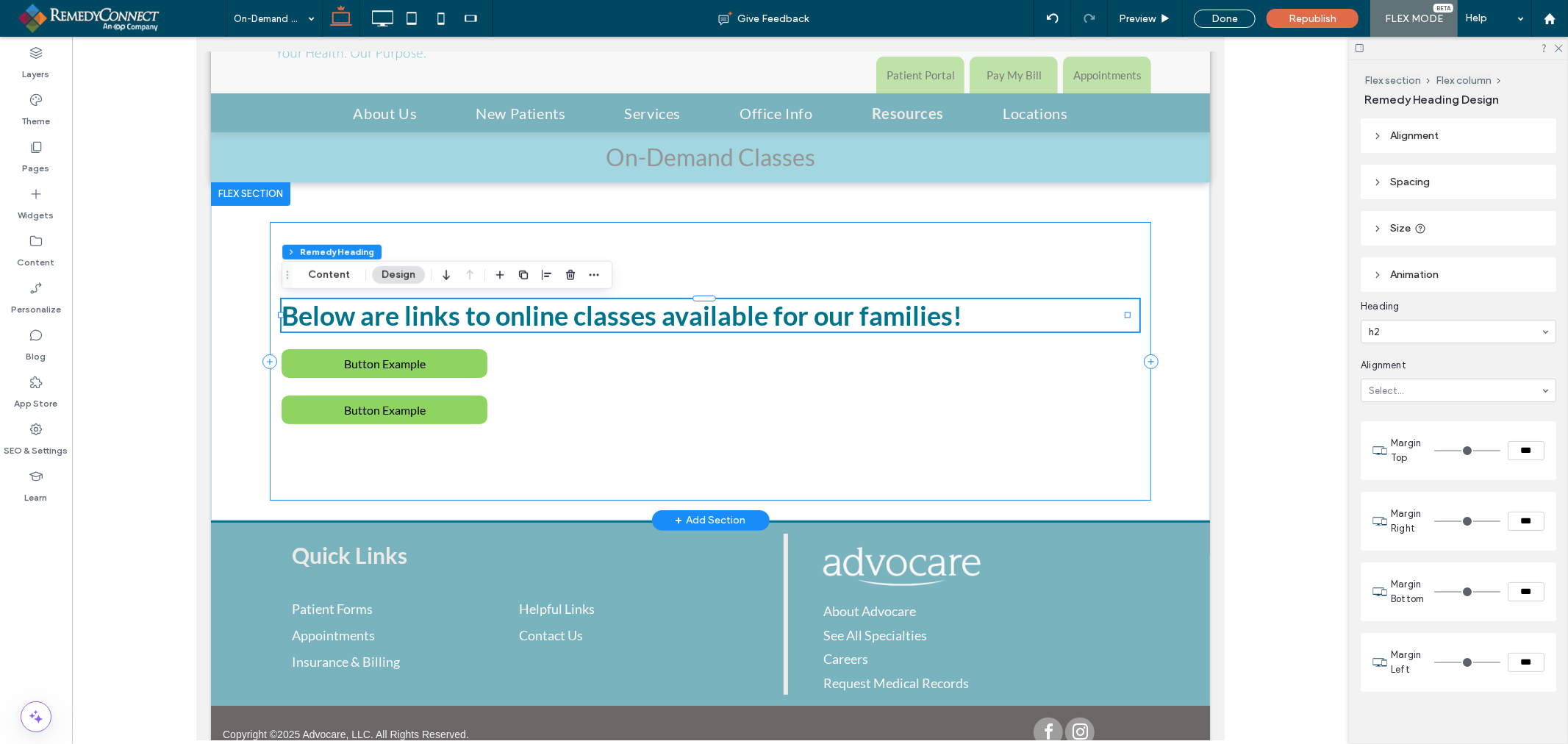
click at [656, 248] on div "Below are links to online classes available for our families! Button Example Bu…" at bounding box center [709, 360] width 881 height 278
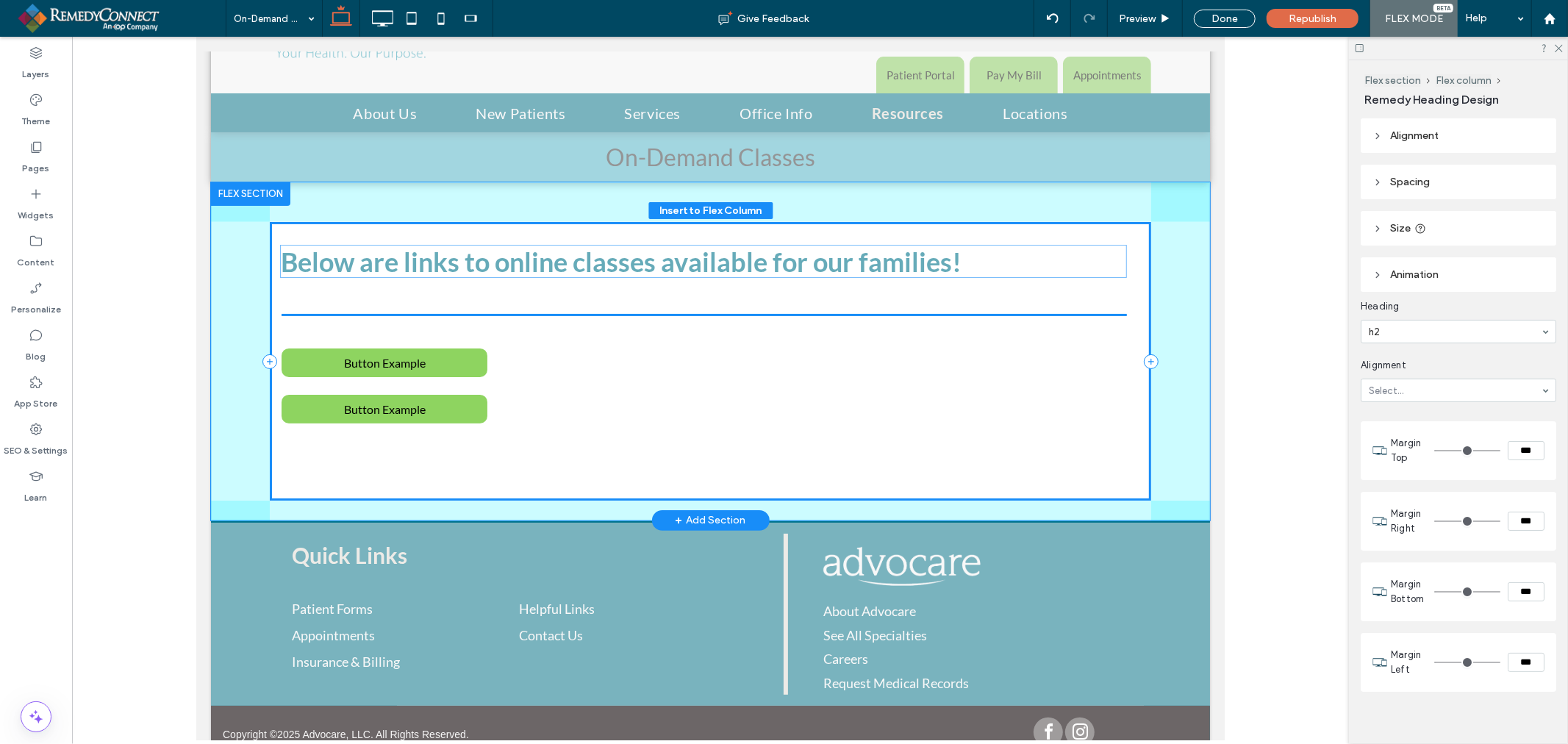
drag, startPoint x: 707, startPoint y: 318, endPoint x: 705, endPoint y: 267, distance: 51.0
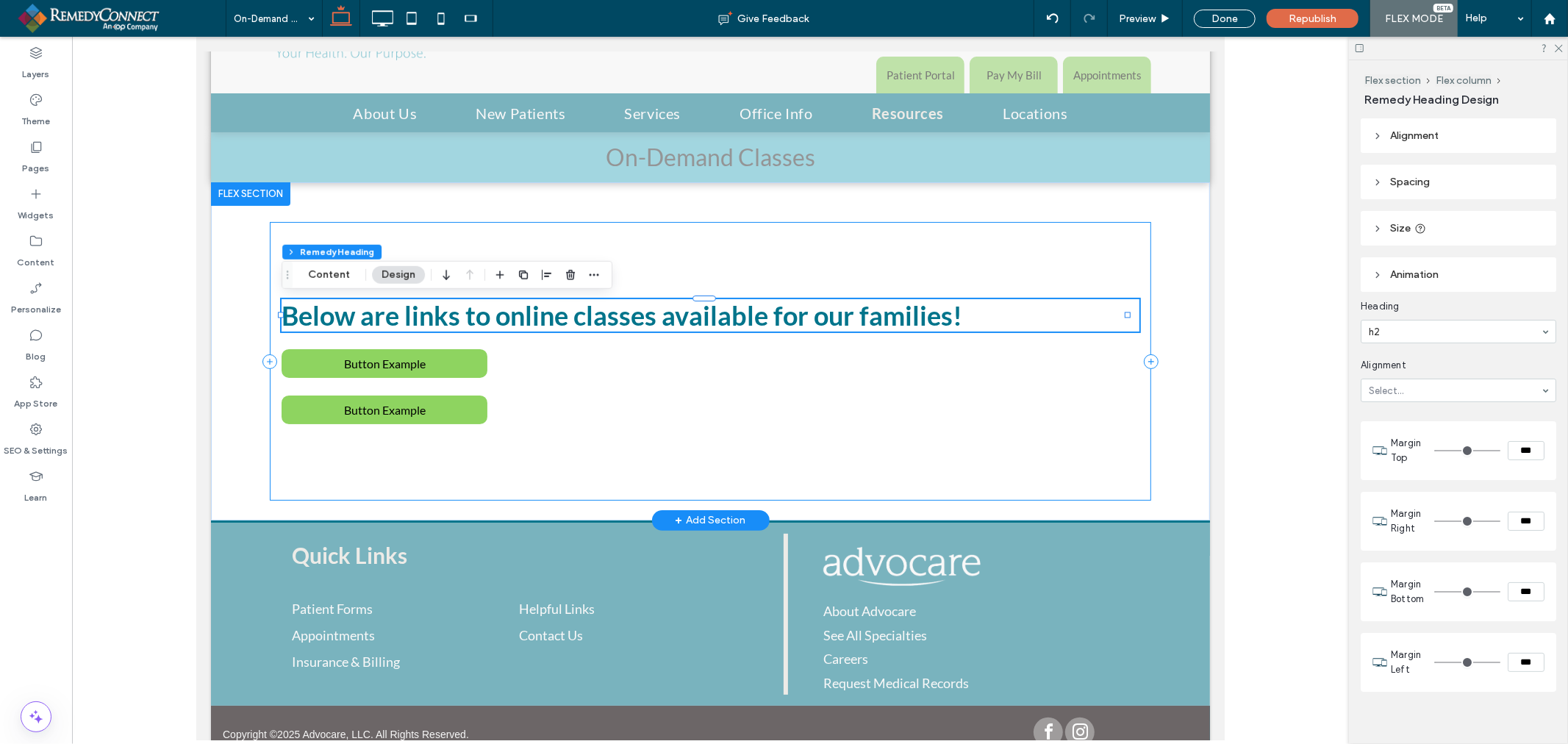
click at [568, 349] on div "Below are links to online classes available for our families! Button Example Bu…" at bounding box center [709, 360] width 881 height 278
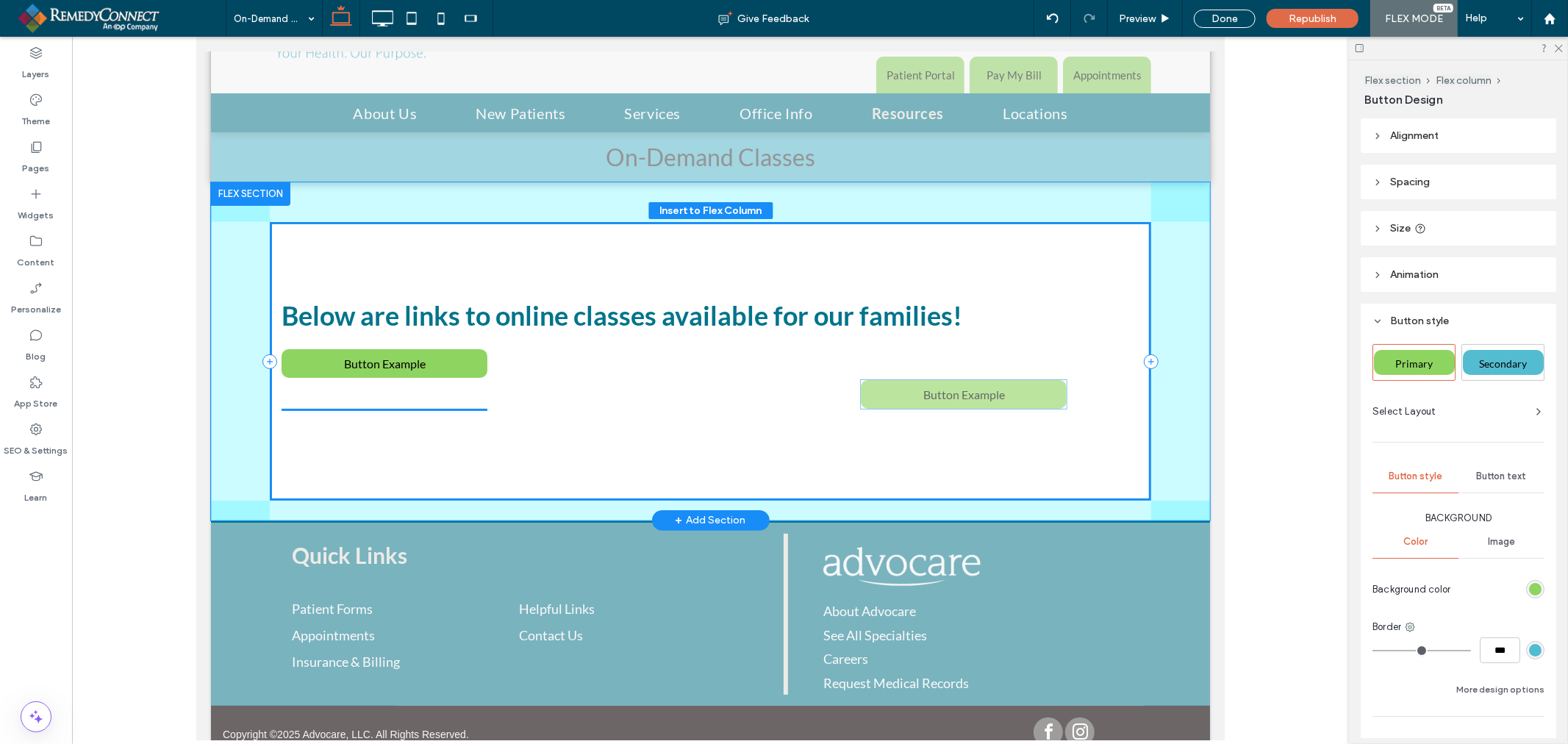
drag, startPoint x: 553, startPoint y: 400, endPoint x: 993, endPoint y: 394, distance: 440.0
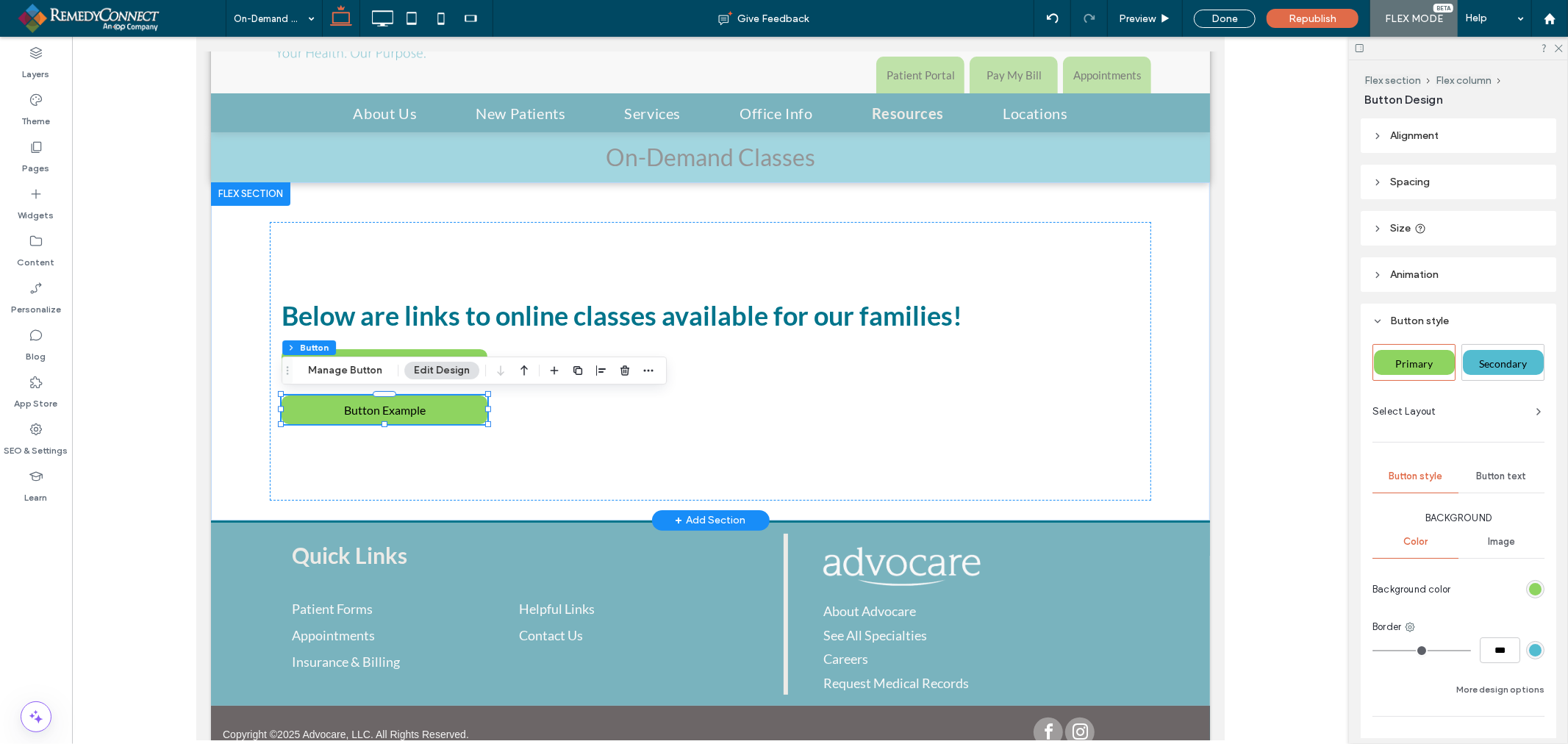
click at [689, 516] on div "+ Add Section" at bounding box center [710, 519] width 70 height 16
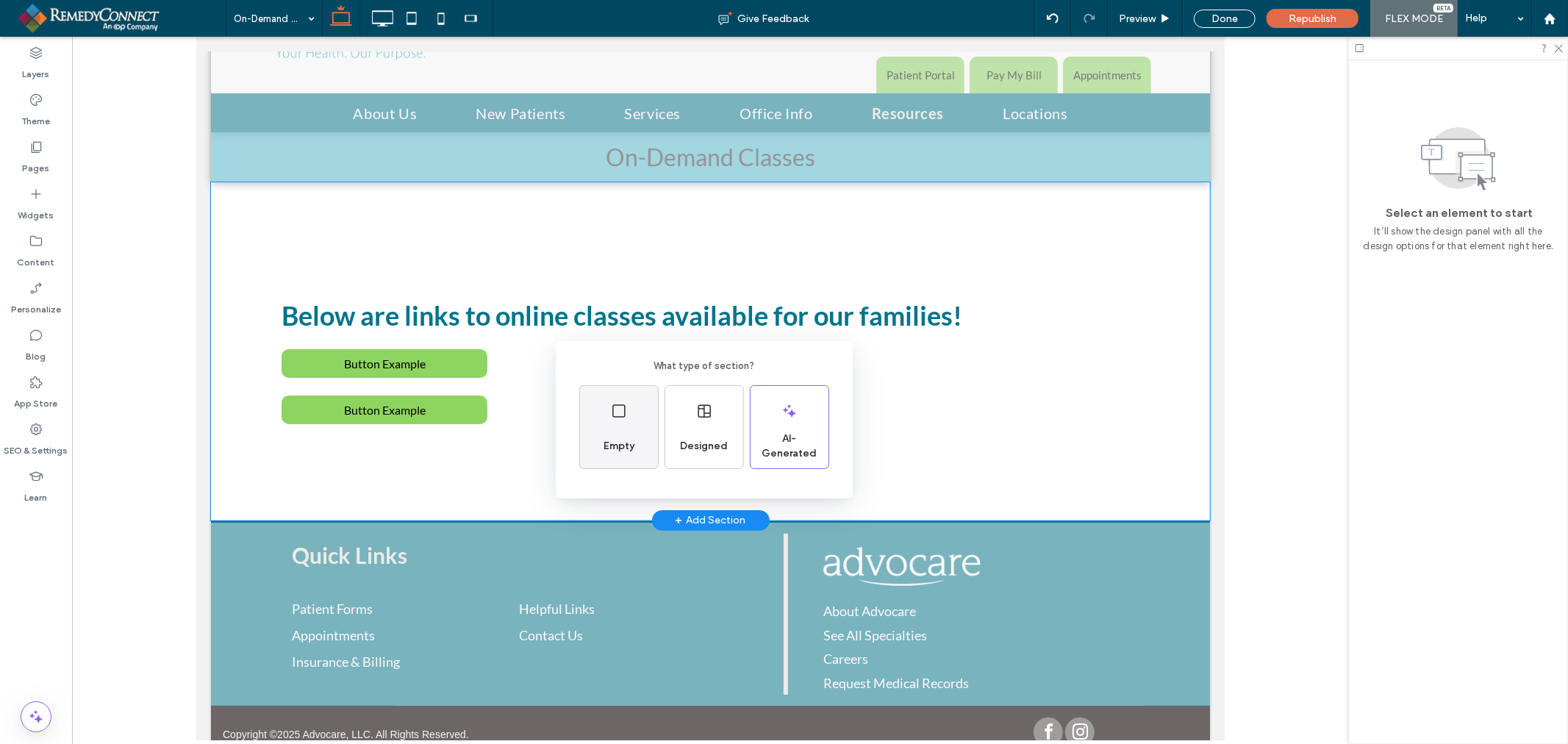
click at [618, 425] on div "Empty" at bounding box center [618, 427] width 78 height 82
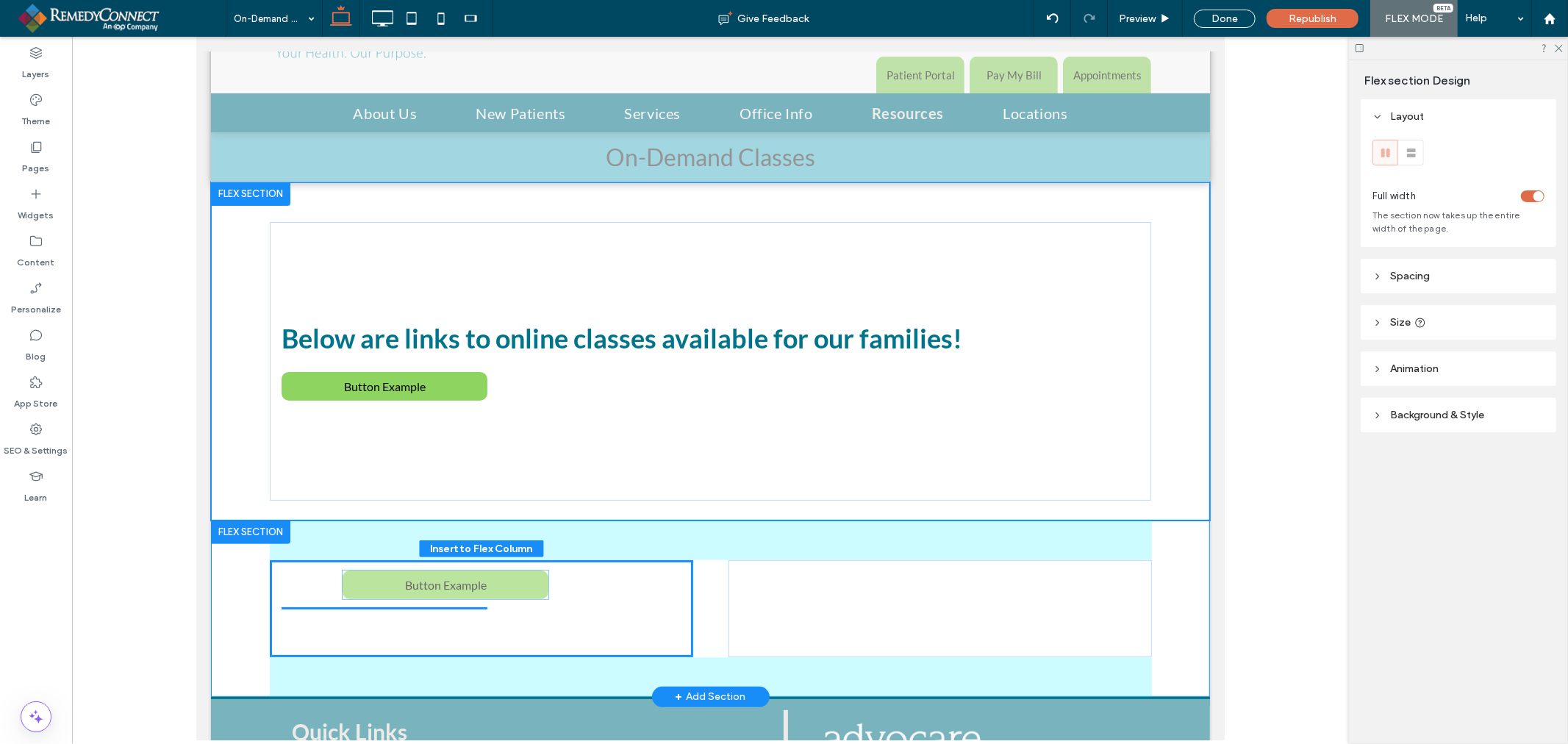
drag, startPoint x: 401, startPoint y: 362, endPoint x: 461, endPoint y: 585, distance: 230.9
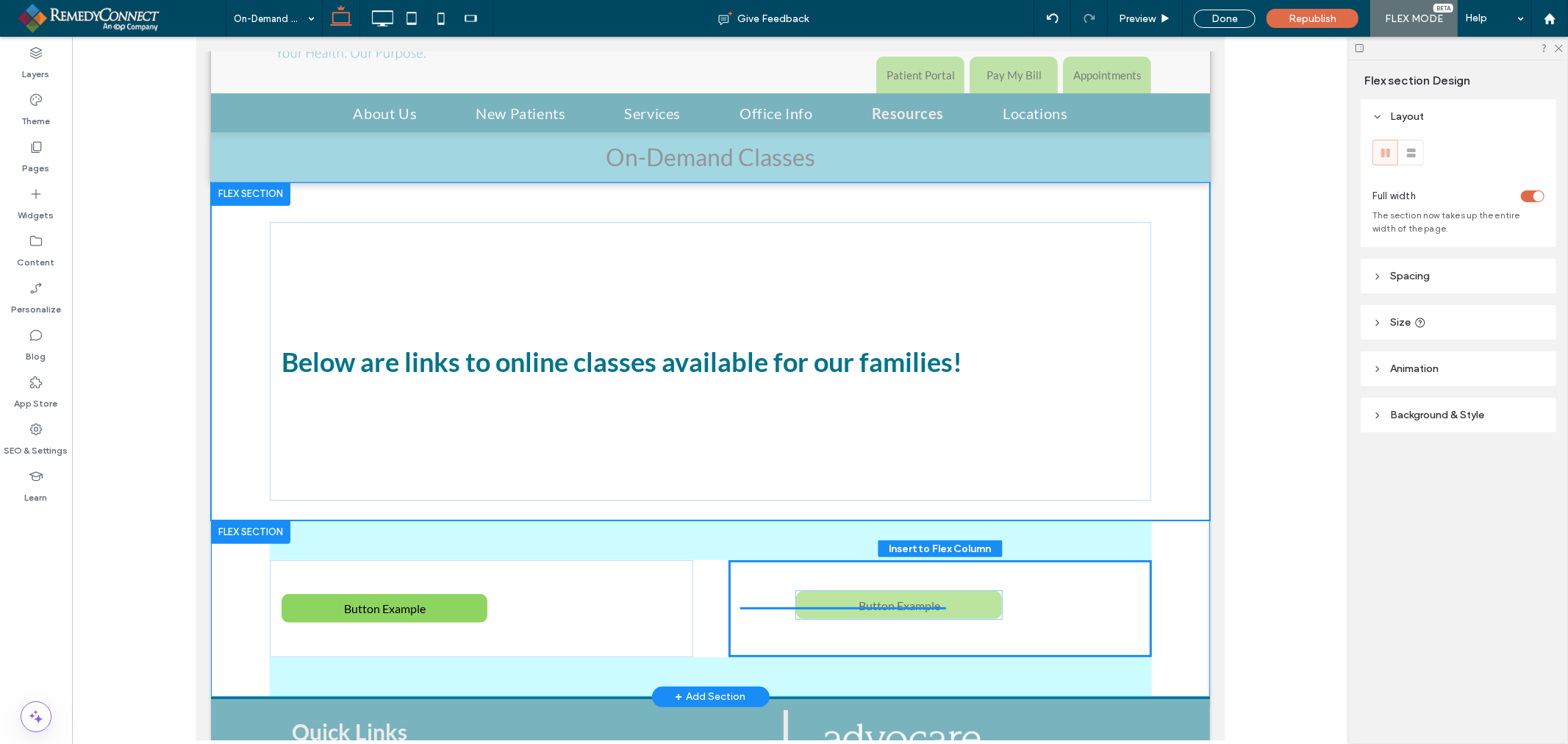
drag, startPoint x: 395, startPoint y: 384, endPoint x: 910, endPoint y: 603, distance: 559.6
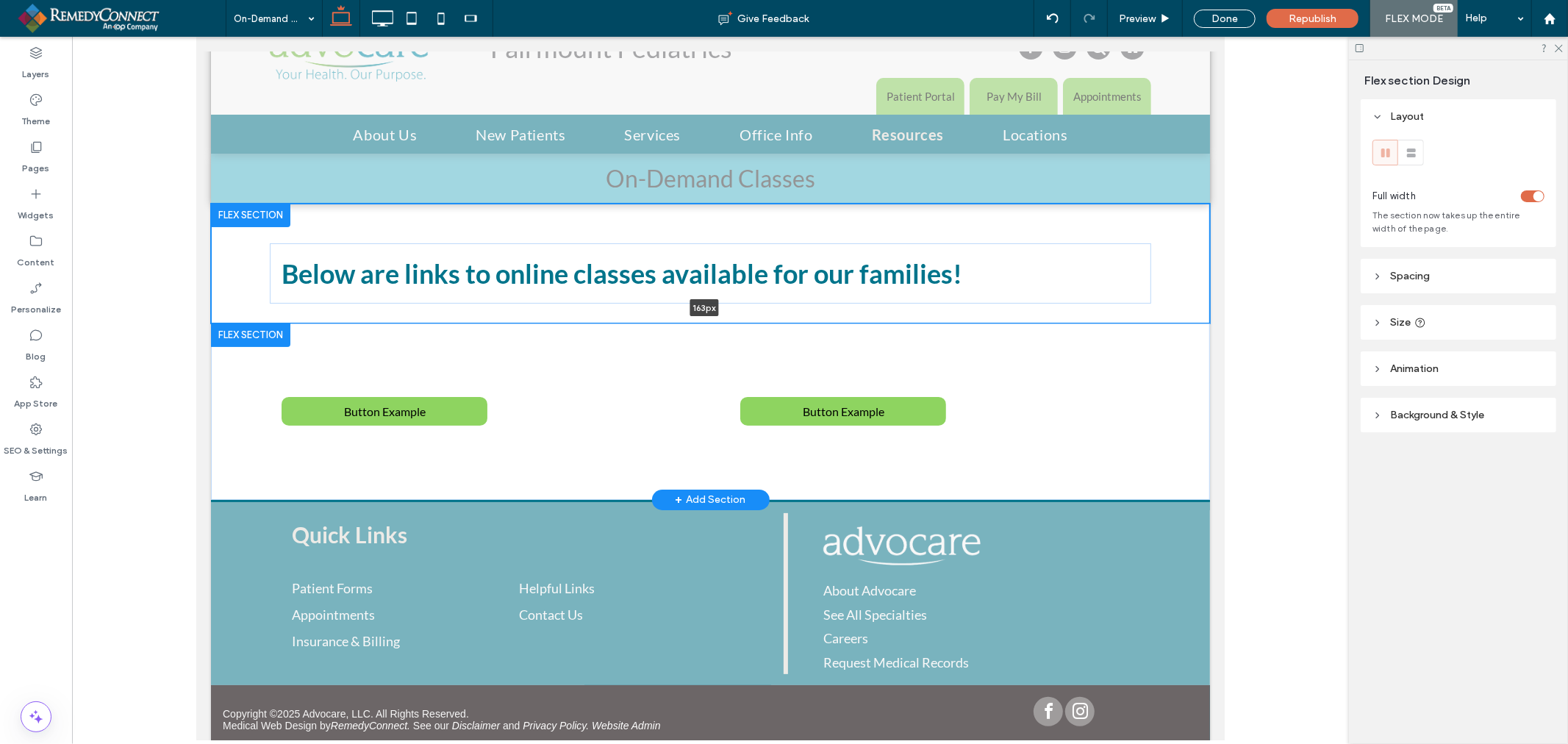
scroll to position [70, 0]
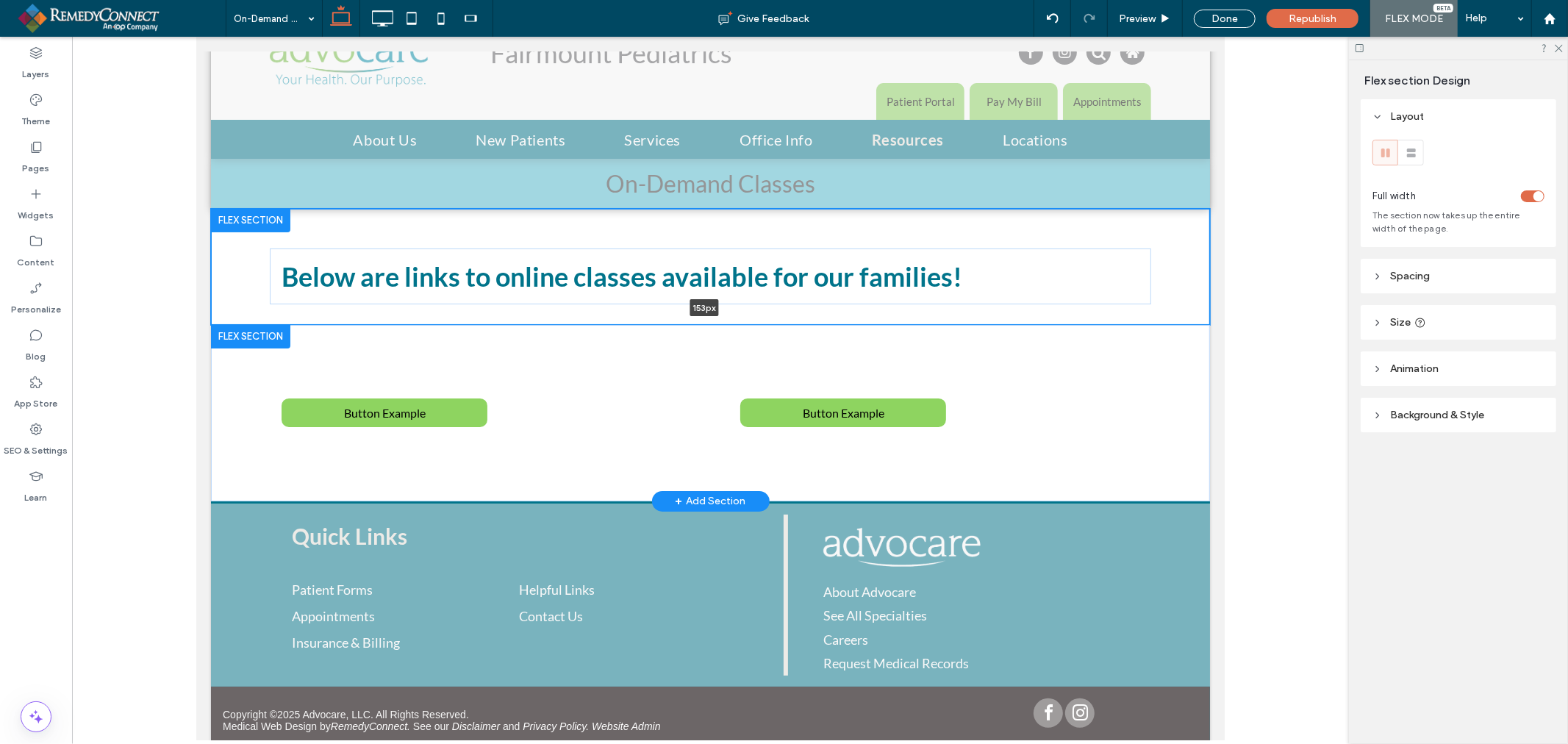
drag, startPoint x: 798, startPoint y: 516, endPoint x: 788, endPoint y: 290, distance: 226.2
click at [788, 290] on div "Below are links to online classes available for our families! 153px Section Cli…" at bounding box center [709, 265] width 998 height 116
type input "***"
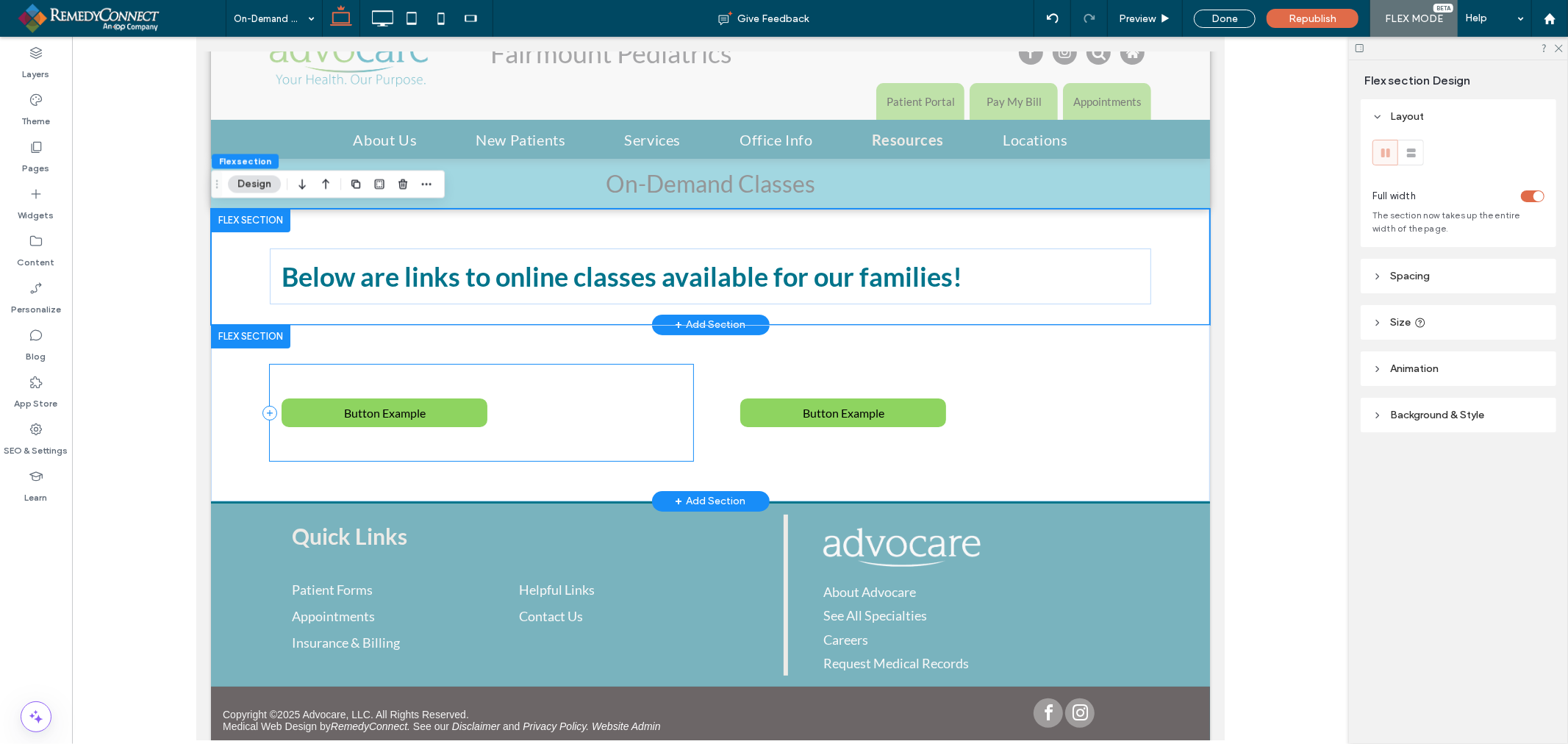
click at [593, 417] on div "Button Example" at bounding box center [481, 412] width 424 height 96
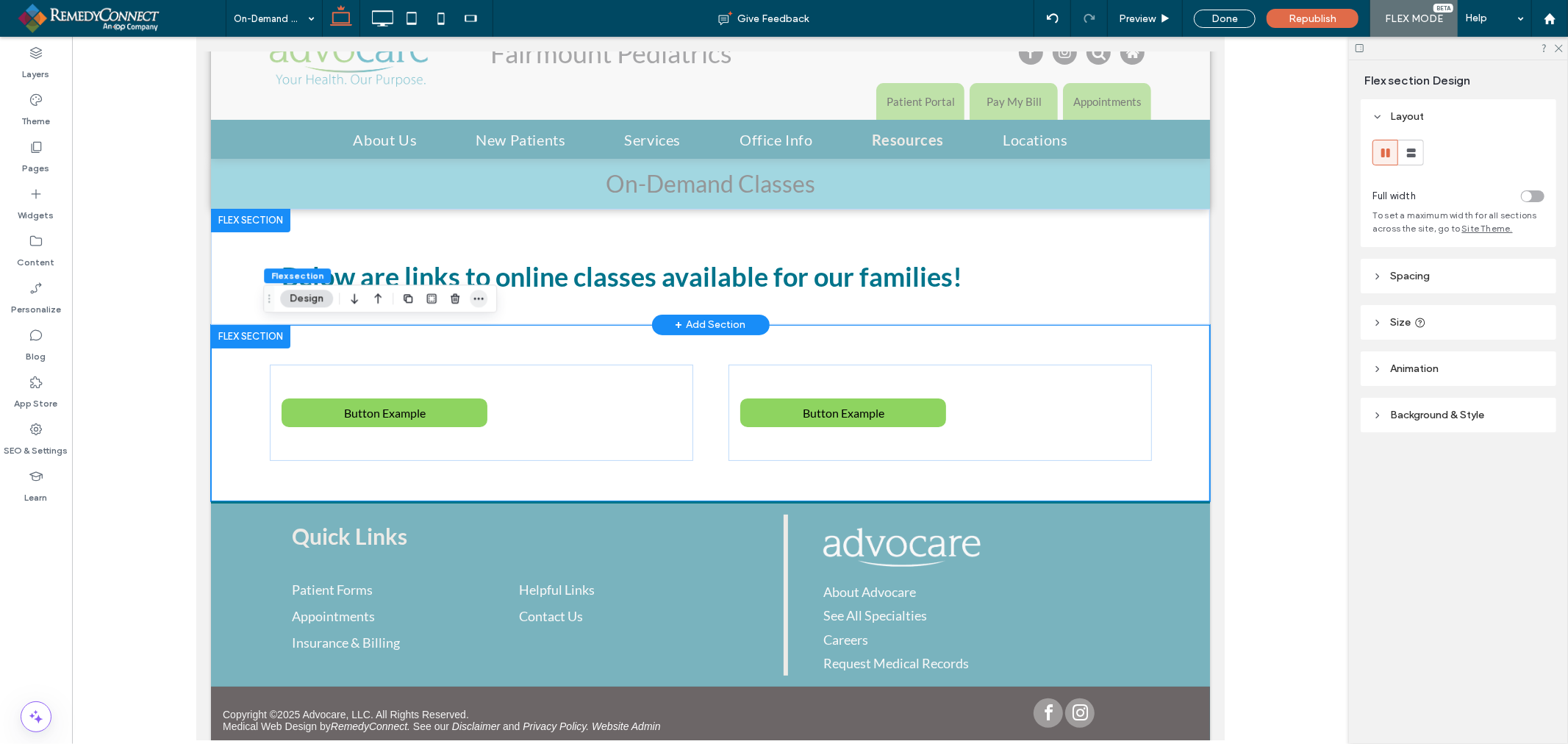
click at [475, 305] on span "button" at bounding box center [479, 299] width 18 height 18
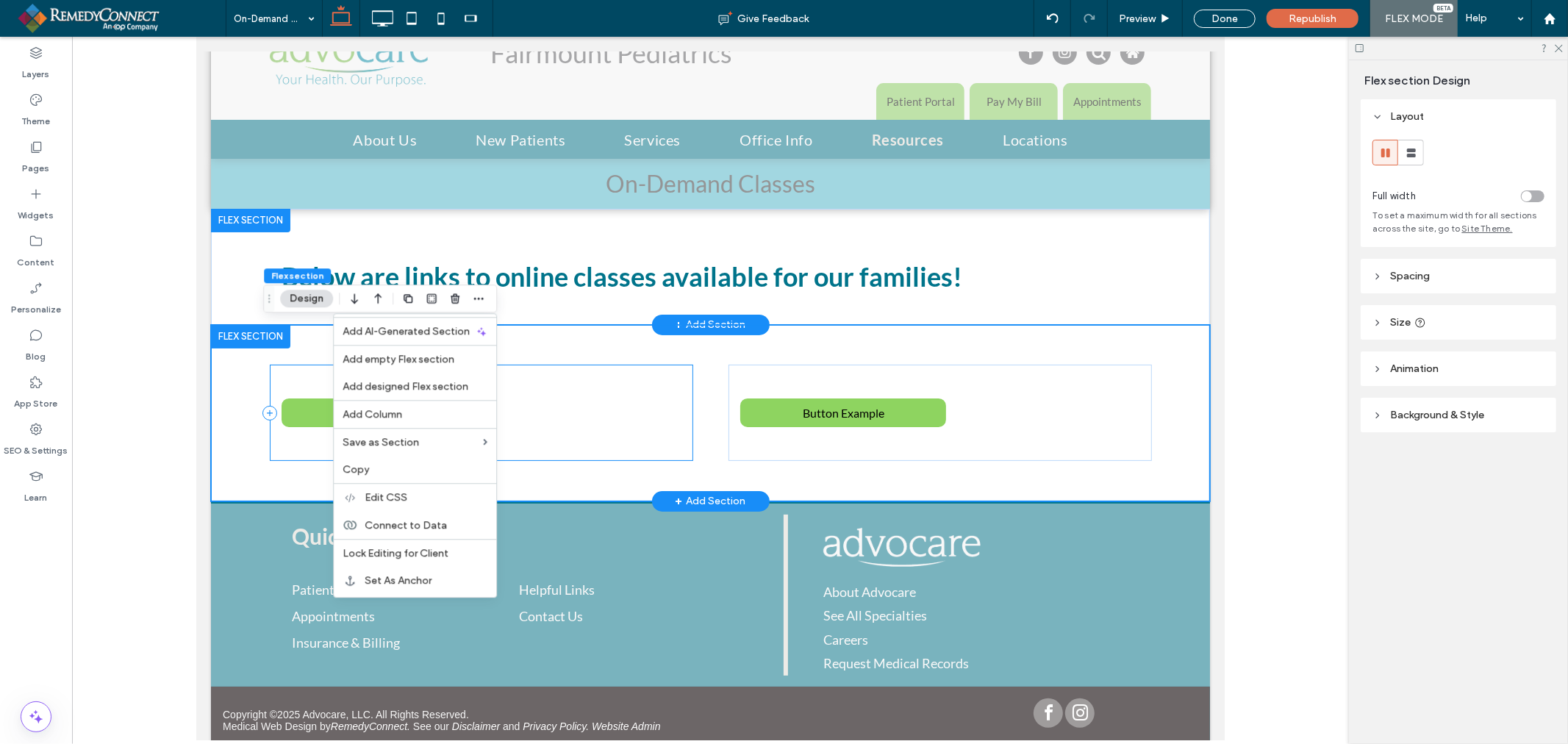
click at [572, 412] on div "Button Example" at bounding box center [481, 412] width 424 height 96
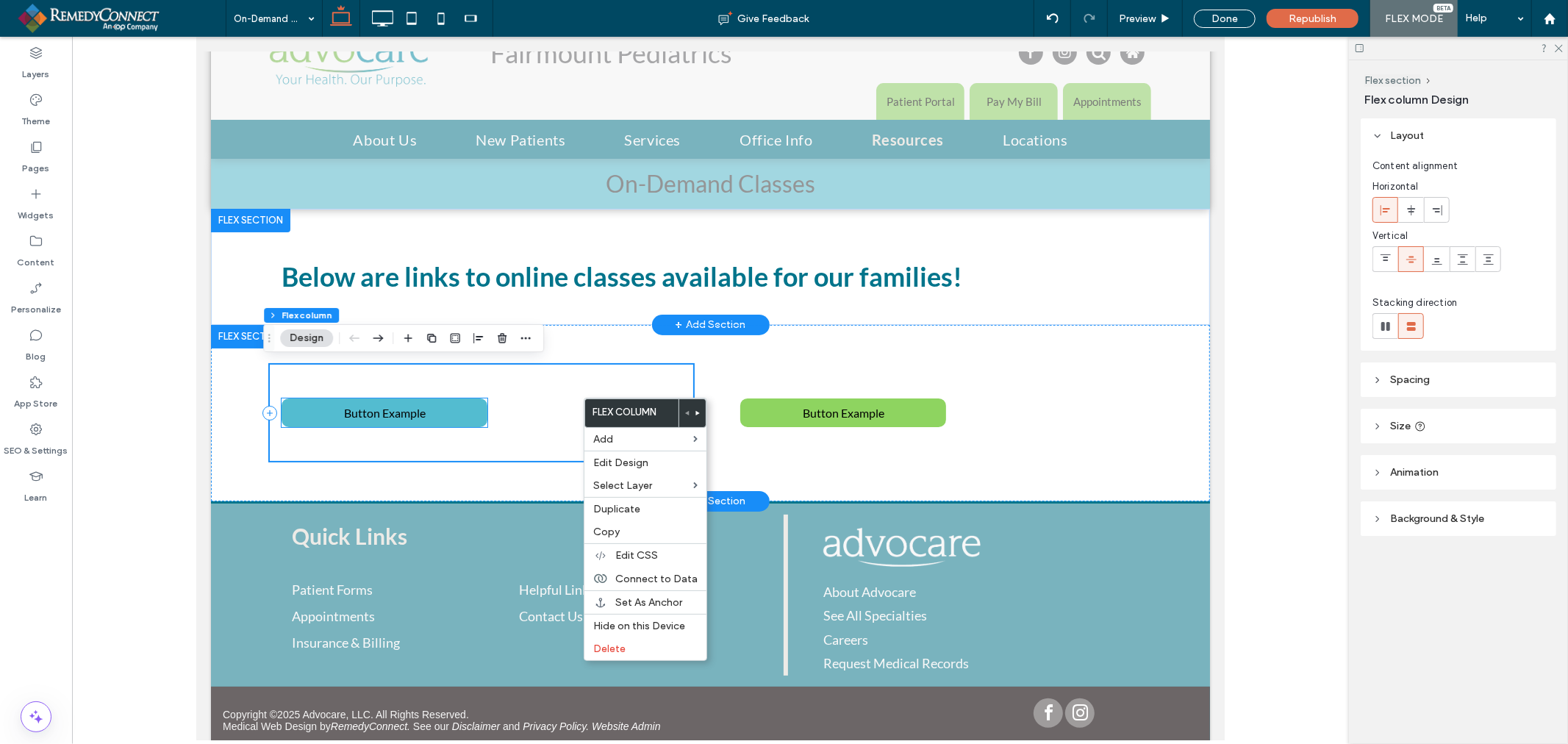
click at [446, 414] on link "Button Example" at bounding box center [383, 412] width 206 height 28
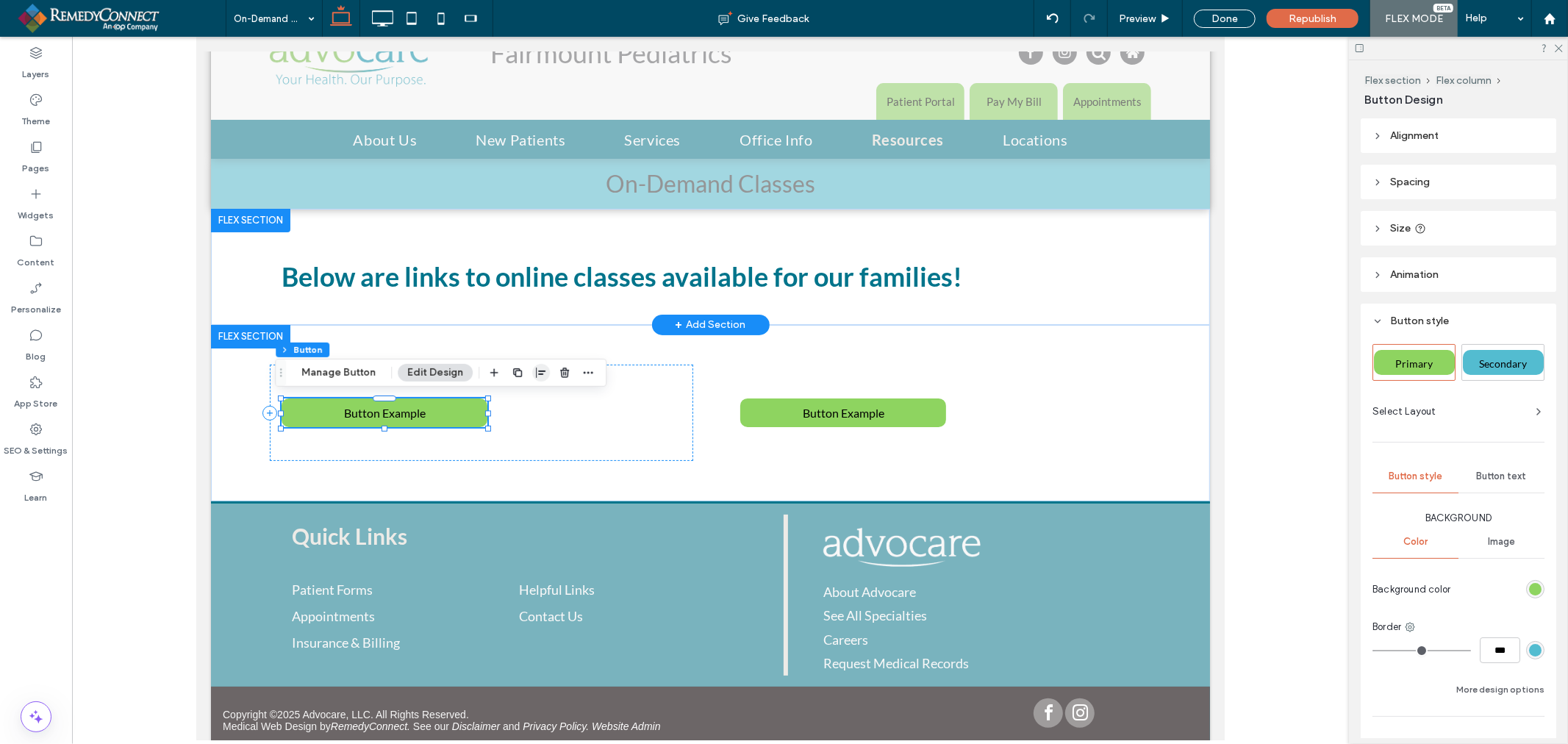
click at [537, 372] on icon "button" at bounding box center [541, 373] width 12 height 12
click at [524, 402] on icon "center" at bounding box center [527, 402] width 12 height 12
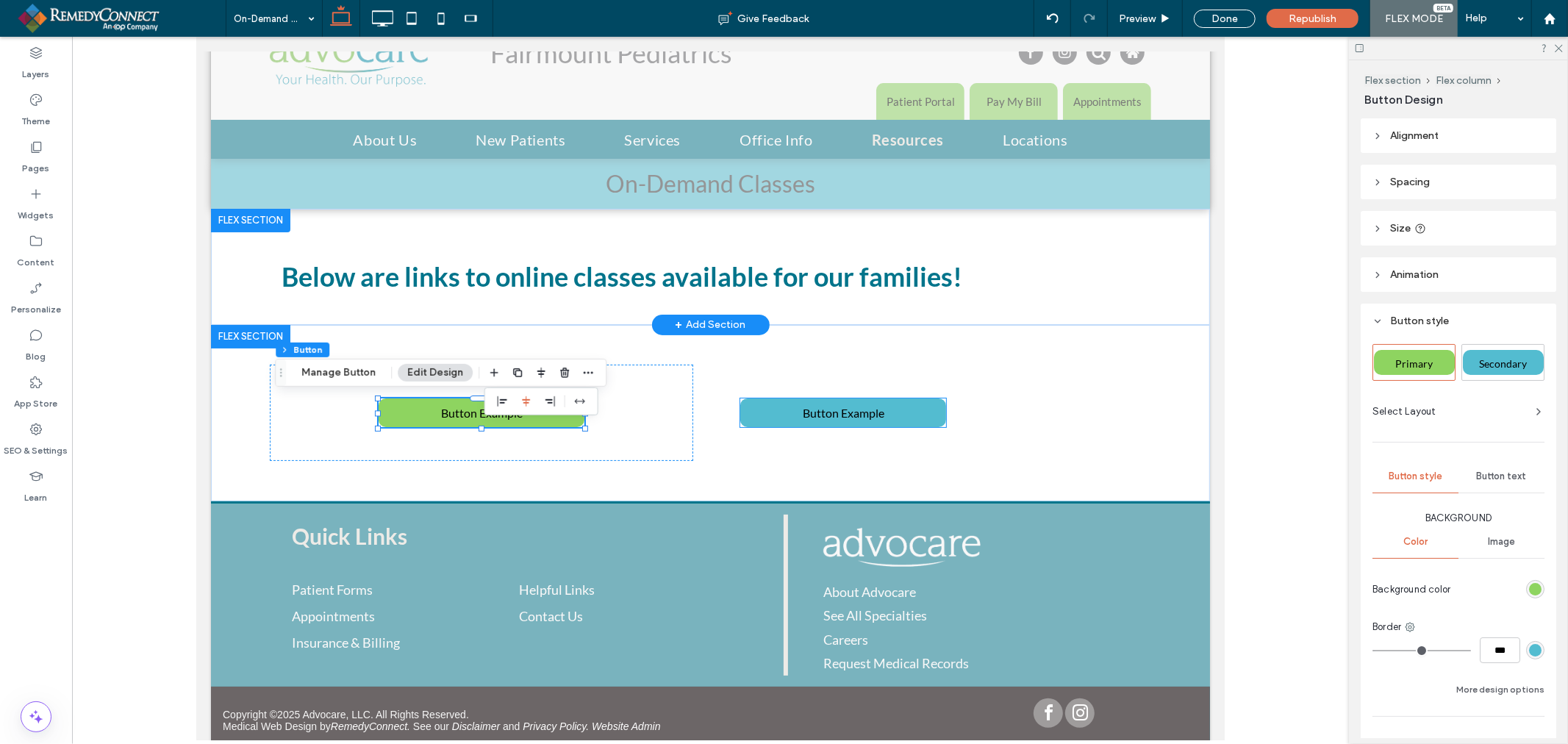
click at [812, 406] on span "Button Example" at bounding box center [842, 412] width 81 height 28
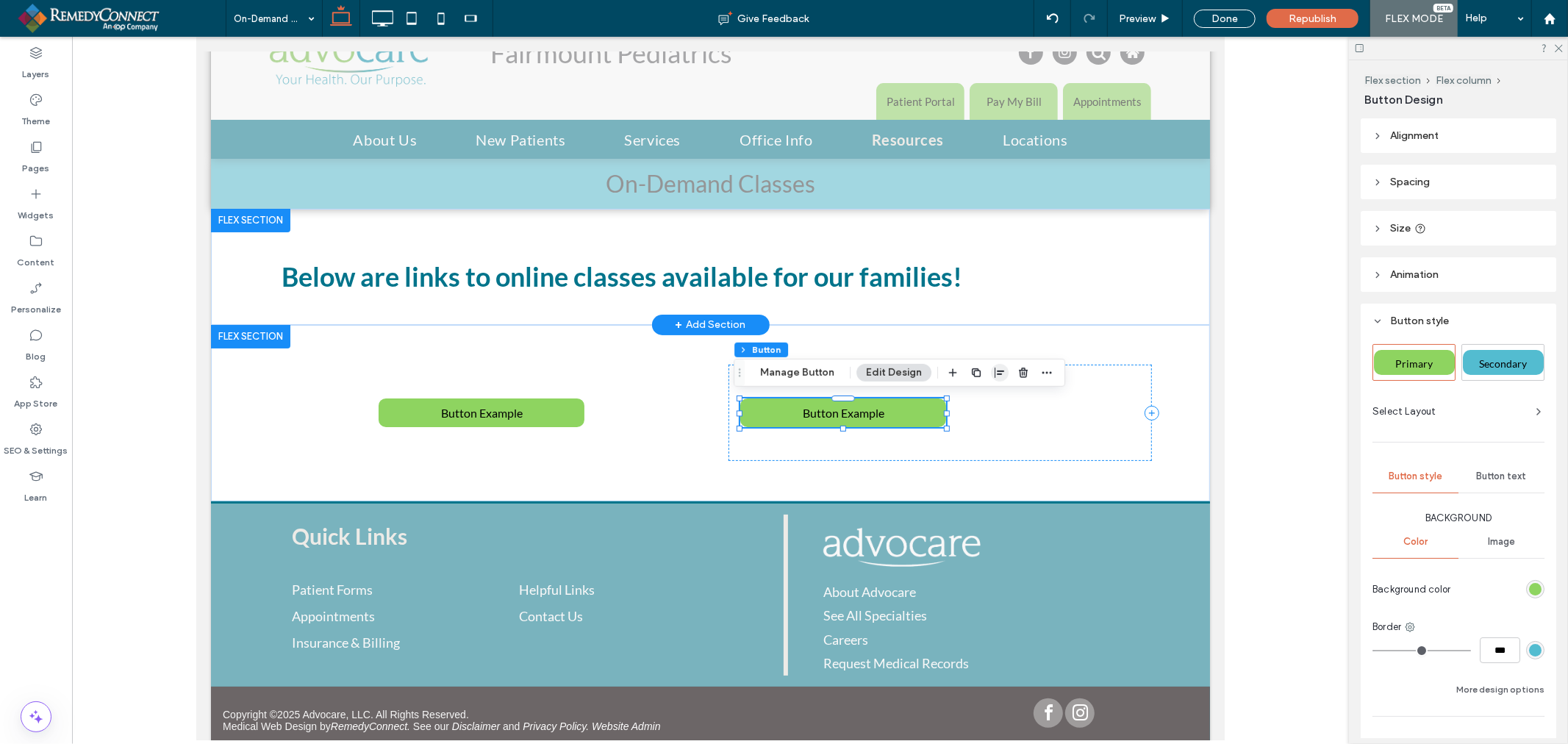
click at [995, 375] on icon "button" at bounding box center [999, 373] width 12 height 12
click at [982, 402] on use "center" at bounding box center [984, 402] width 8 height 10
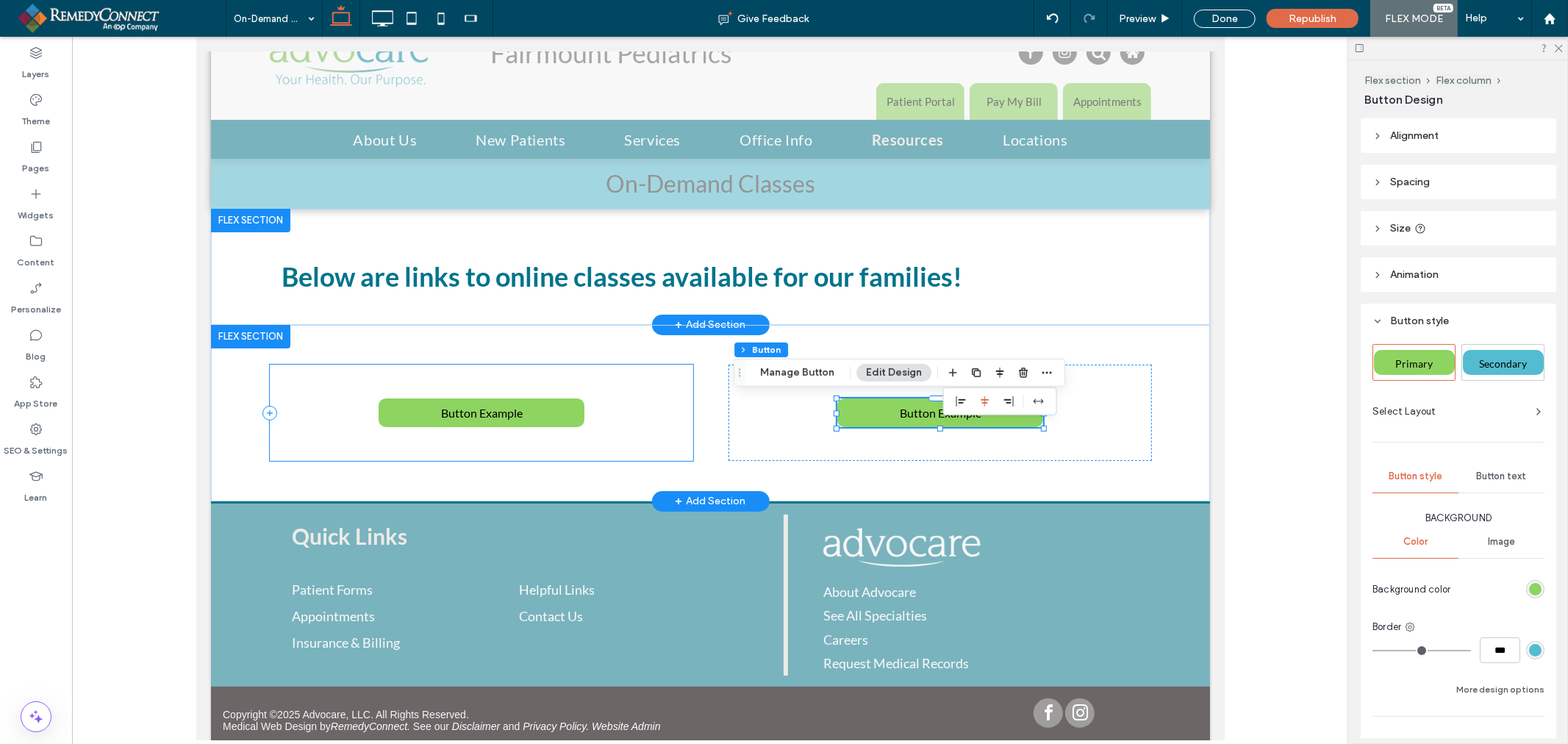
click at [677, 436] on div "Button Example" at bounding box center [481, 412] width 424 height 96
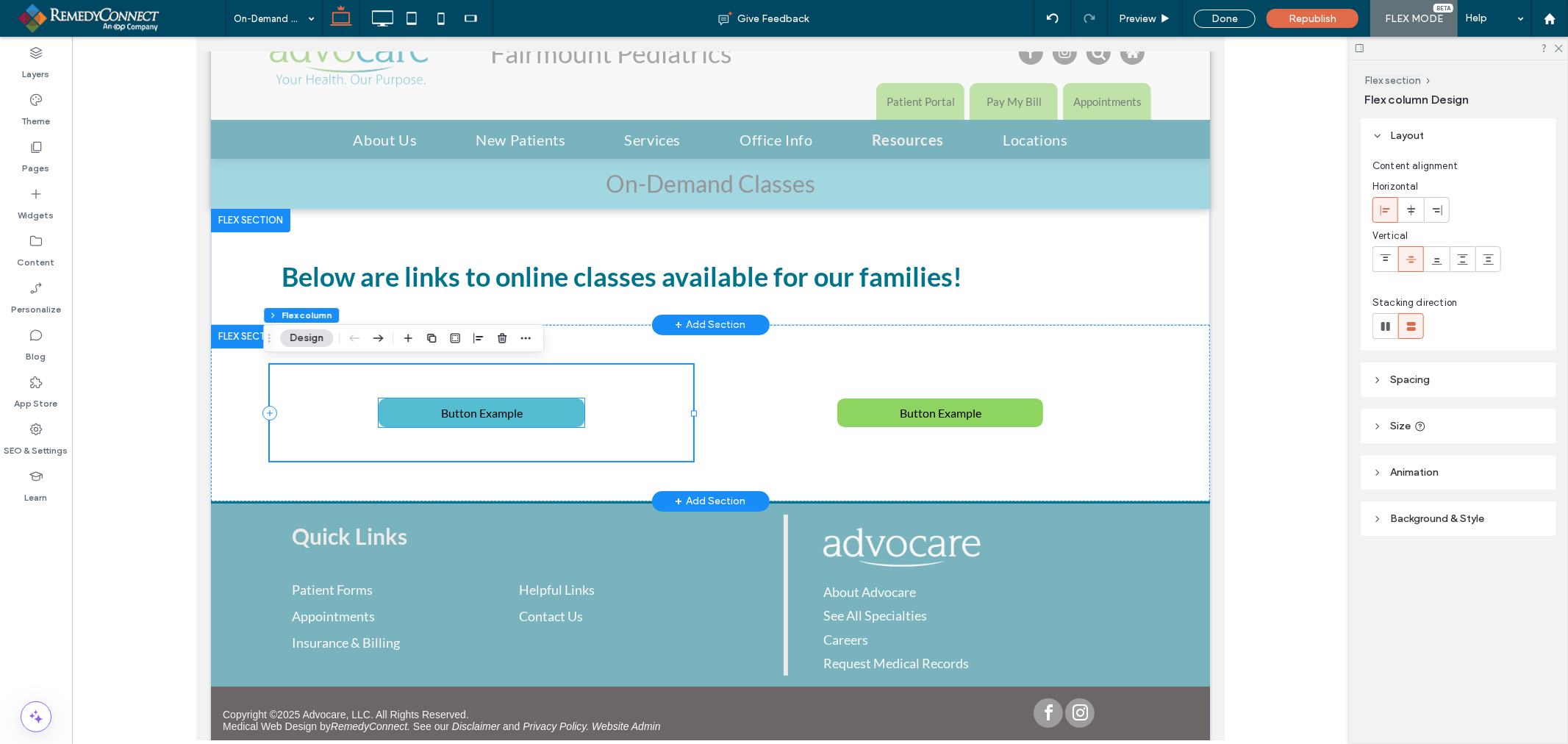
click at [474, 407] on span "Button Example" at bounding box center [480, 412] width 81 height 28
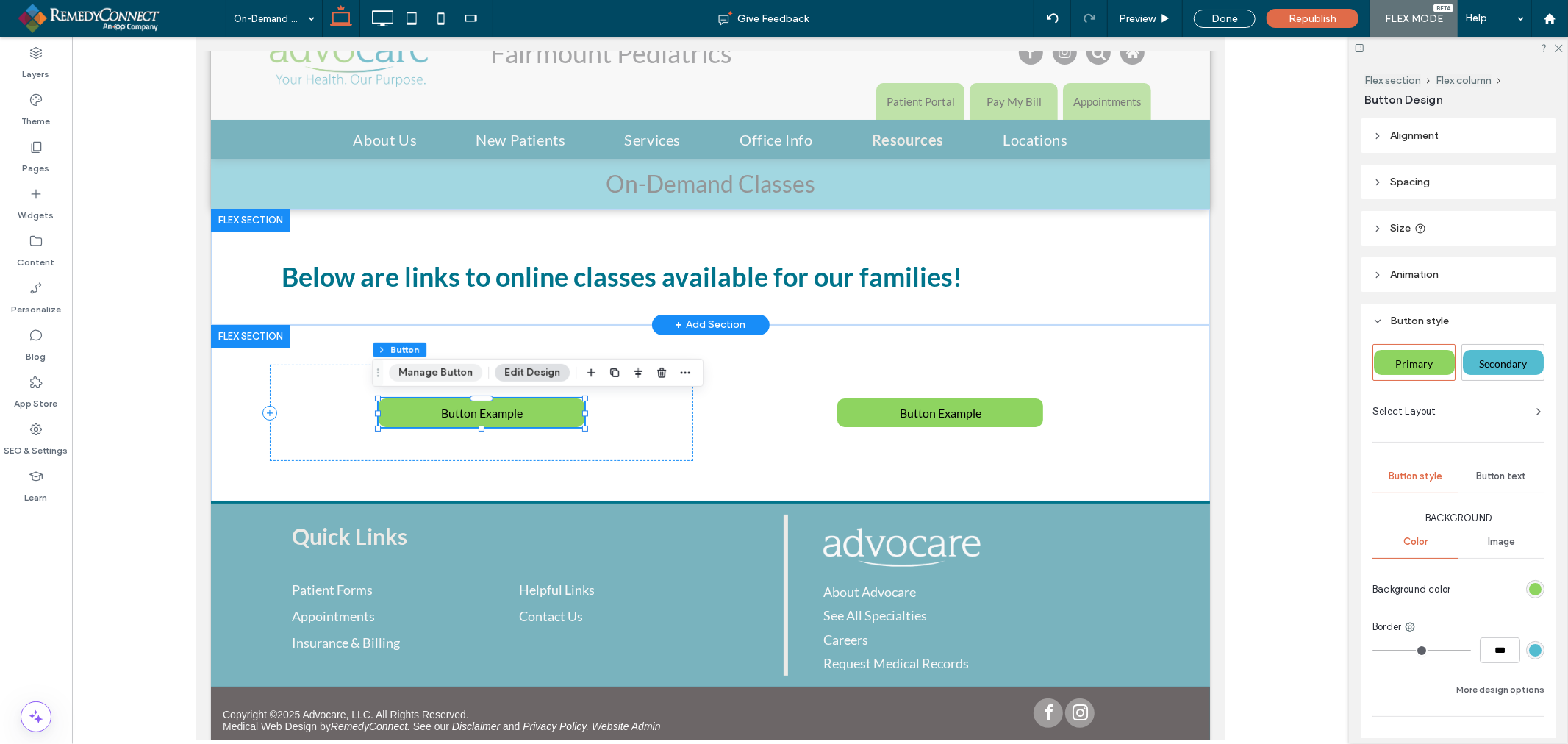
click at [449, 372] on button "Manage Button" at bounding box center [435, 372] width 93 height 18
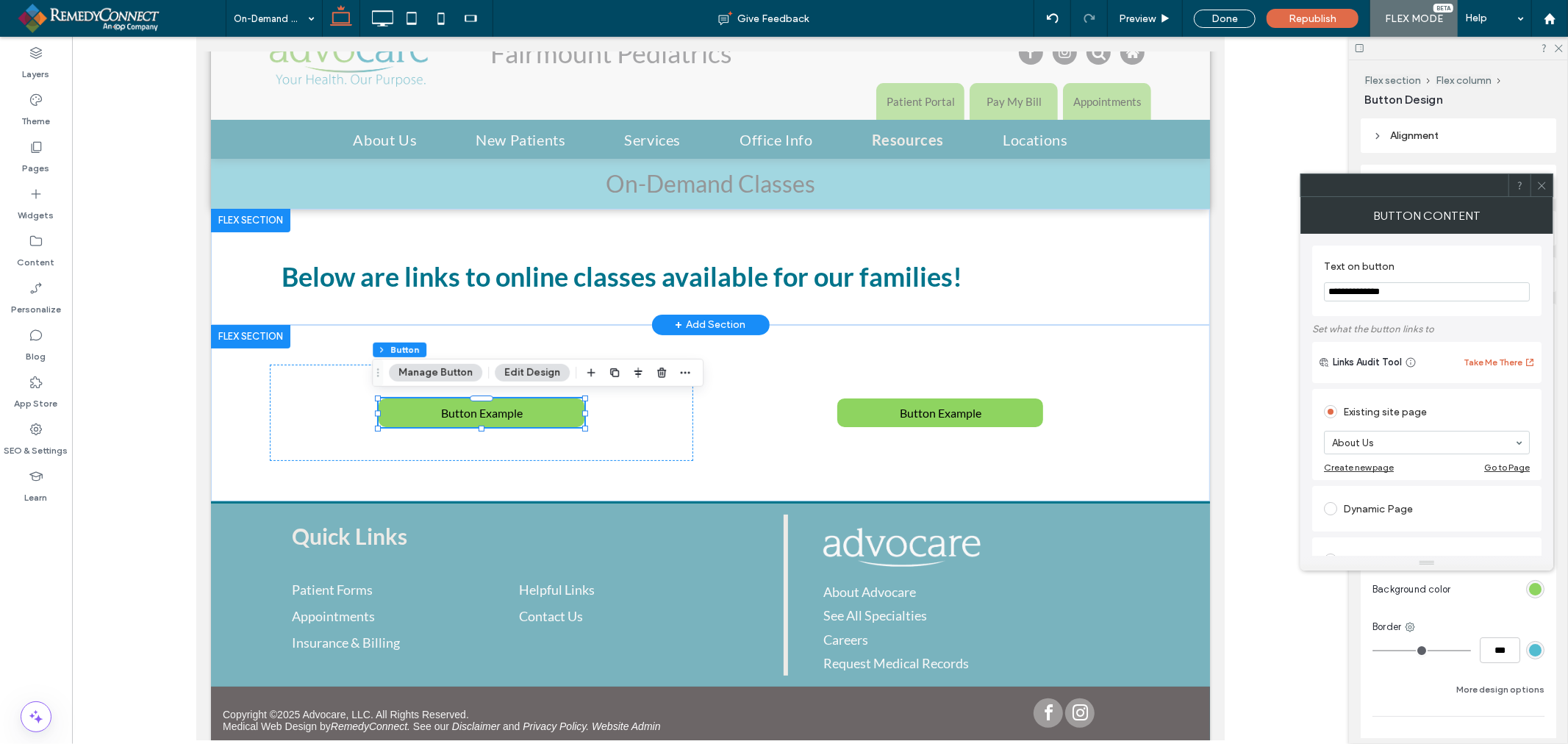
click at [1387, 293] on input "**********" at bounding box center [1426, 292] width 206 height 19
paste input "**********"
type input "**********"
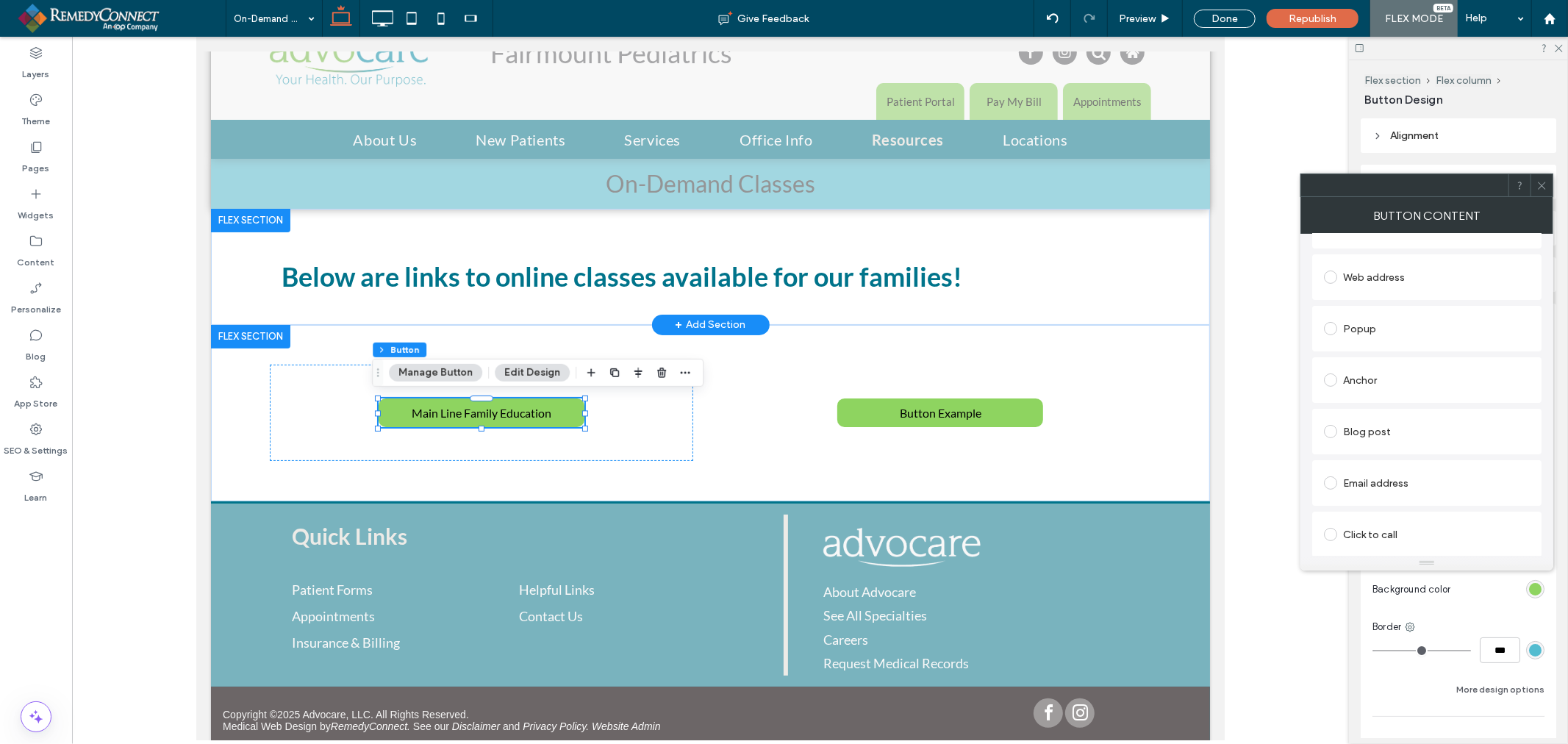
scroll to position [245, 0]
click at [1389, 315] on div "Web address" at bounding box center [1426, 315] width 206 height 23
click at [1404, 295] on input "url" at bounding box center [1426, 299] width 206 height 19
paste input "**********"
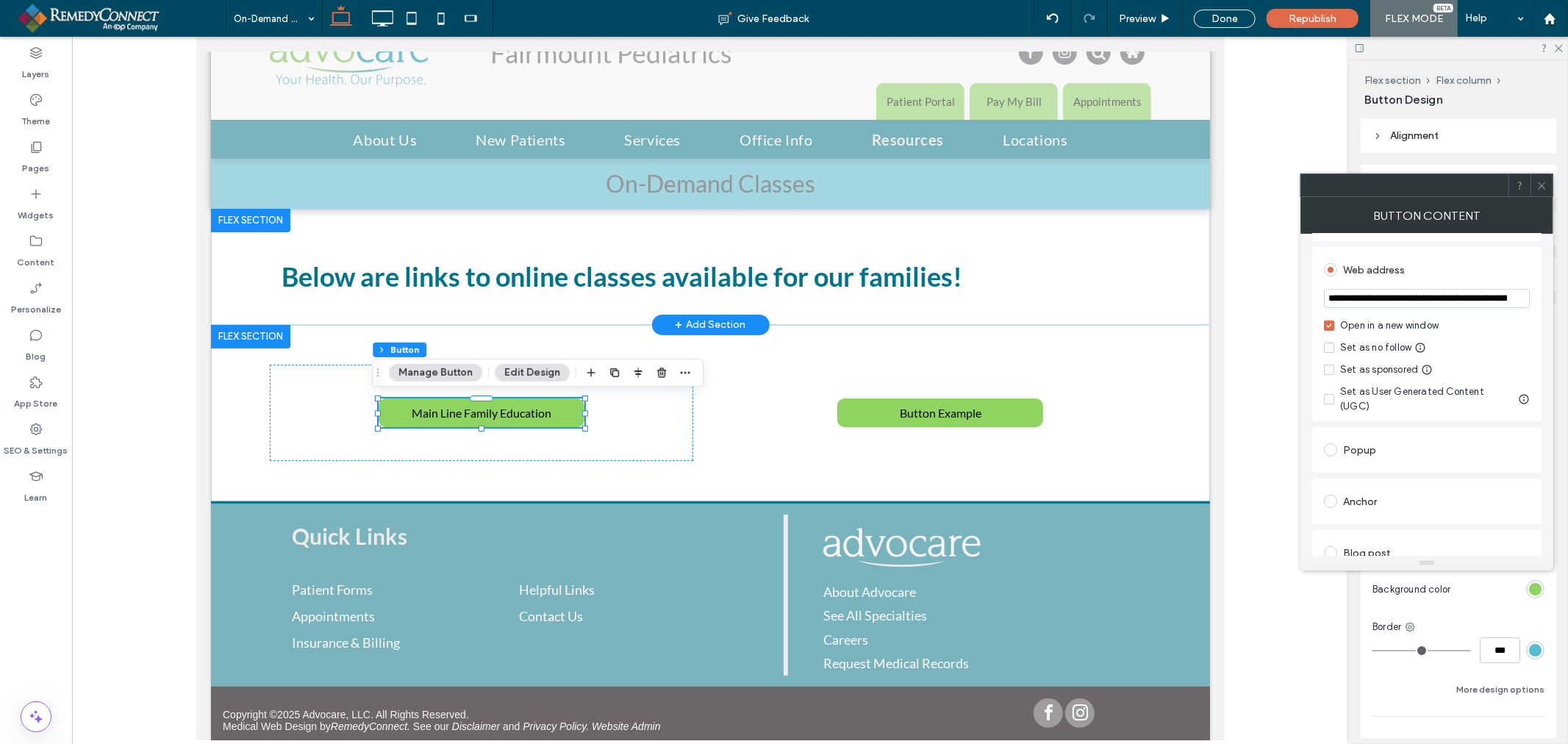
scroll to position [0, 742]
type input "**********"
click at [1539, 184] on icon at bounding box center [1541, 185] width 11 height 11
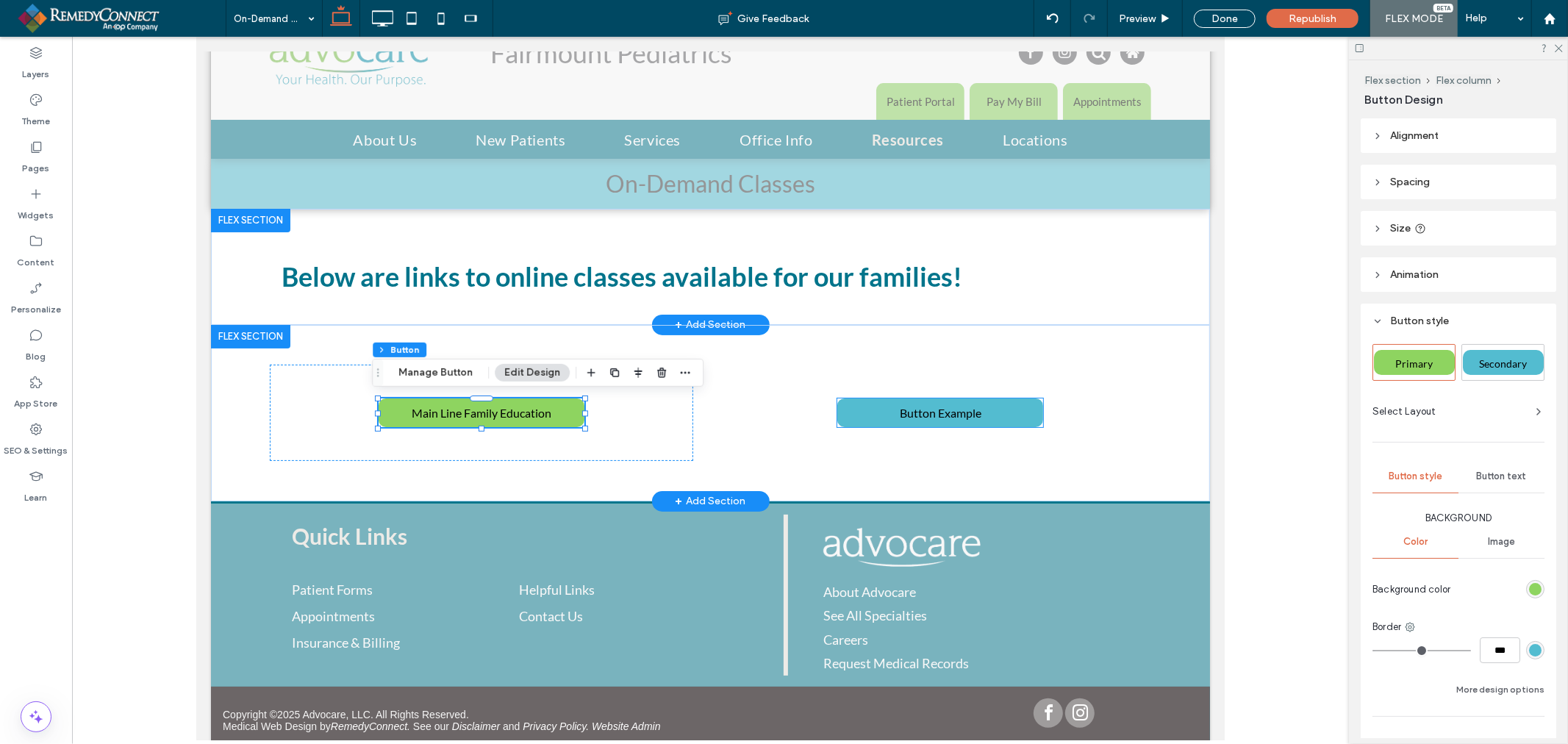
click at [921, 419] on span "Button Example" at bounding box center [939, 412] width 81 height 28
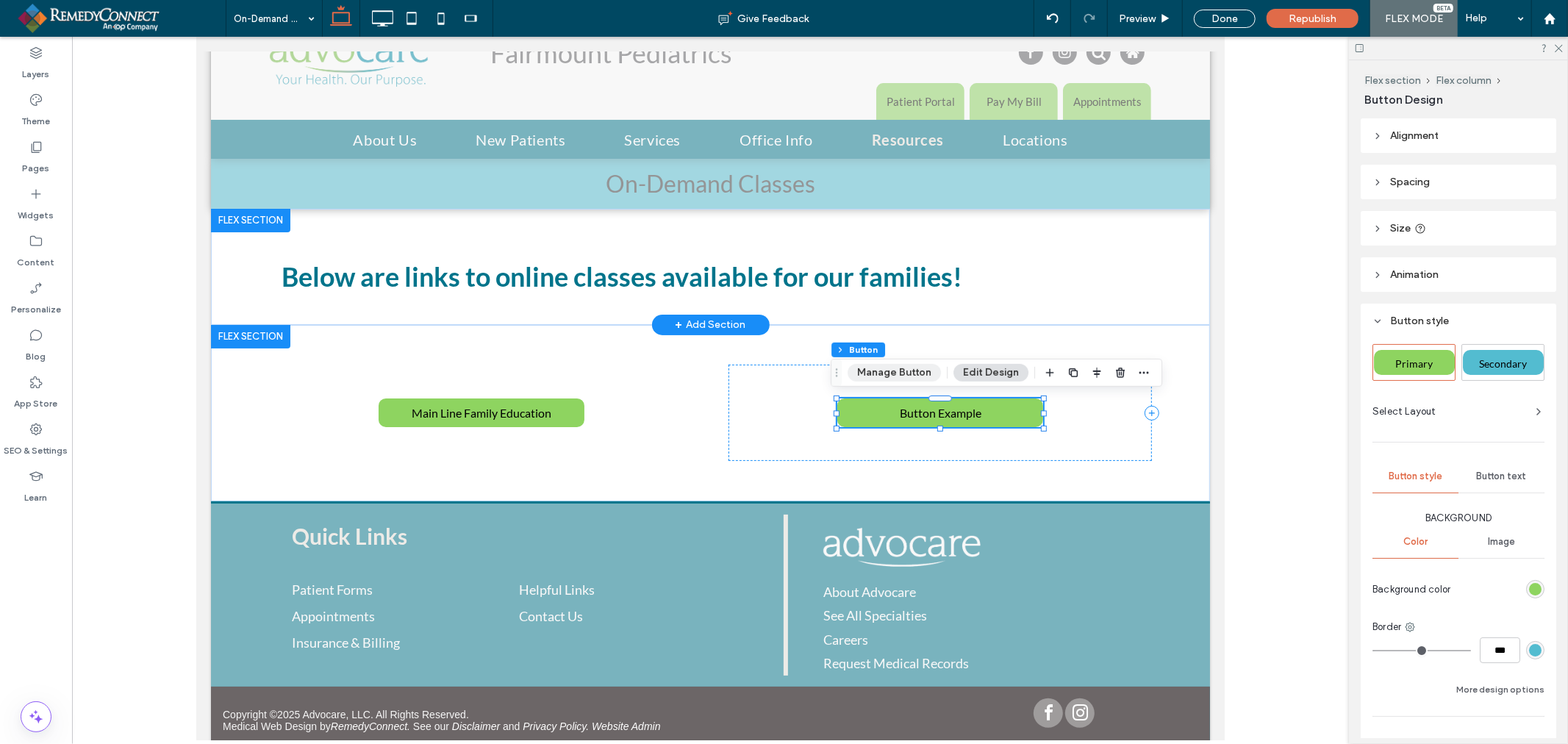
click at [890, 366] on button "Manage Button" at bounding box center [894, 372] width 93 height 18
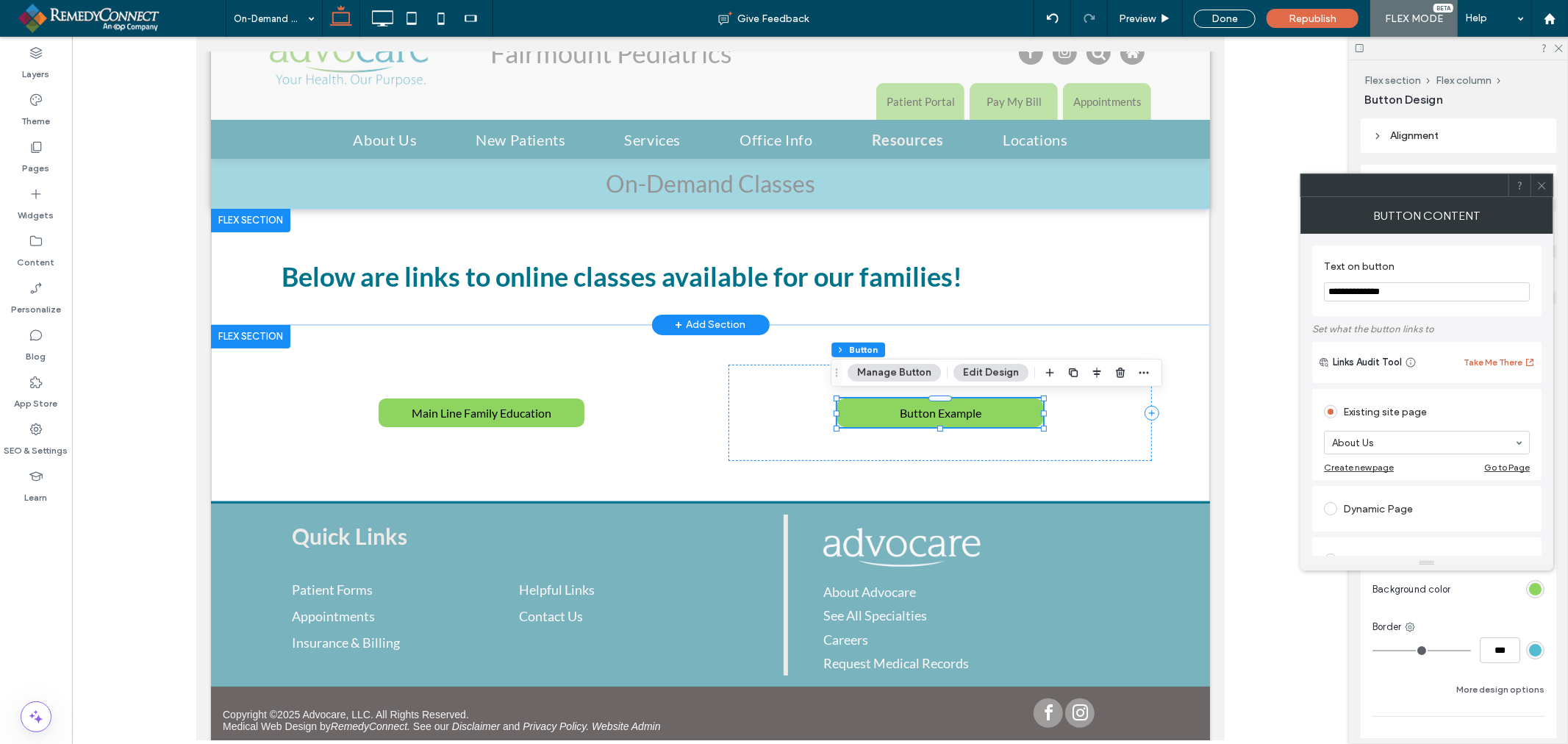
drag, startPoint x: 1449, startPoint y: 328, endPoint x: 1192, endPoint y: 291, distance: 259.6
paste input "**********"
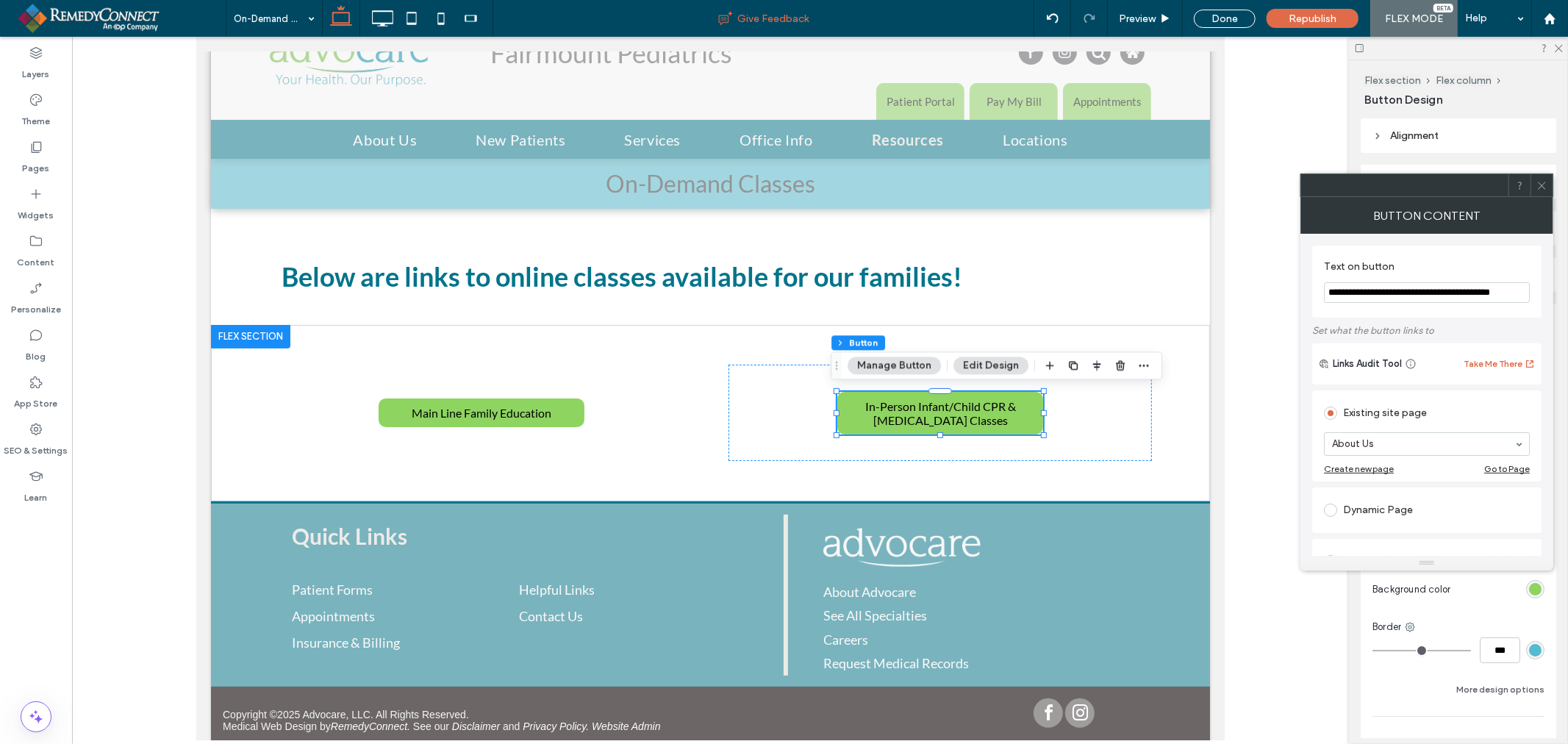
type input "**********"
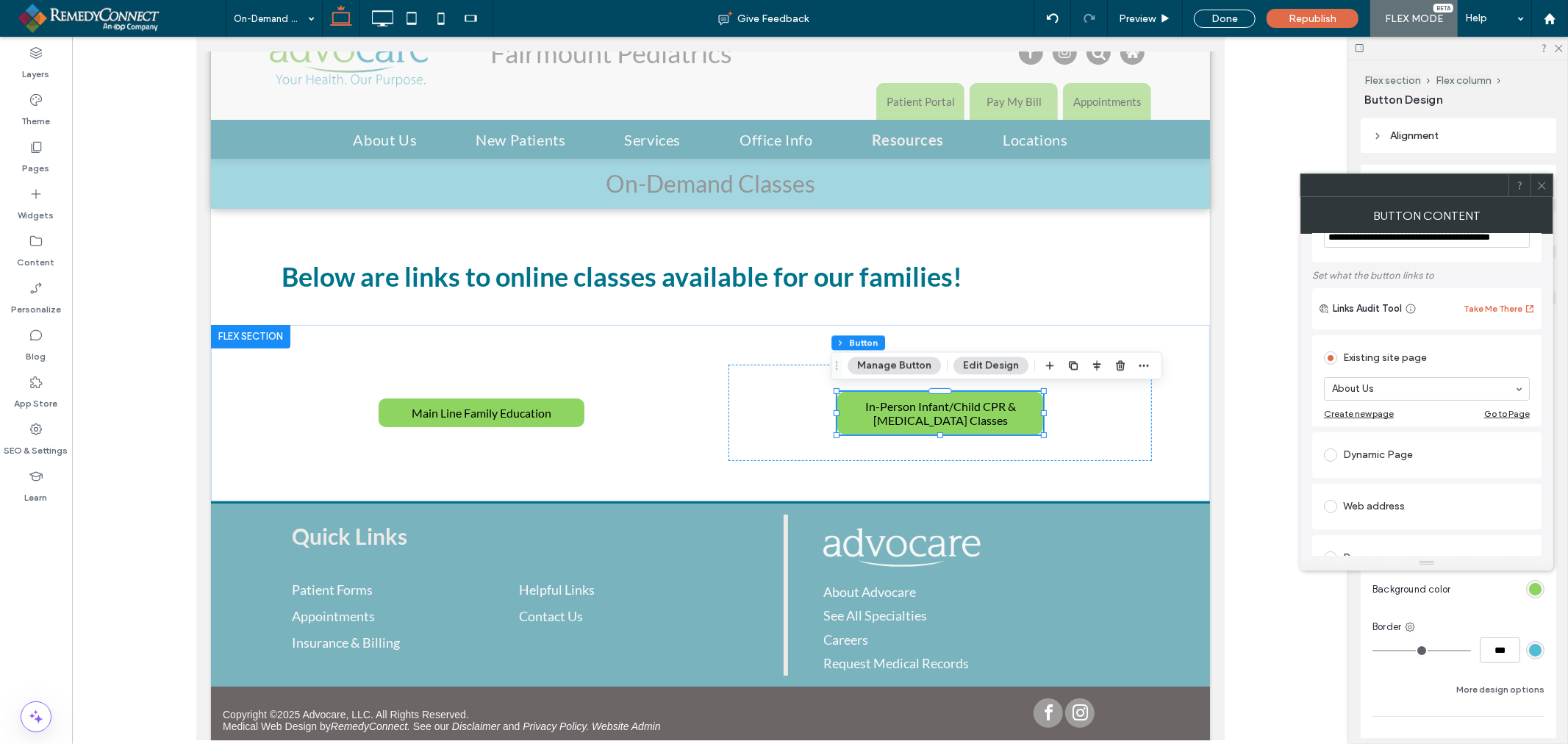
scroll to position [82, 0]
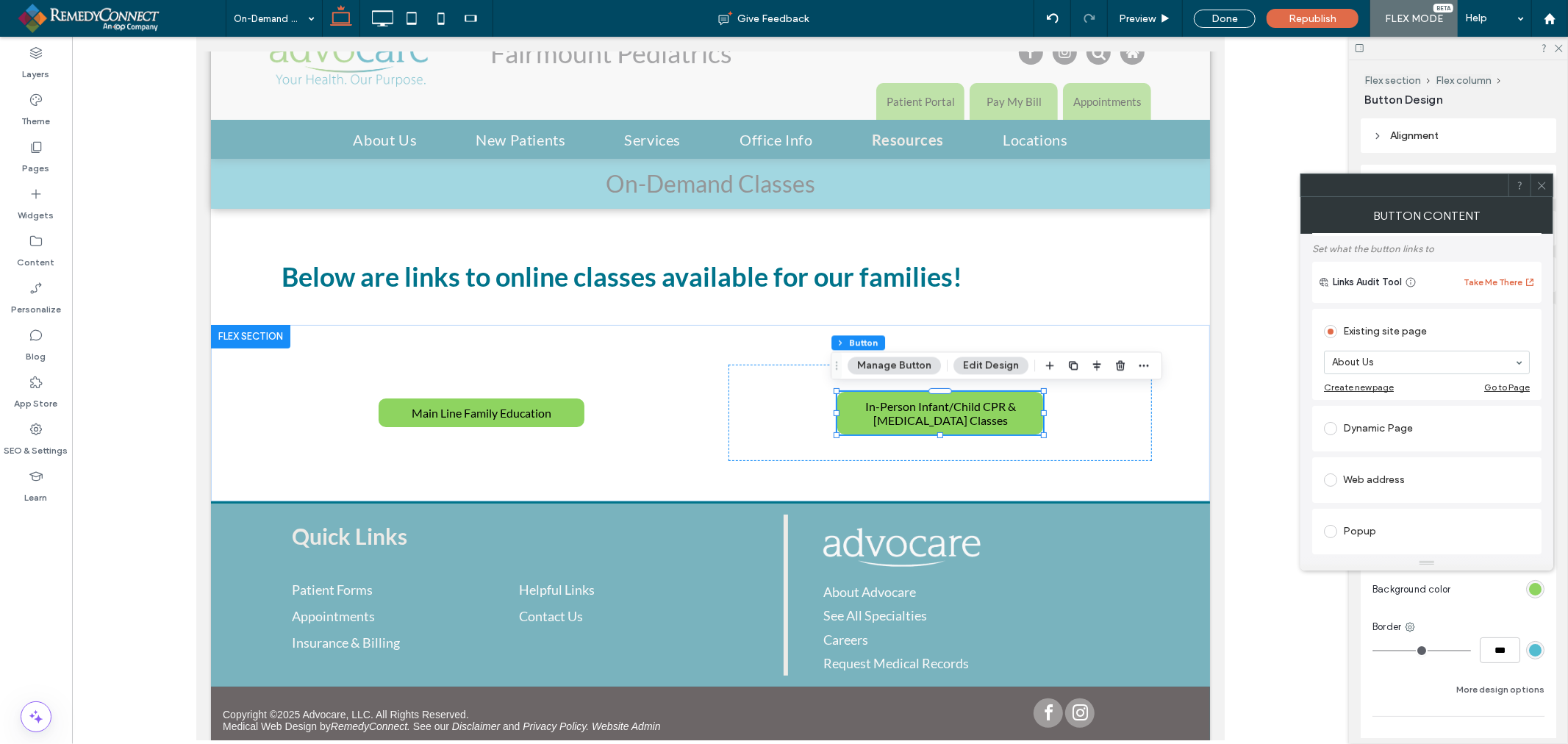
click at [1384, 481] on div "Web address" at bounding box center [1426, 480] width 206 height 23
click at [1396, 466] on input "url" at bounding box center [1426, 463] width 206 height 19
paste input "**********"
type input "**********"
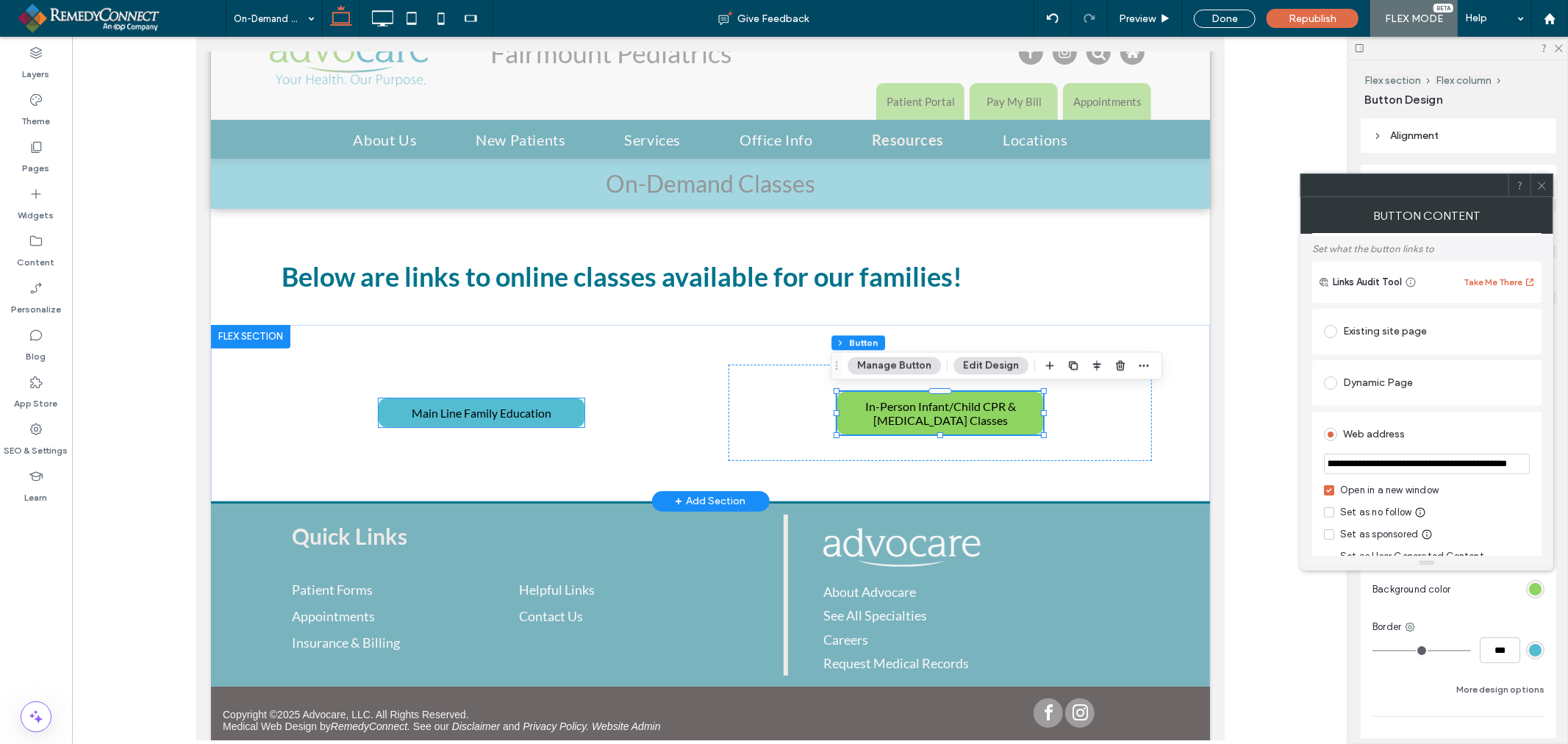
click at [551, 412] on link "Main Line Family Education" at bounding box center [480, 412] width 206 height 28
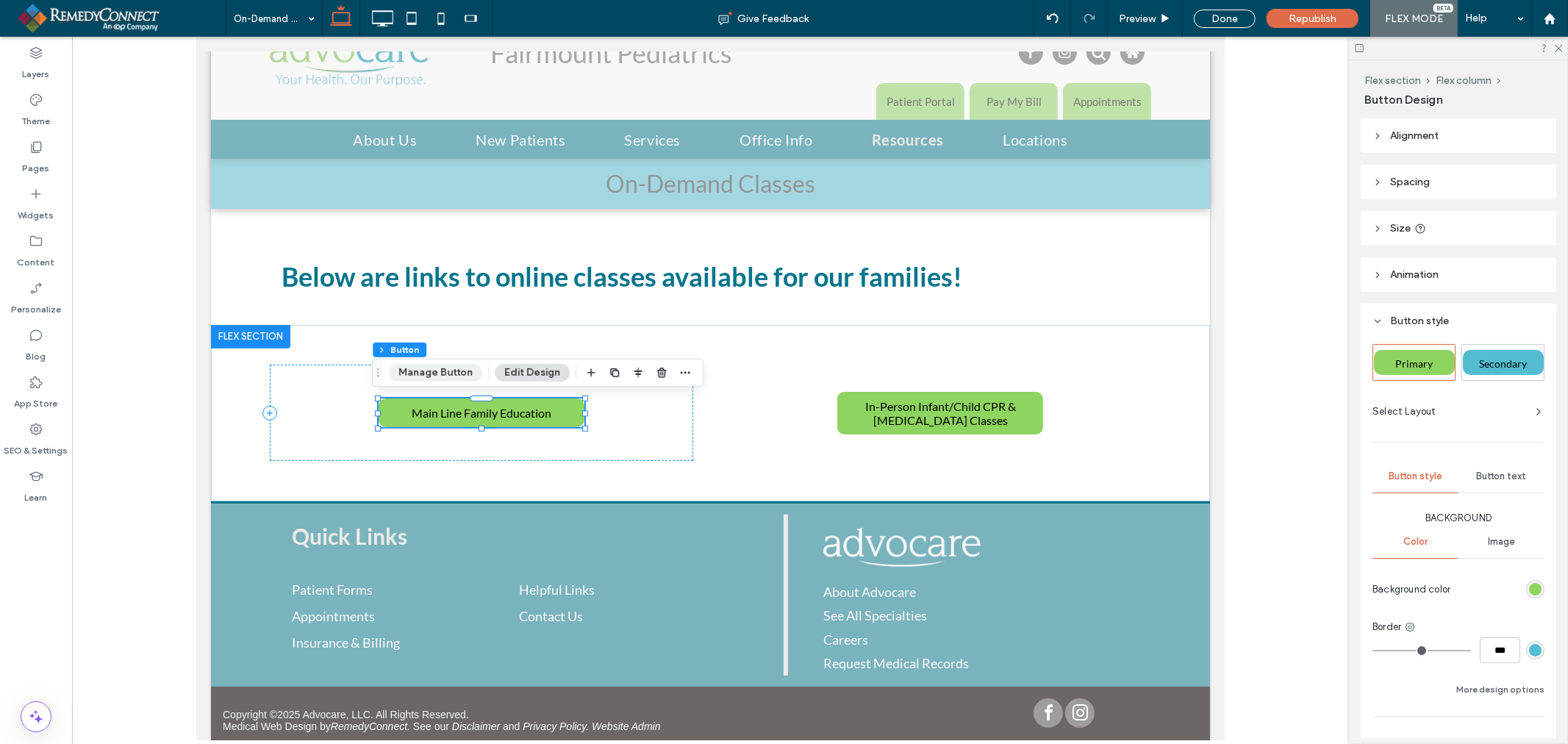
click at [426, 365] on button "Manage Button" at bounding box center [435, 372] width 93 height 18
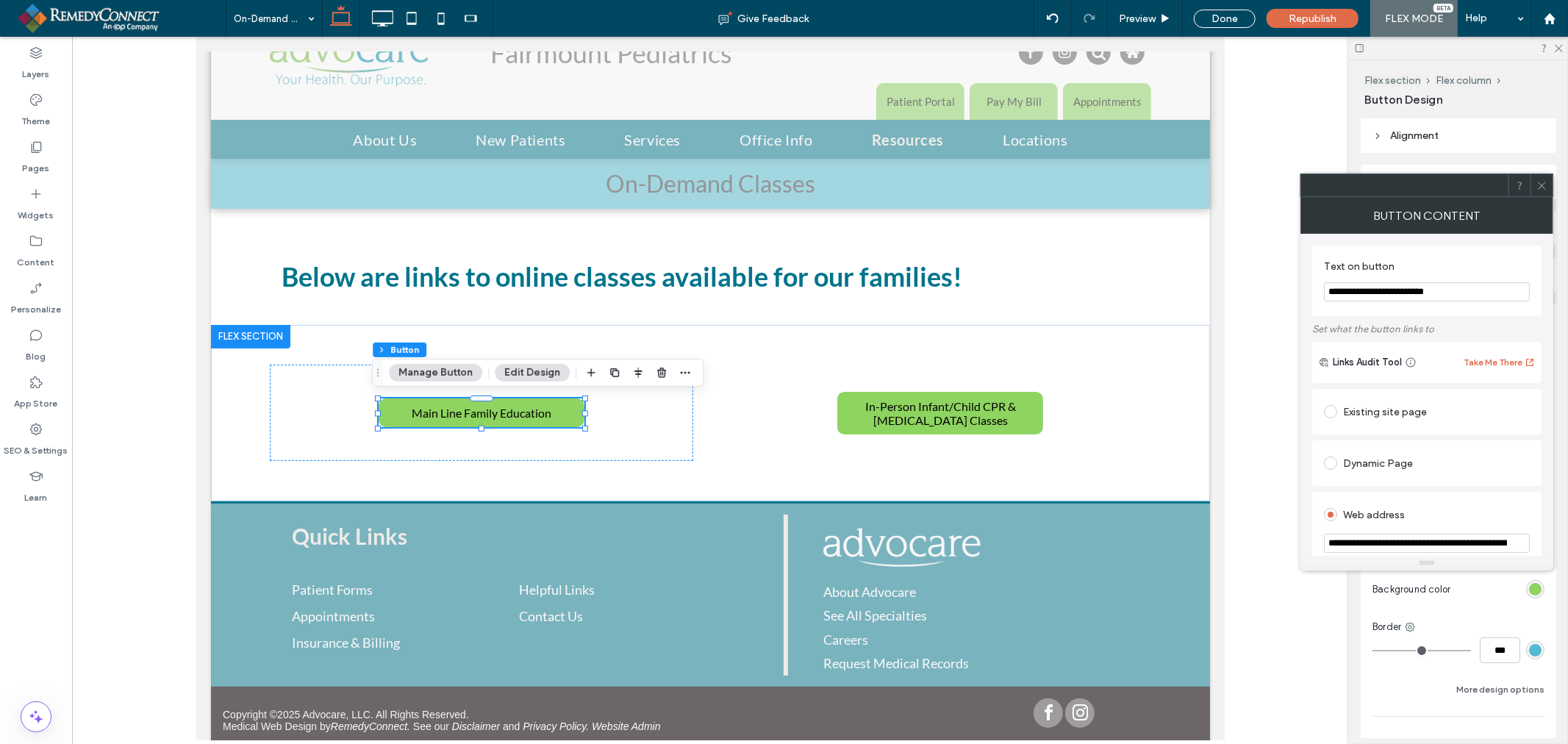
click at [1478, 292] on input "**********" at bounding box center [1426, 292] width 206 height 19
paste input "**********"
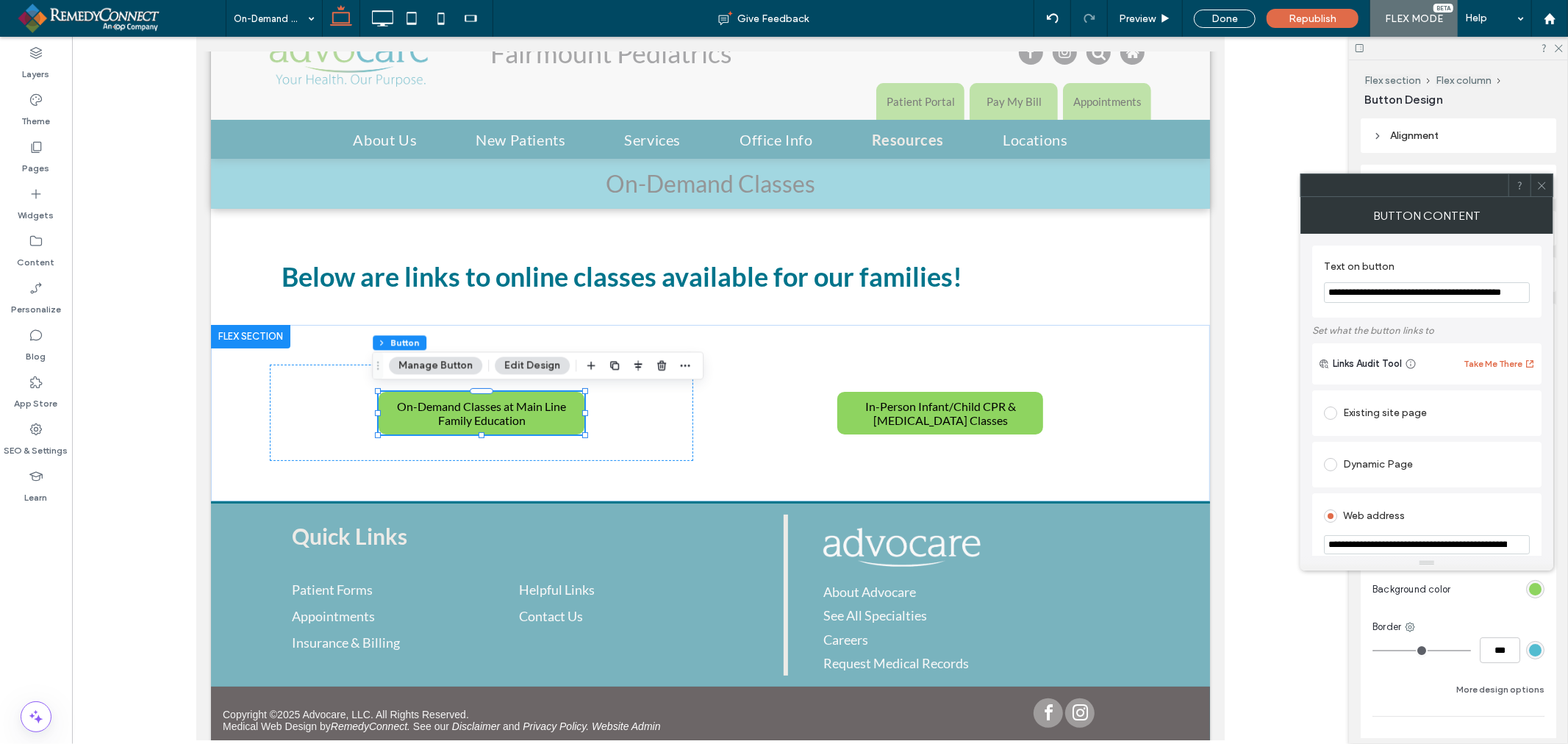
type input "**********"
click at [1545, 187] on icon at bounding box center [1541, 185] width 11 height 11
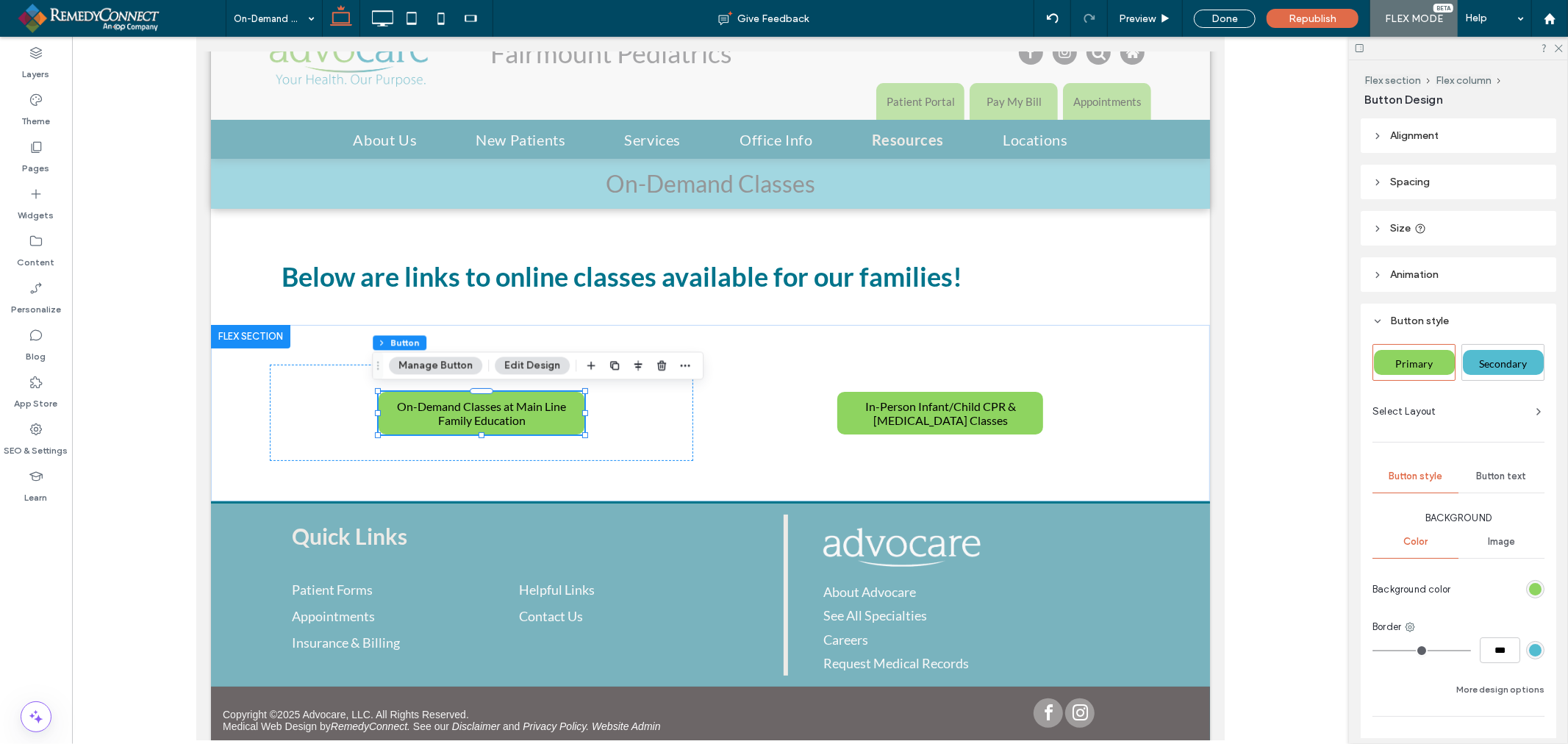
scroll to position [0, 0]
click at [565, 281] on h2 "Below are links to online classes available for our families!" at bounding box center [709, 275] width 858 height 33
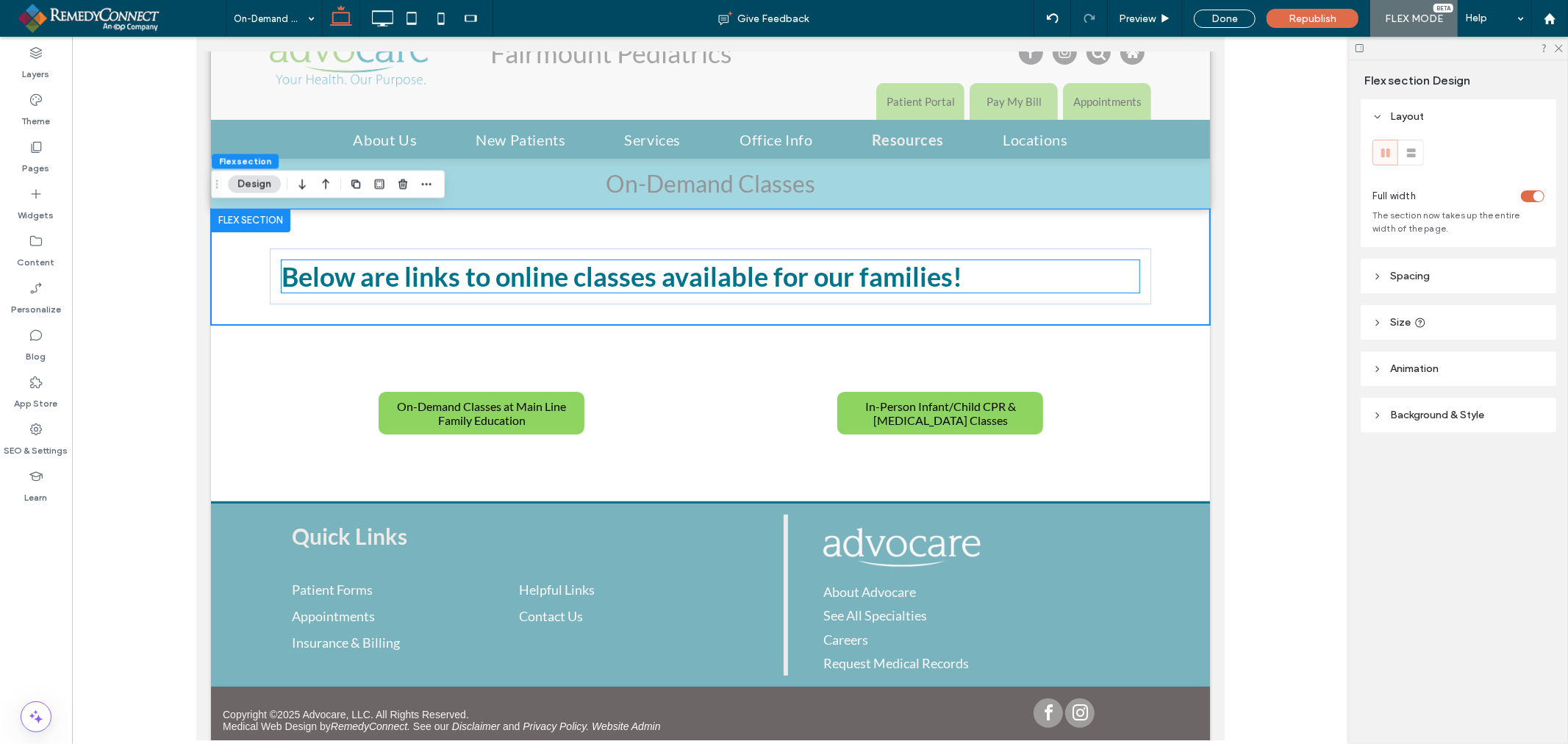
click at [569, 280] on h2 "Below are links to online classes available for our families!" at bounding box center [709, 275] width 858 height 33
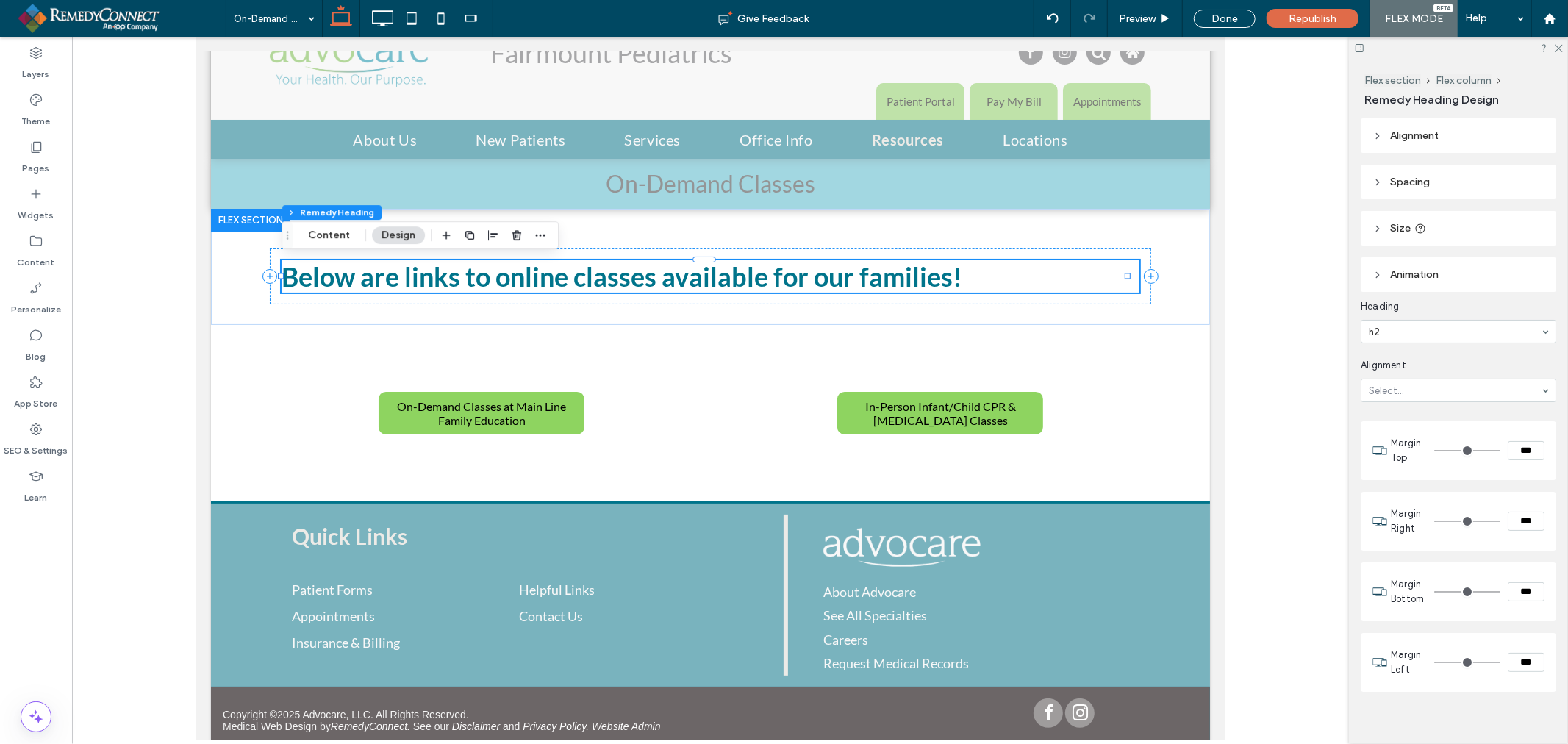
click at [565, 281] on h2 "Below are links to online classes available for our families!" at bounding box center [709, 275] width 858 height 33
click at [567, 281] on h2 "Below are links to online classes available for our families!" at bounding box center [709, 275] width 858 height 33
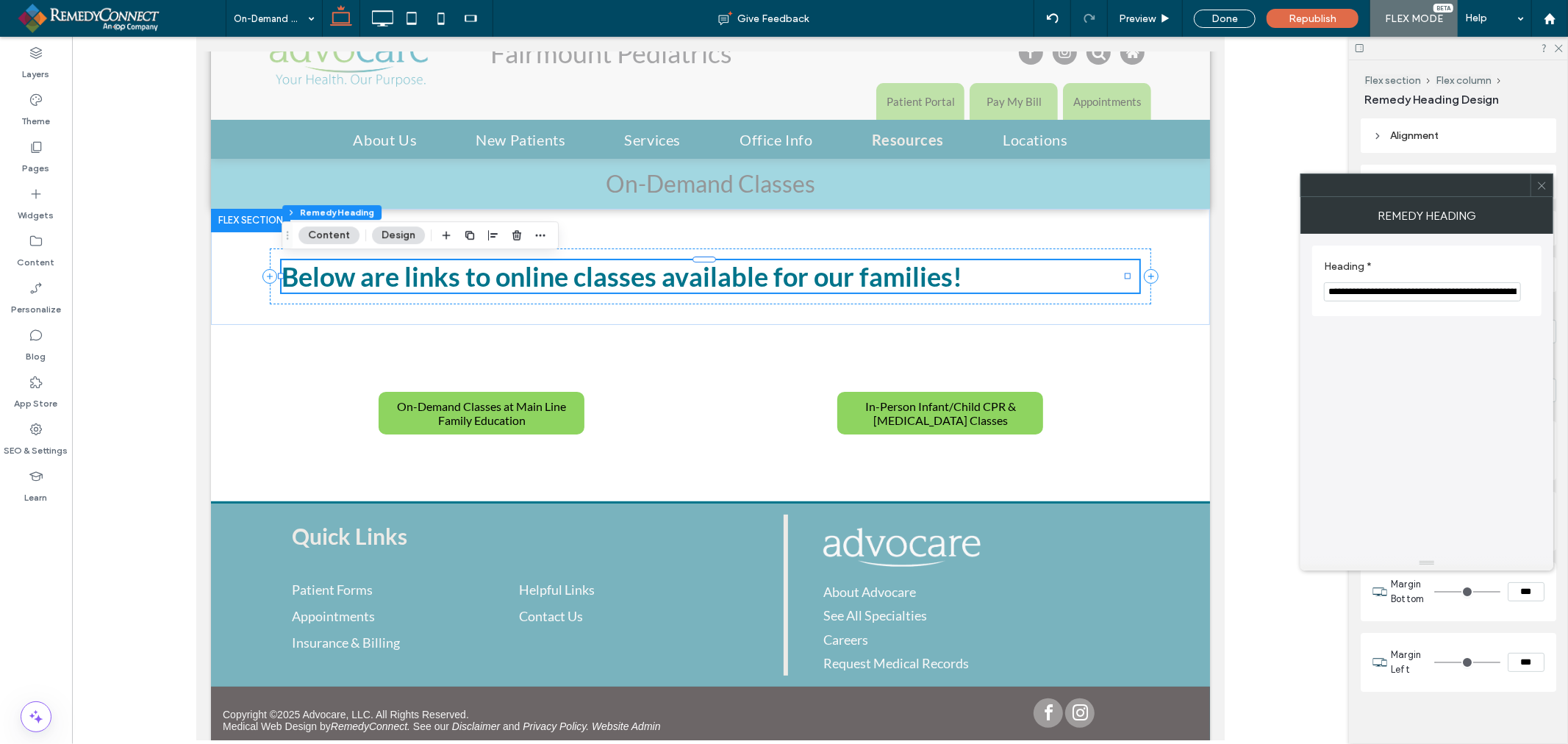
scroll to position [67, 0]
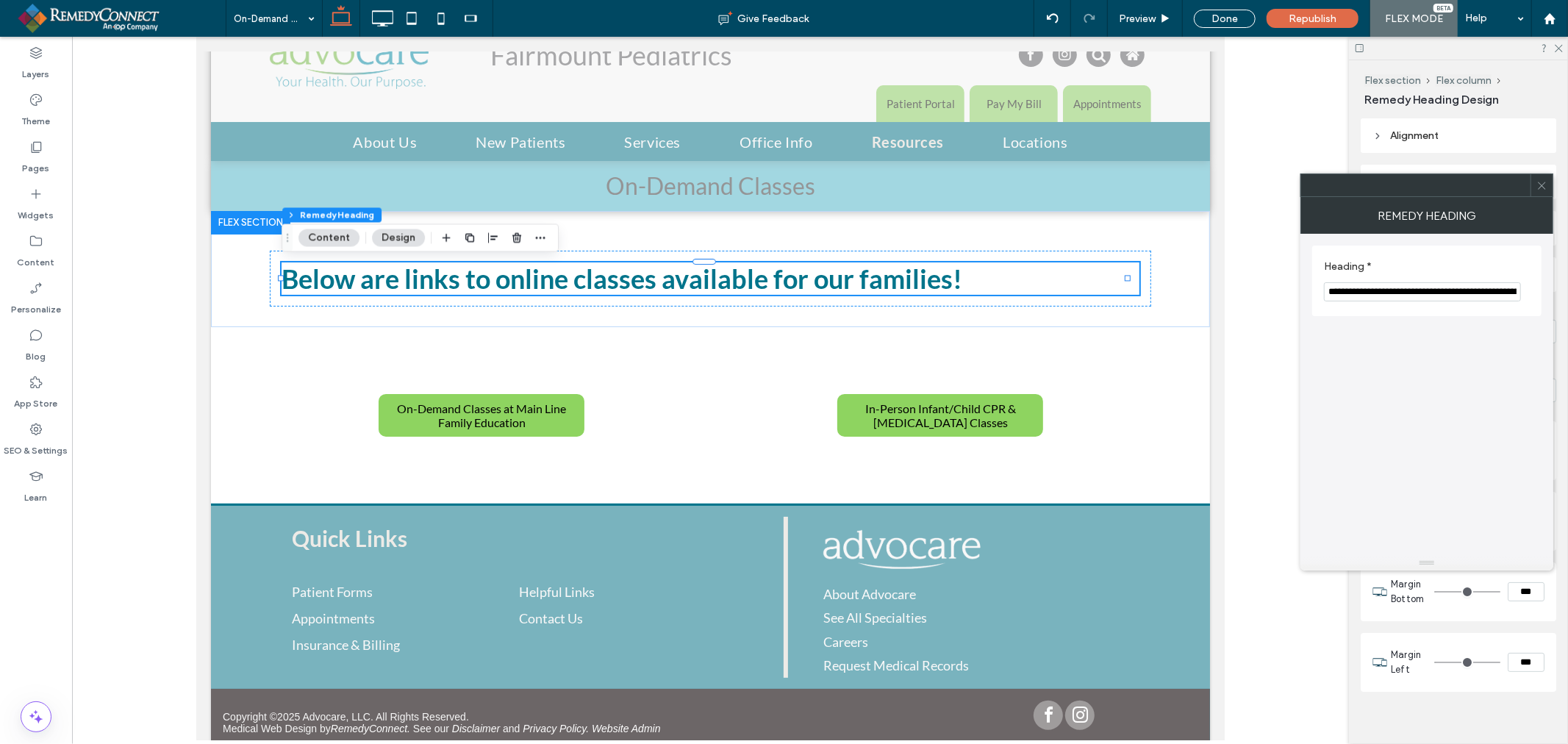
drag, startPoint x: 1435, startPoint y: 292, endPoint x: 1465, endPoint y: 297, distance: 30.4
click at [1436, 292] on input "**********" at bounding box center [1422, 292] width 197 height 19
type input "**********"
drag, startPoint x: 1244, startPoint y: 19, endPoint x: 1163, endPoint y: 341, distance: 332.0
click at [1244, 19] on div "Done" at bounding box center [1224, 18] width 62 height 18
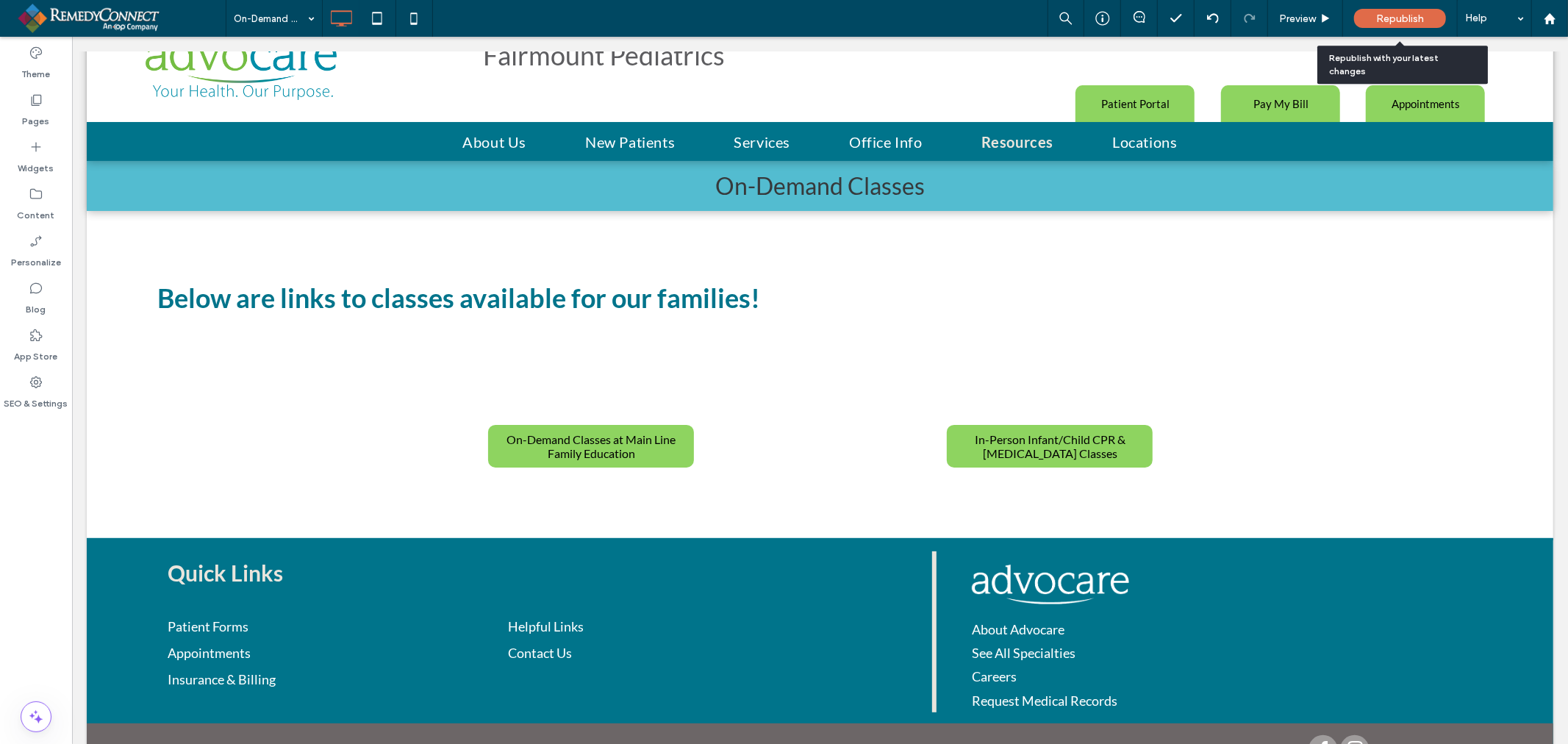
click at [1402, 19] on span "Republish" at bounding box center [1400, 19] width 48 height 13
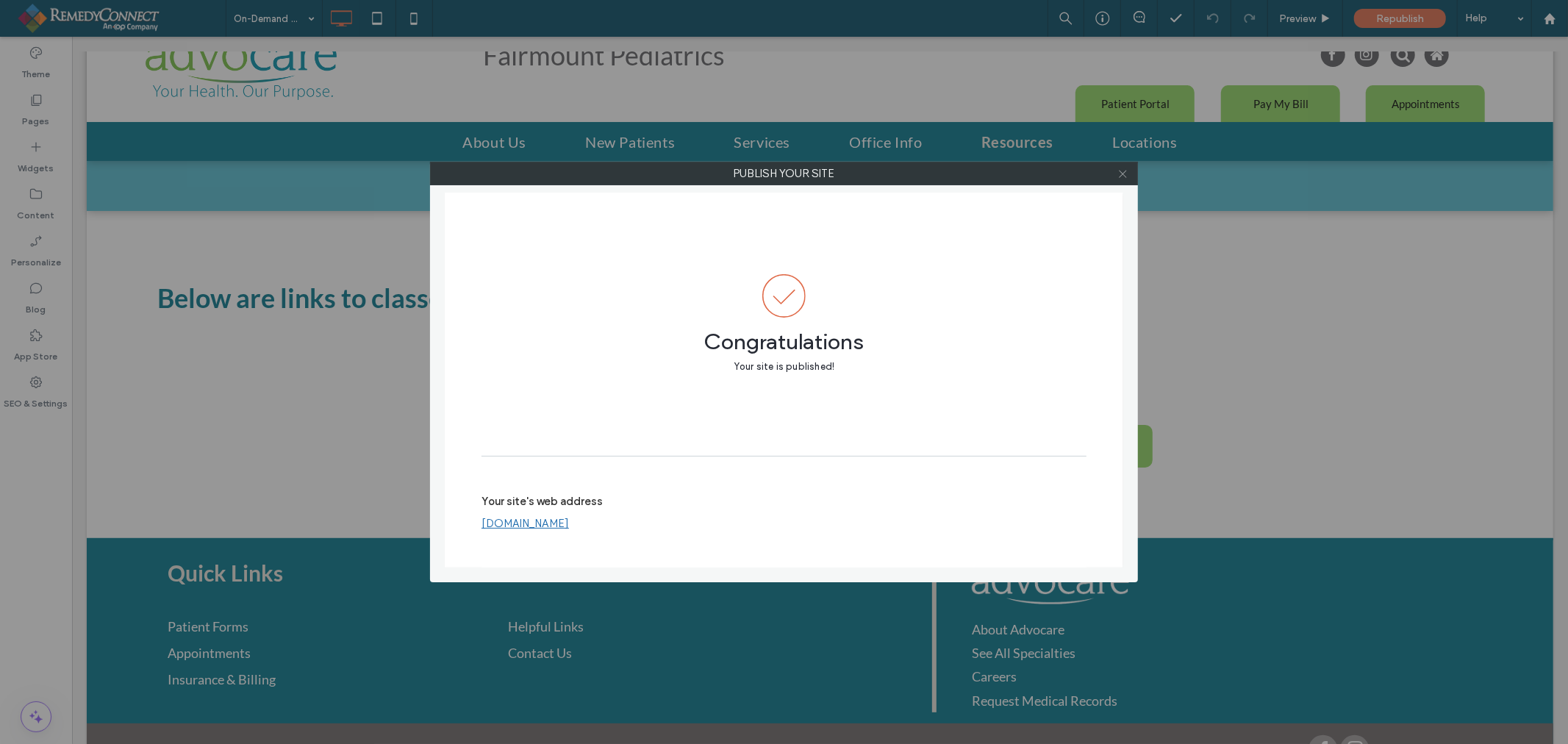
click at [1123, 178] on icon at bounding box center [1122, 173] width 11 height 11
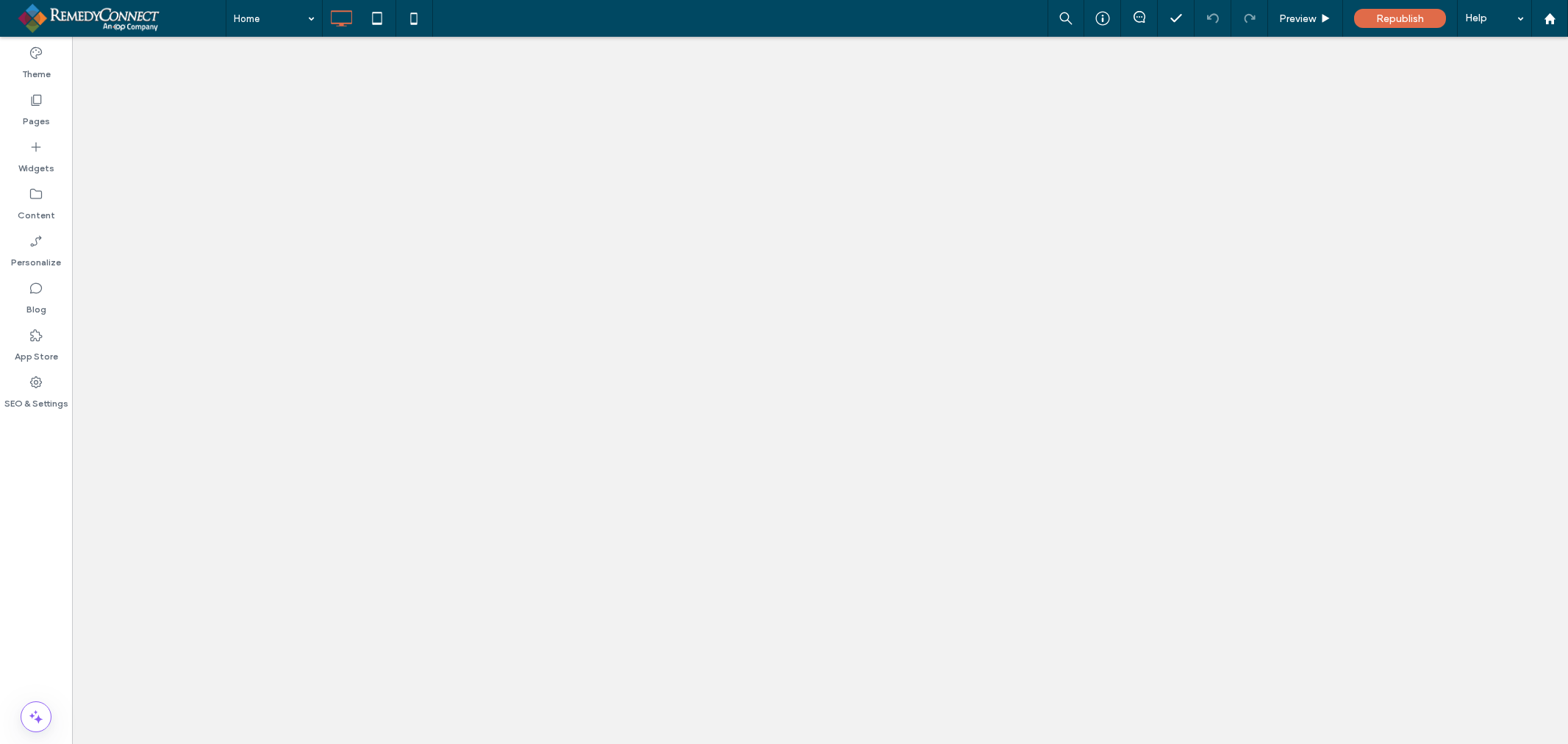
click at [32, 106] on use at bounding box center [37, 100] width 10 height 11
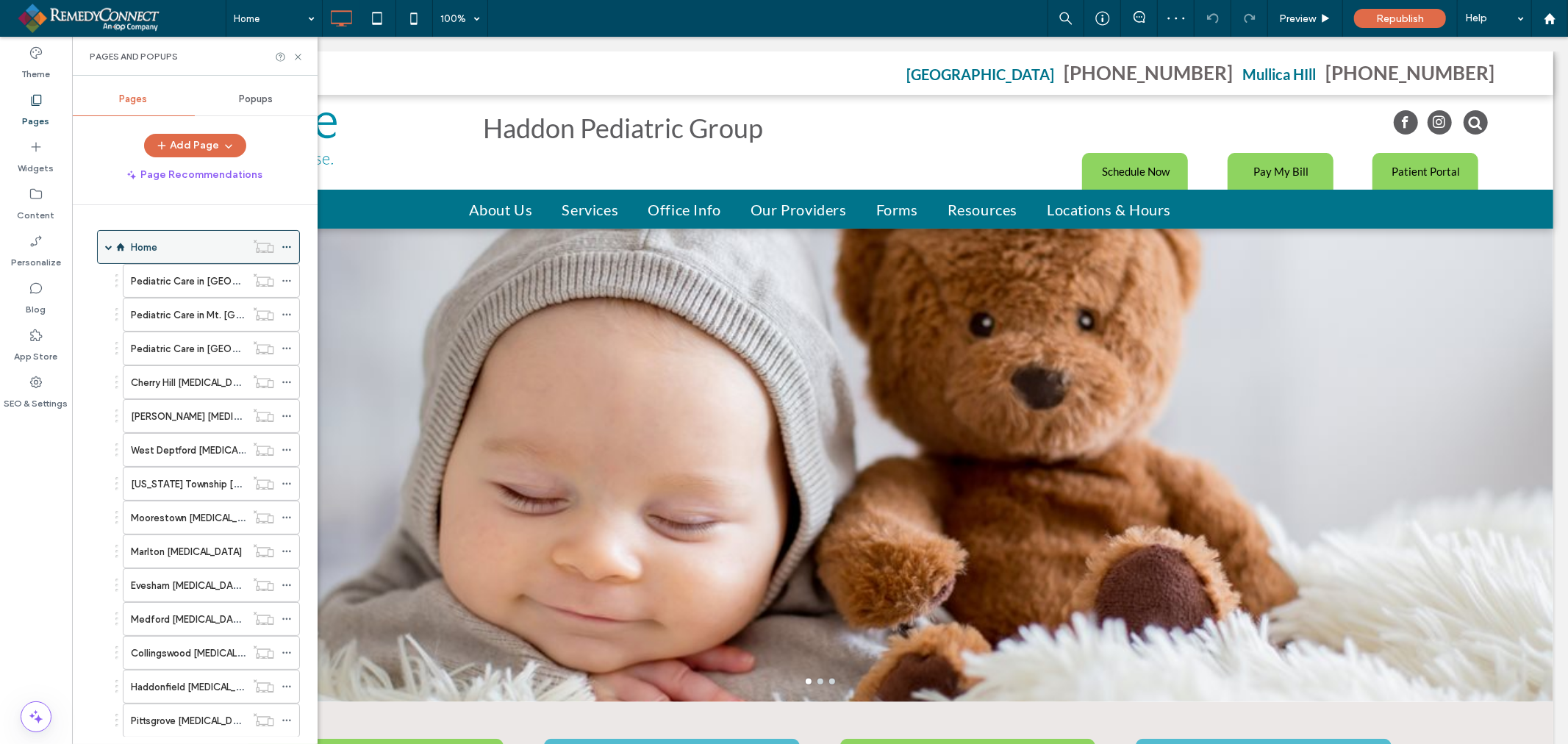
click at [106, 247] on span at bounding box center [109, 247] width 8 height 8
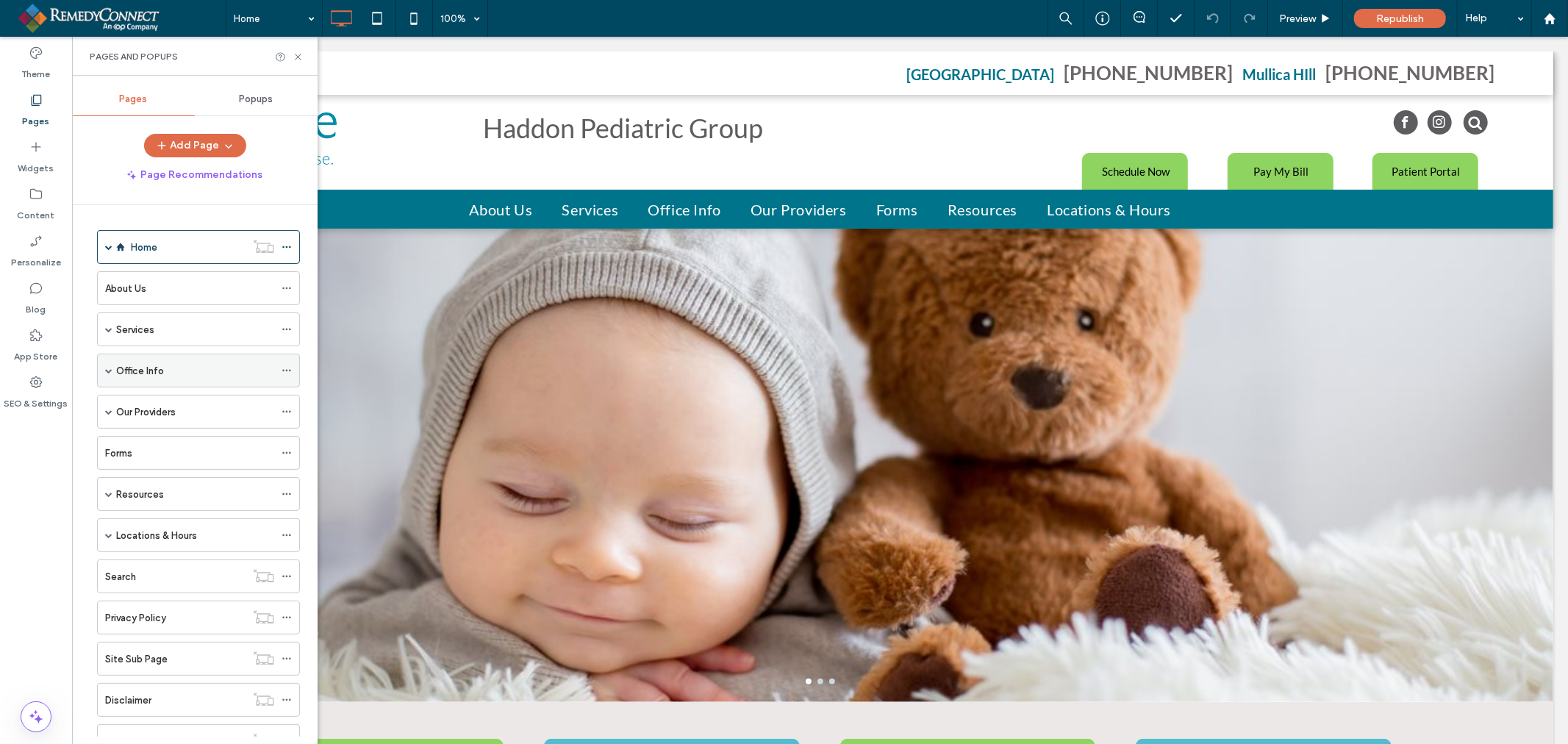
click at [107, 374] on span at bounding box center [109, 371] width 8 height 8
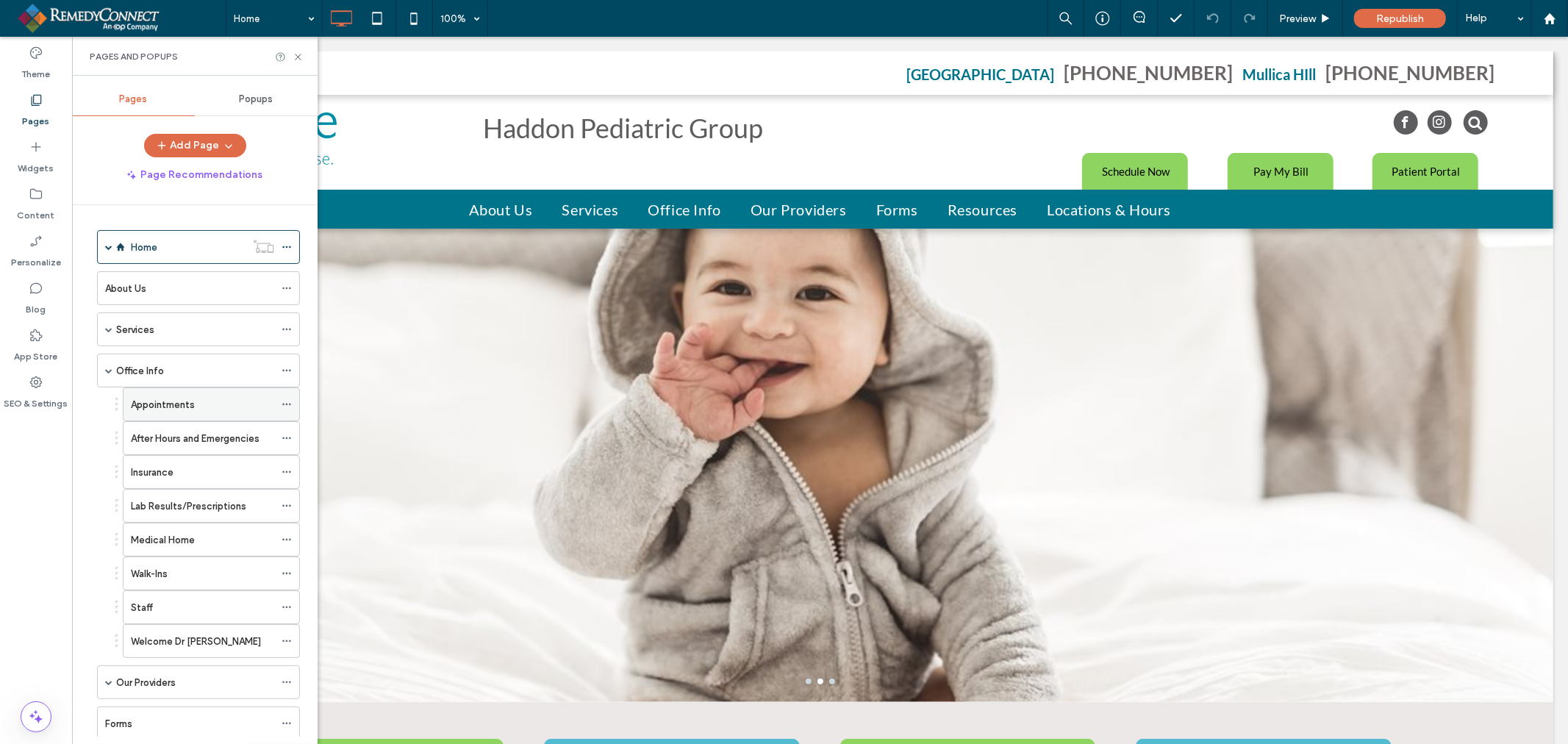
click at [158, 402] on label "Appointments" at bounding box center [163, 405] width 64 height 26
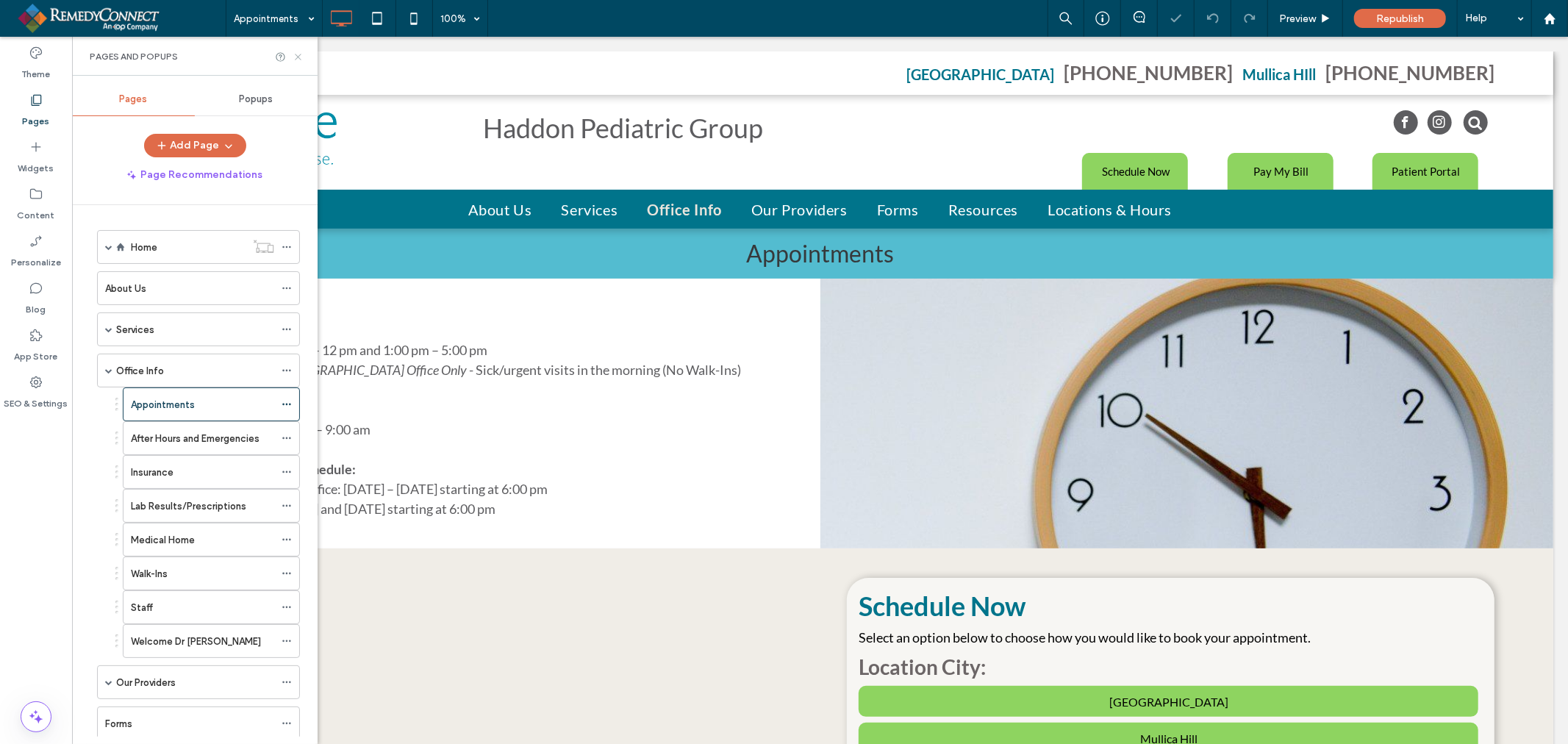
click at [299, 52] on icon at bounding box center [298, 57] width 11 height 11
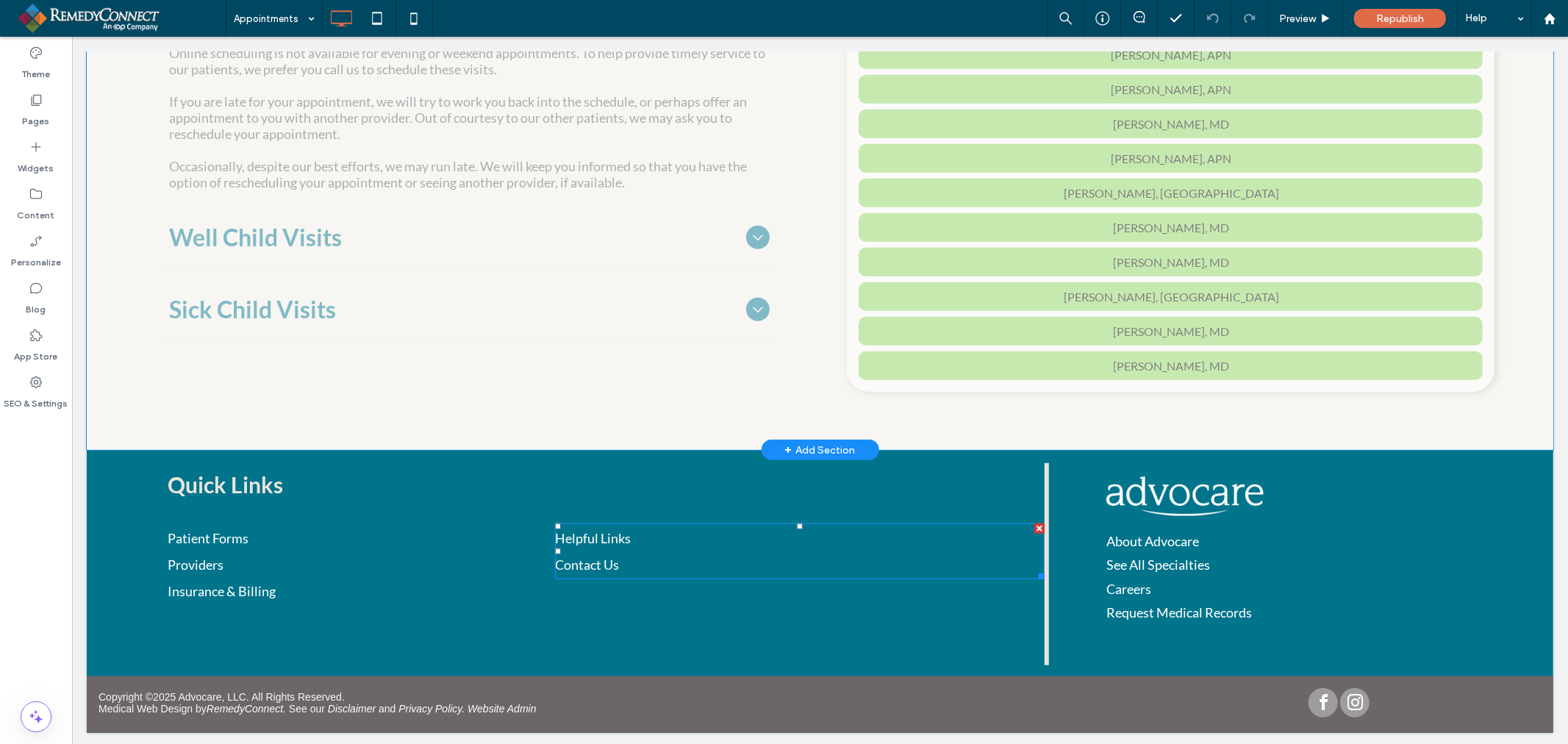
scroll to position [507, 0]
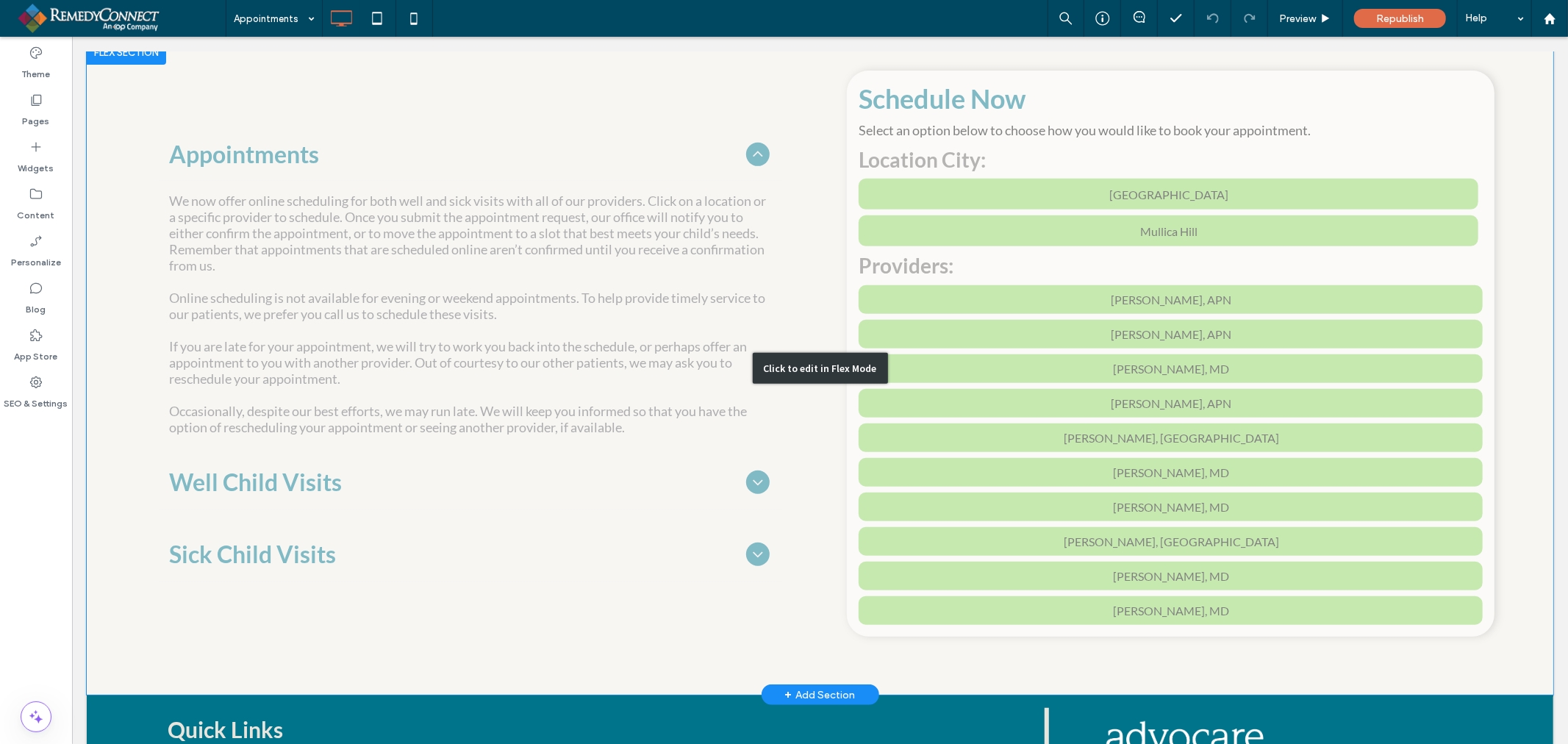
click at [544, 495] on div "Click to edit in Flex Mode" at bounding box center [818, 367] width 1466 height 654
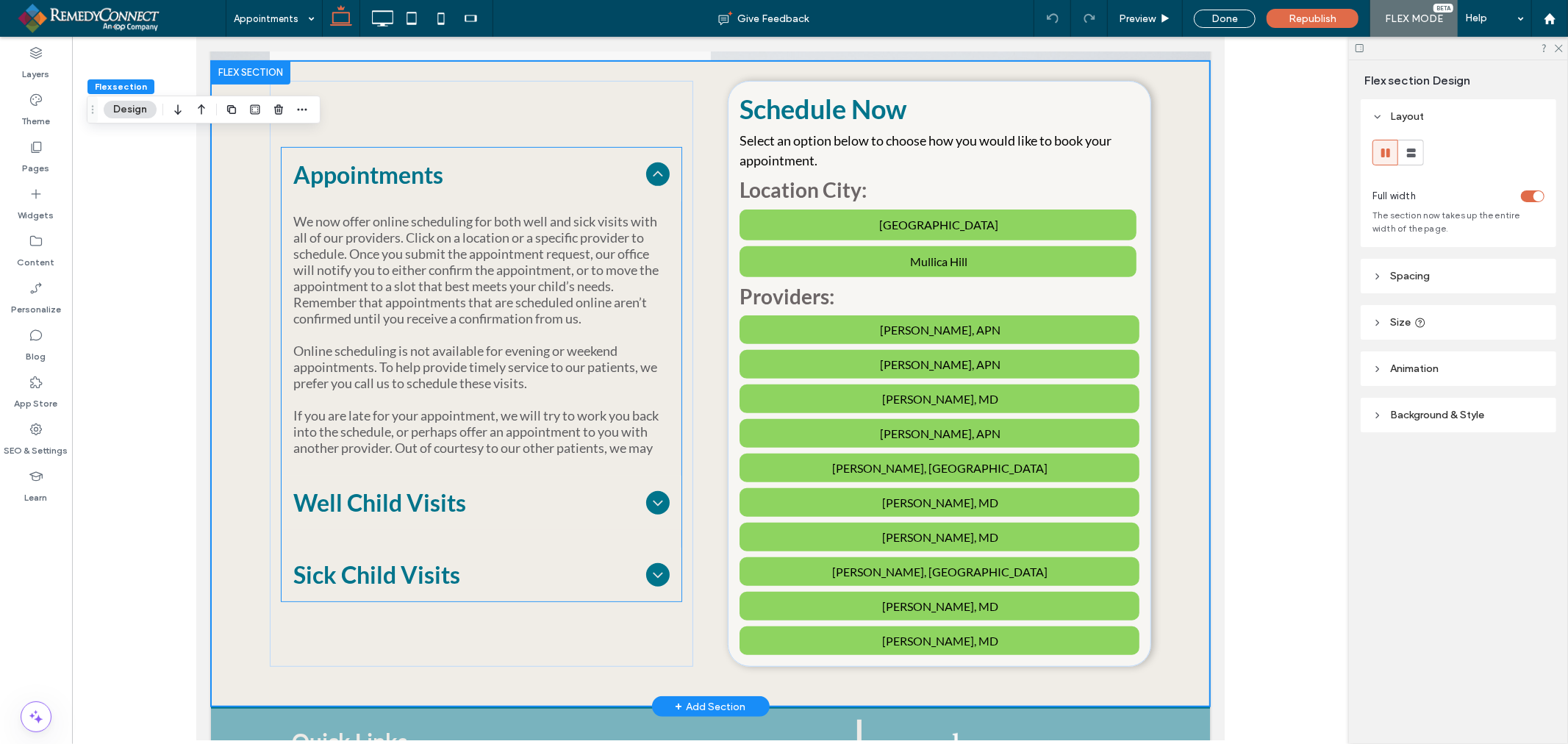
click at [655, 500] on icon at bounding box center [657, 502] width 18 height 18
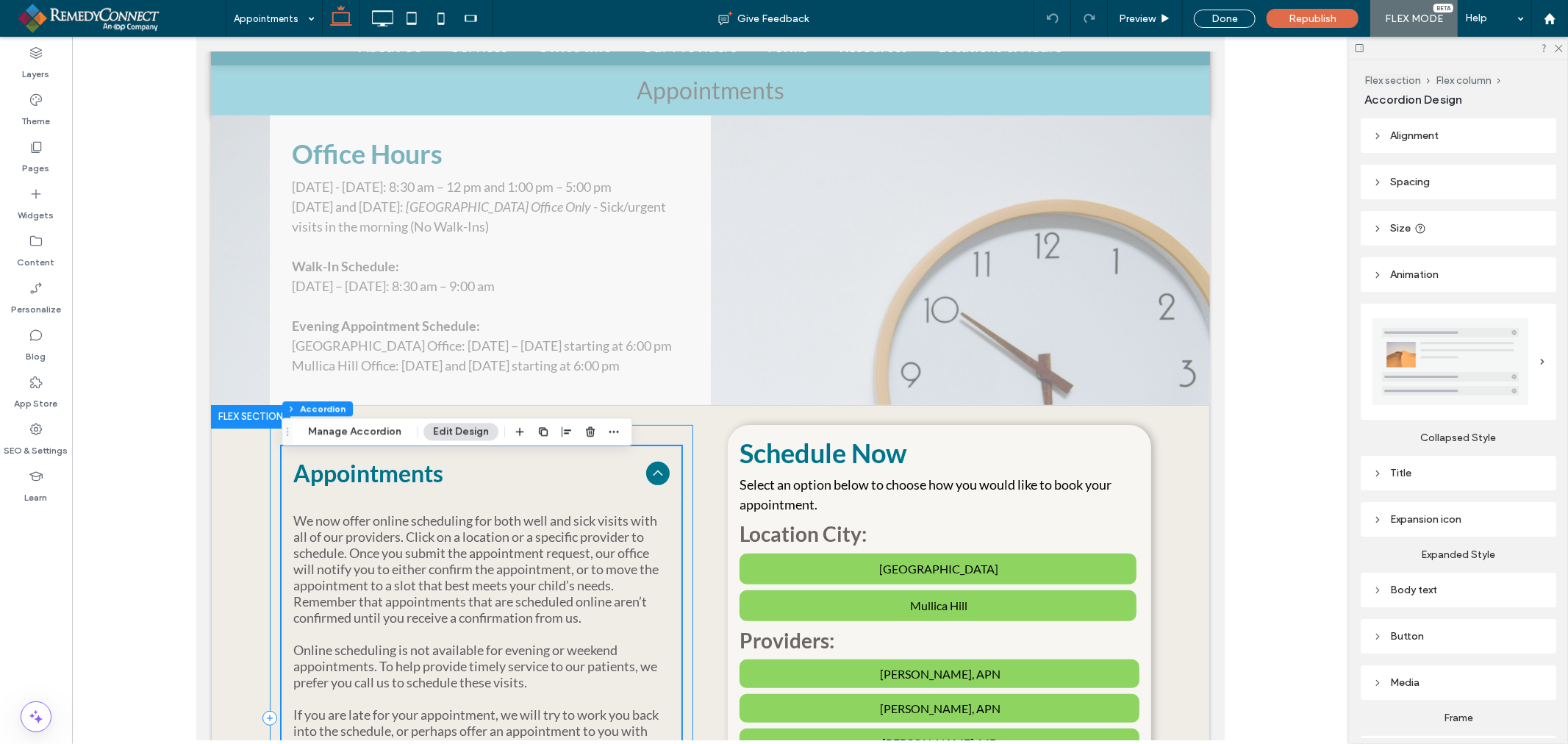
scroll to position [82, 0]
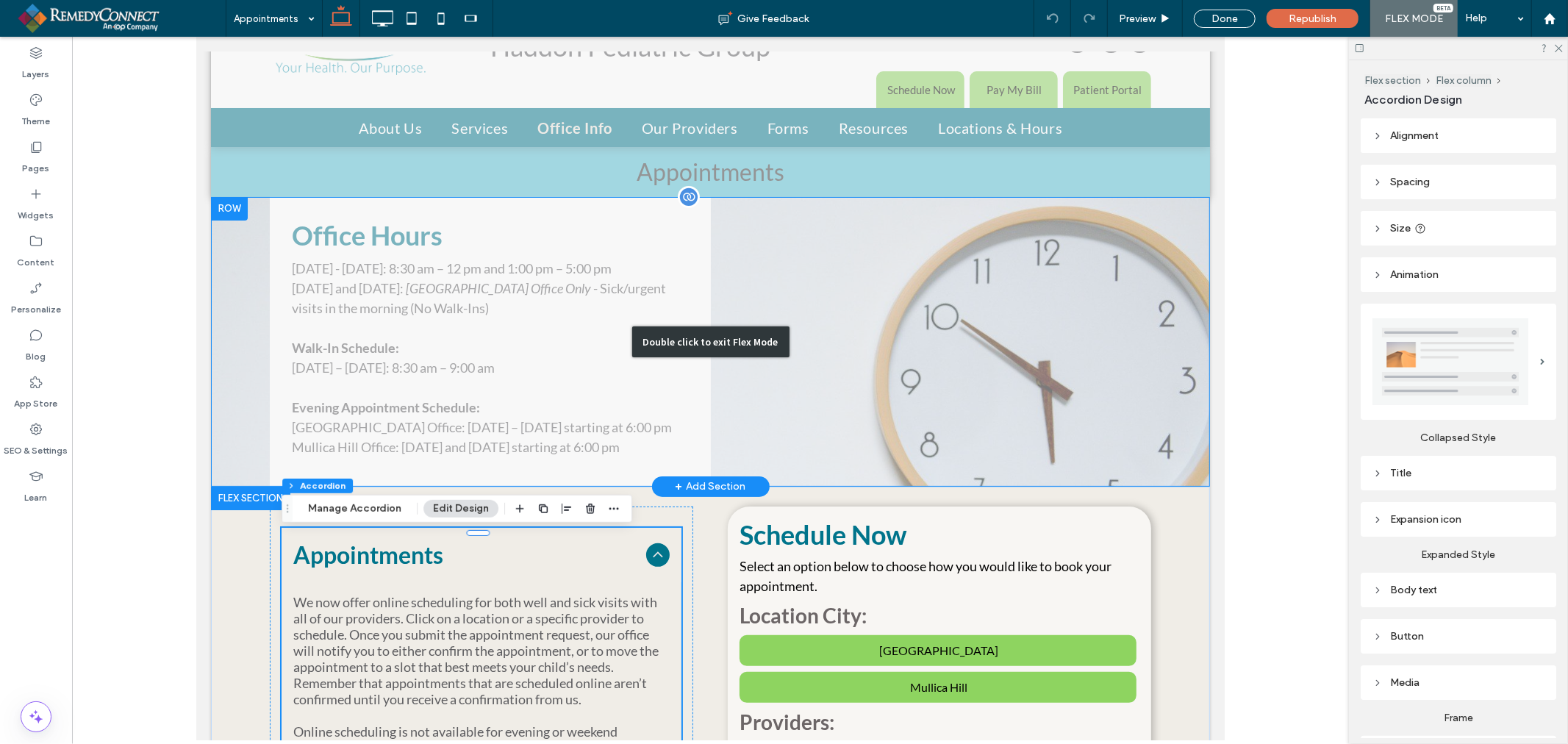
click at [806, 400] on div "Double click to exit Flex Mode" at bounding box center [709, 342] width 998 height 290
click at [815, 342] on div "Double click to exit Flex Mode" at bounding box center [709, 342] width 998 height 290
click at [814, 345] on div "Double click to exit Flex Mode" at bounding box center [709, 342] width 998 height 290
click at [706, 342] on div "Double click to exit Flex Mode" at bounding box center [709, 342] width 157 height 31
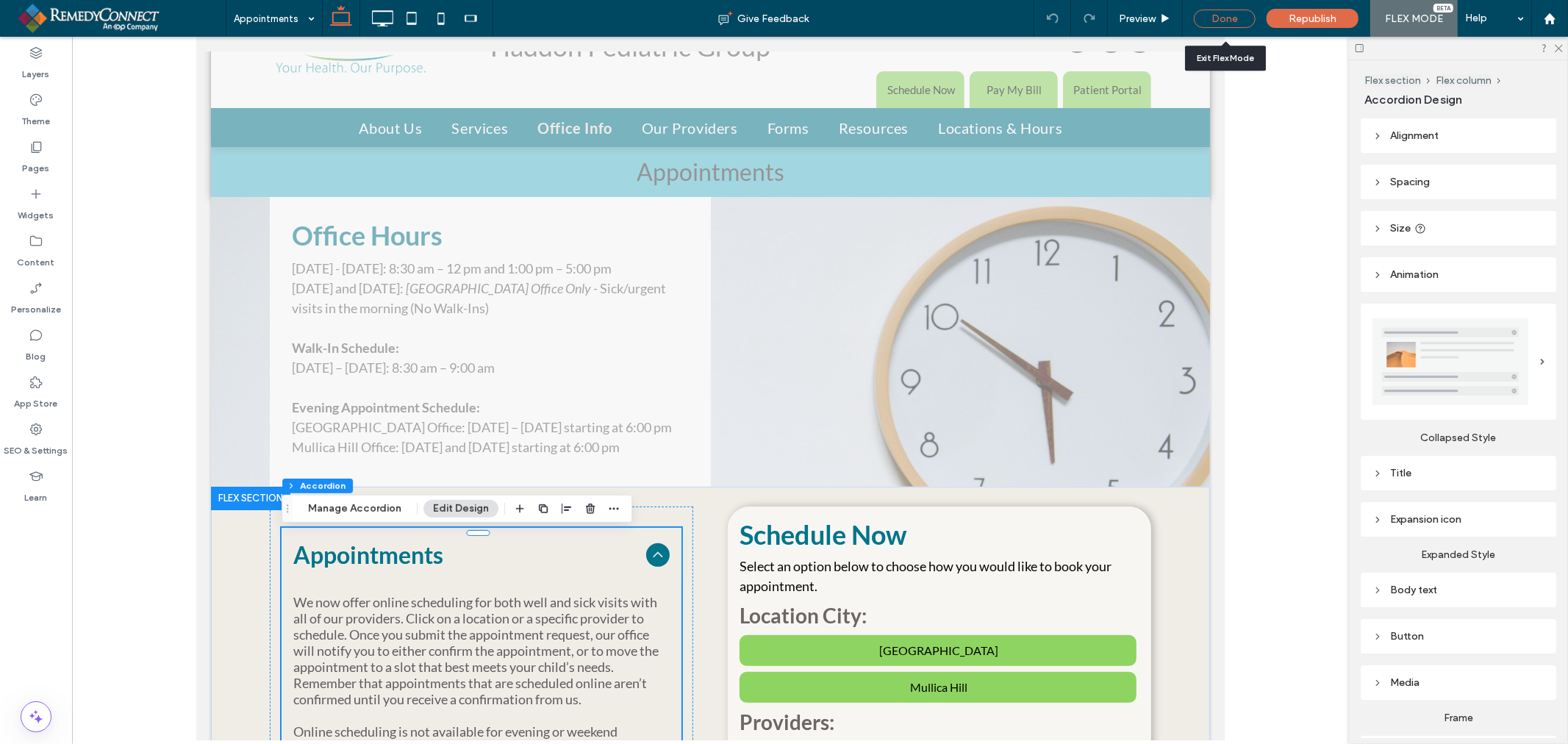
drag, startPoint x: 1229, startPoint y: 9, endPoint x: 711, endPoint y: 461, distance: 687.5
click at [1229, 9] on div "Done" at bounding box center [1224, 18] width 62 height 18
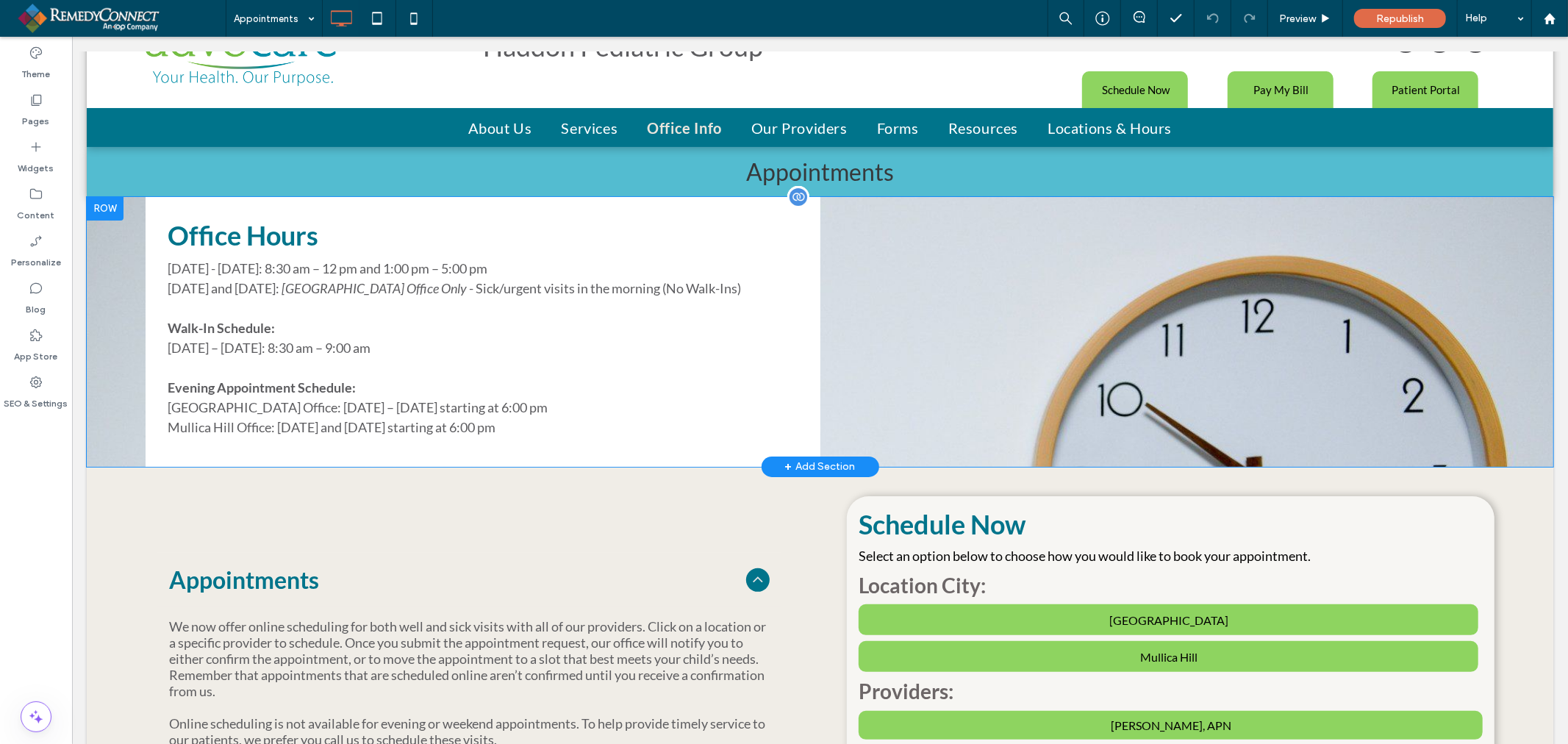
click at [863, 257] on div "Click To Paste Click To Paste Click To Paste Click To Paste" at bounding box center [1156, 331] width 675 height 269
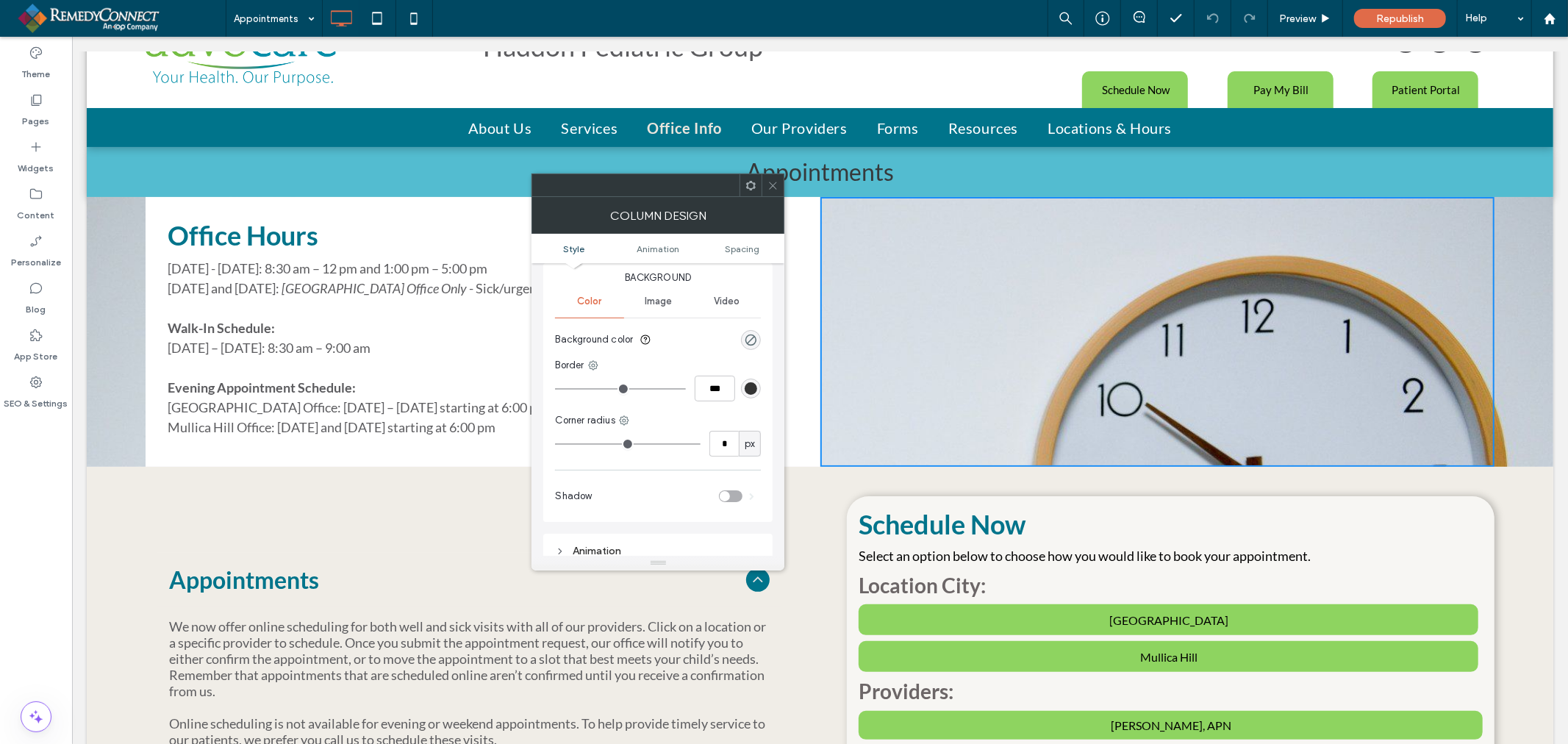
scroll to position [0, 0]
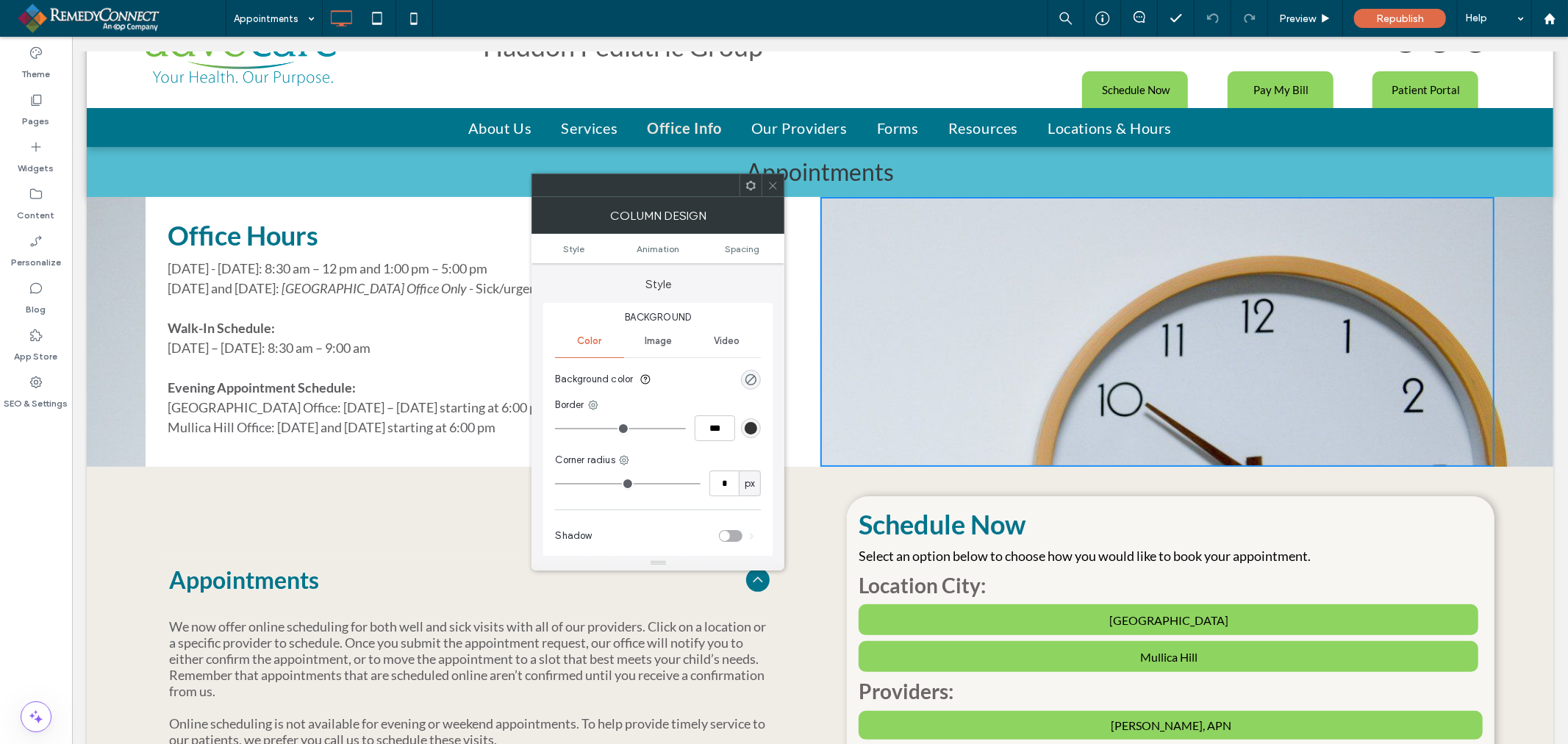
click at [654, 347] on span "Image" at bounding box center [658, 342] width 27 height 12
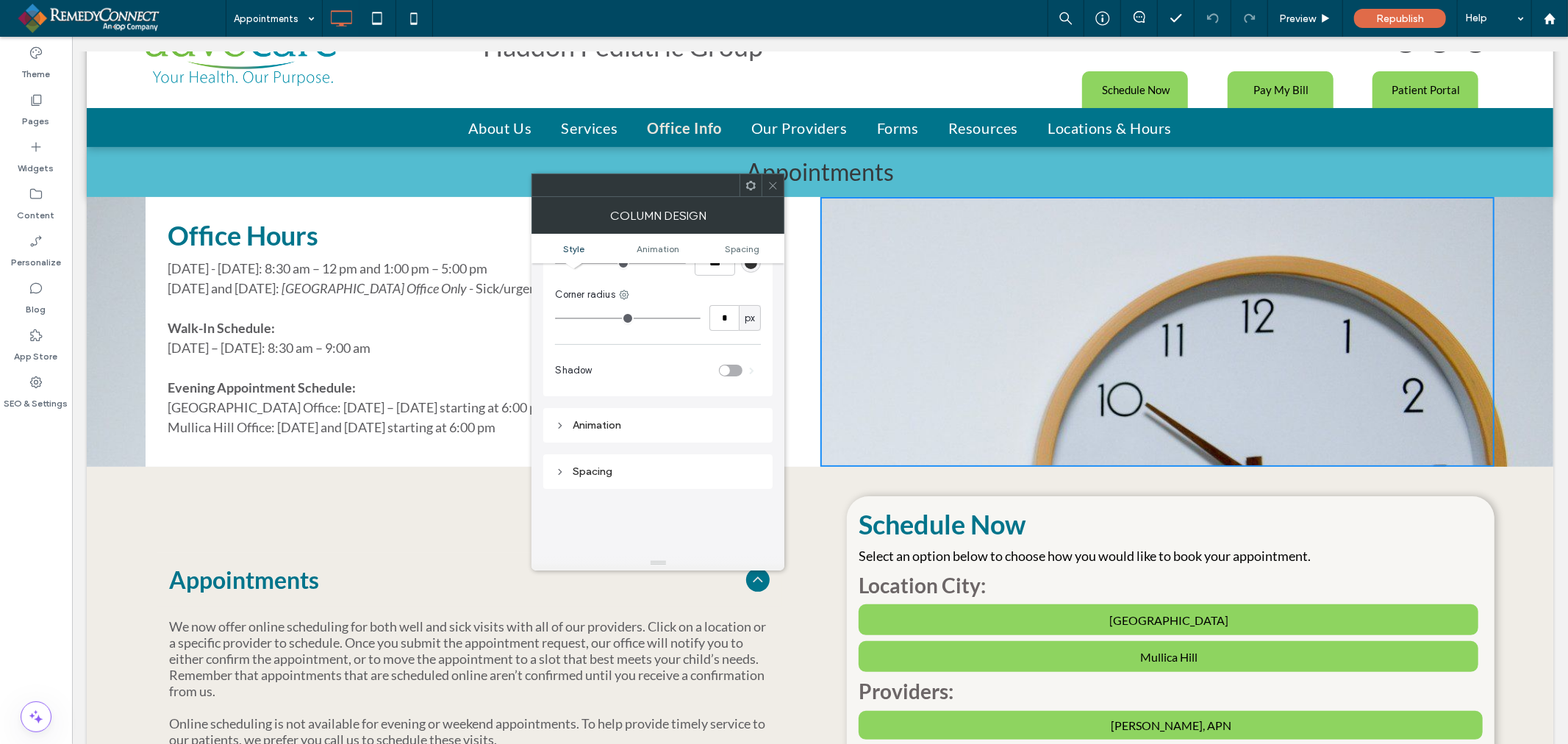
click at [773, 193] on span at bounding box center [773, 185] width 11 height 22
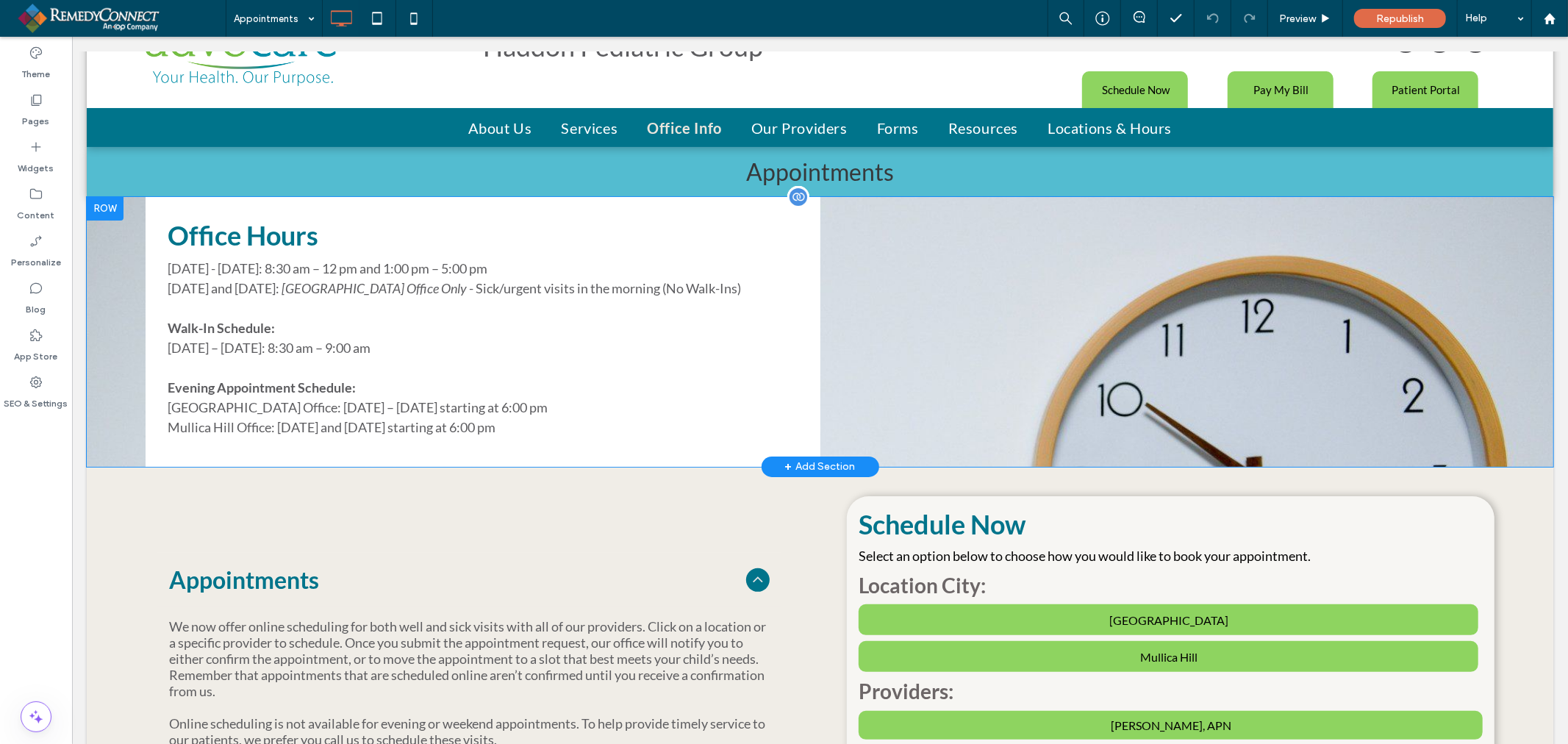
click at [890, 312] on div "Click To Paste Click To Paste Click To Paste Click To Paste" at bounding box center [1156, 331] width 675 height 269
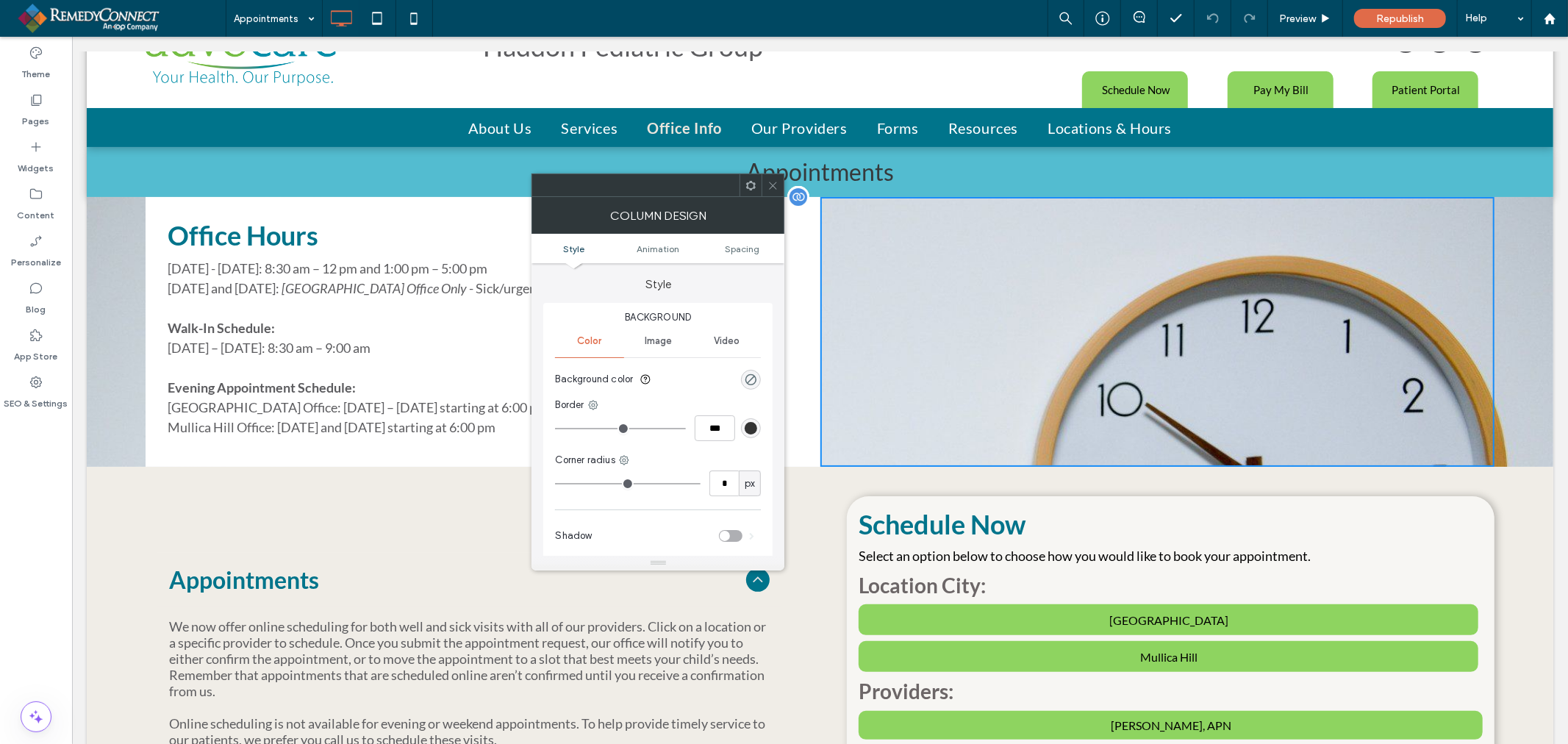
click at [901, 318] on div "Click To Paste Click To Paste Click To Paste Click To Paste" at bounding box center [1156, 331] width 675 height 269
click at [951, 323] on div "Click To Paste Click To Paste Click To Paste Click To Paste" at bounding box center [1156, 331] width 675 height 269
click at [89, 338] on div "Office Hours [DATE] - [DATE]: 8:30 am – 12 pm and 1:00 pm – 5:00 pm [DATE] and …" at bounding box center [818, 331] width 1466 height 269
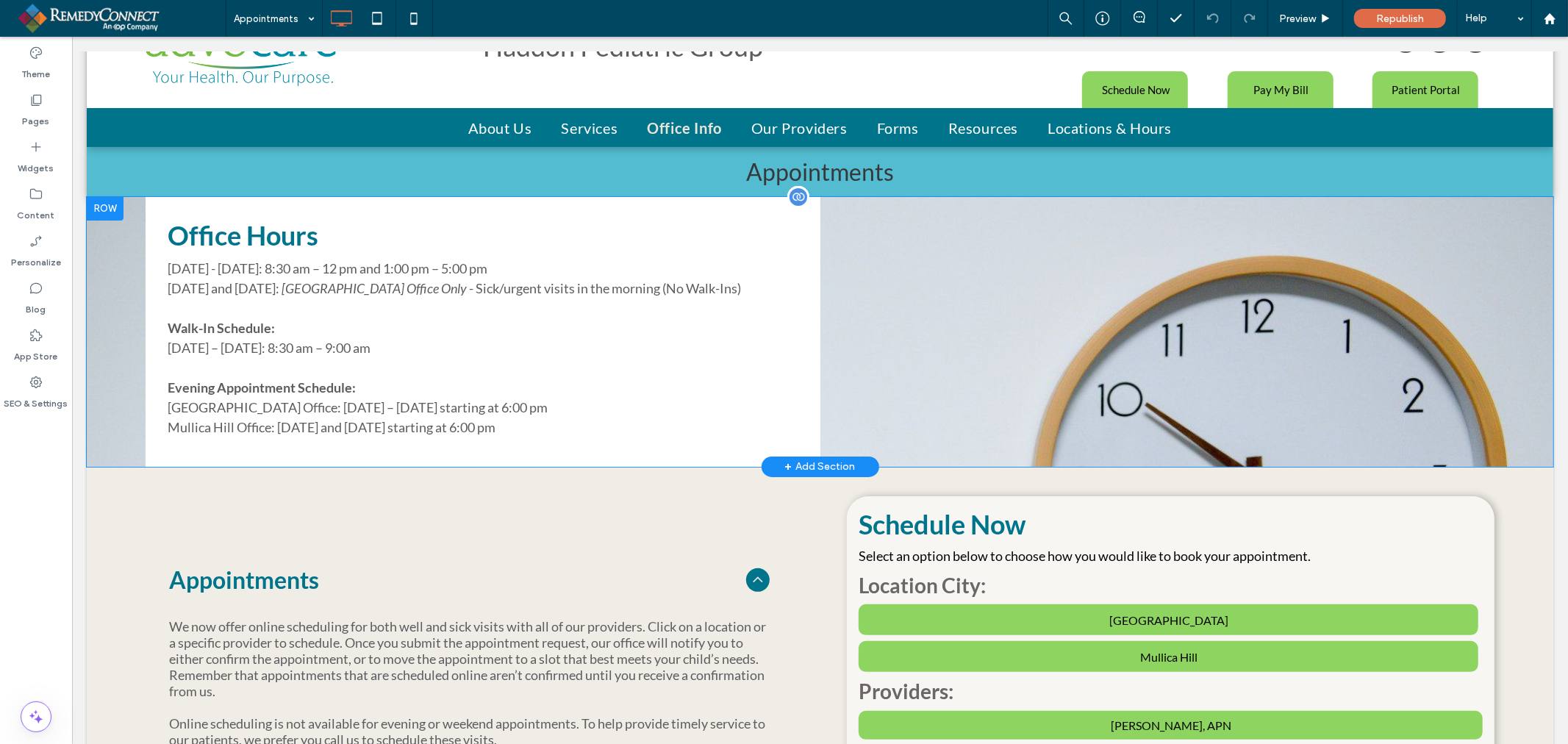
click at [118, 335] on div "Office Hours [DATE] - [DATE]: 8:30 am – 12 pm and 1:00 pm – 5:00 pm [DATE] and …" at bounding box center [818, 331] width 1466 height 269
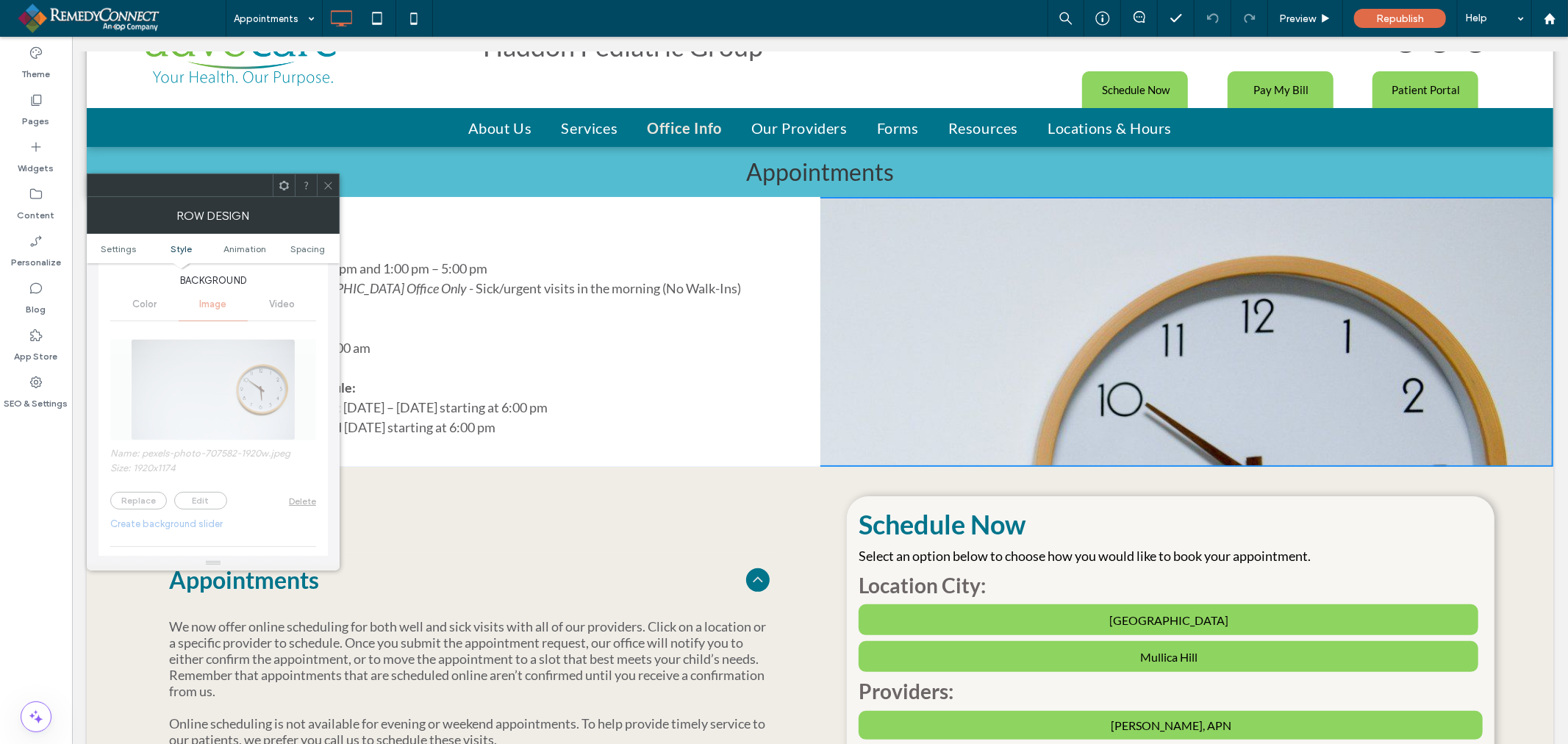
click at [319, 182] on div at bounding box center [328, 185] width 22 height 22
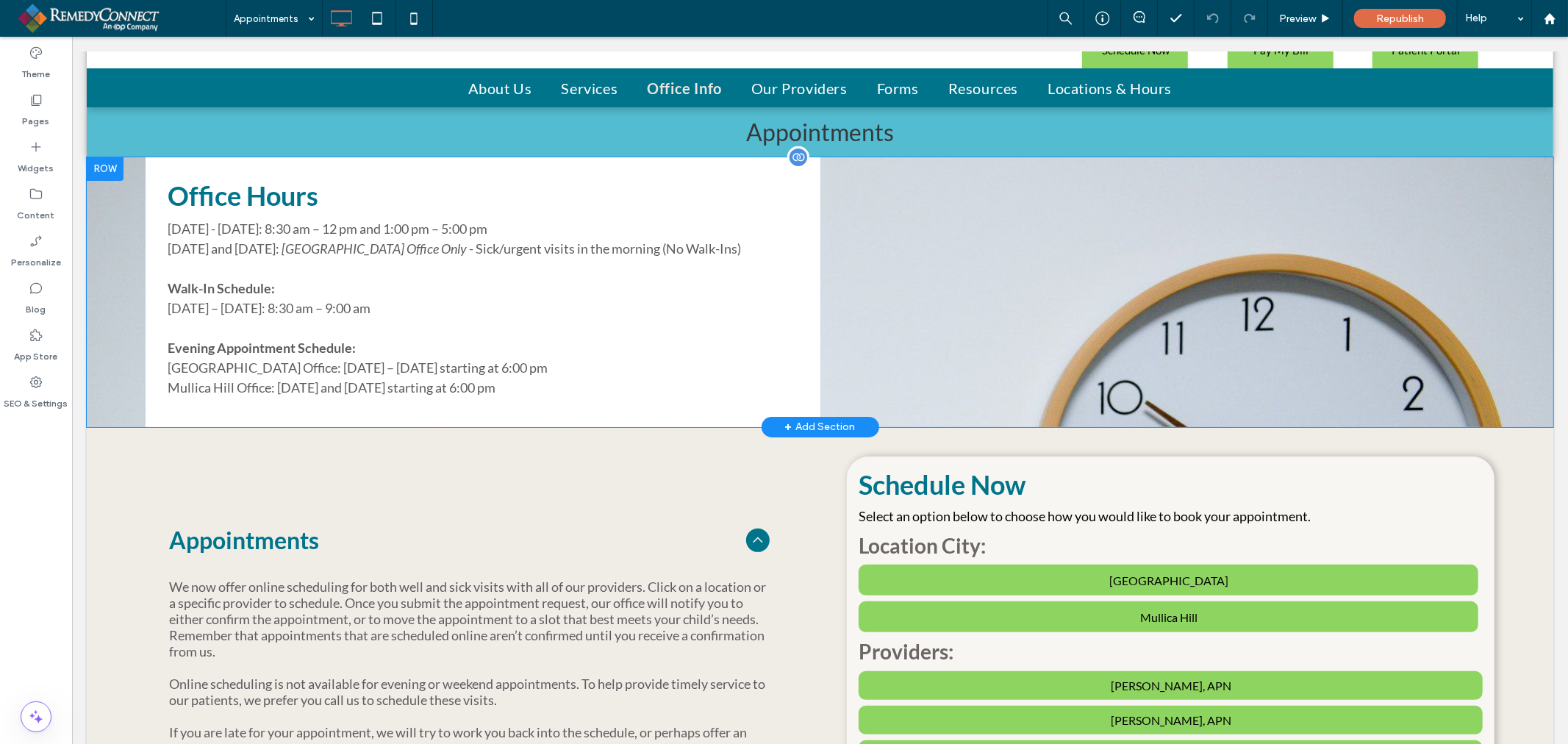
scroll to position [82, 0]
